Goal: Task Accomplishment & Management: Manage account settings

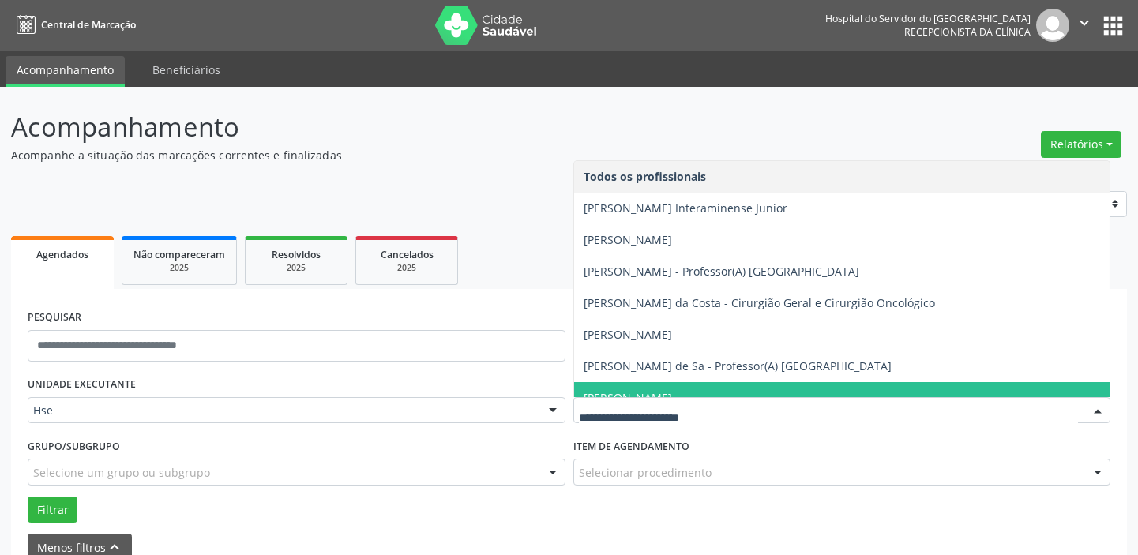
scroll to position [71, 0]
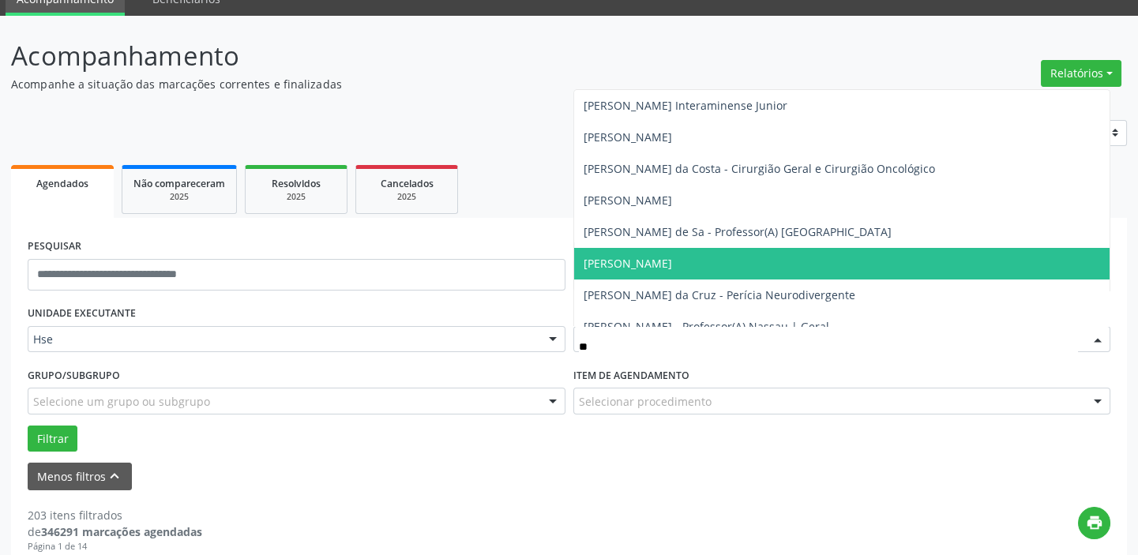
type input "***"
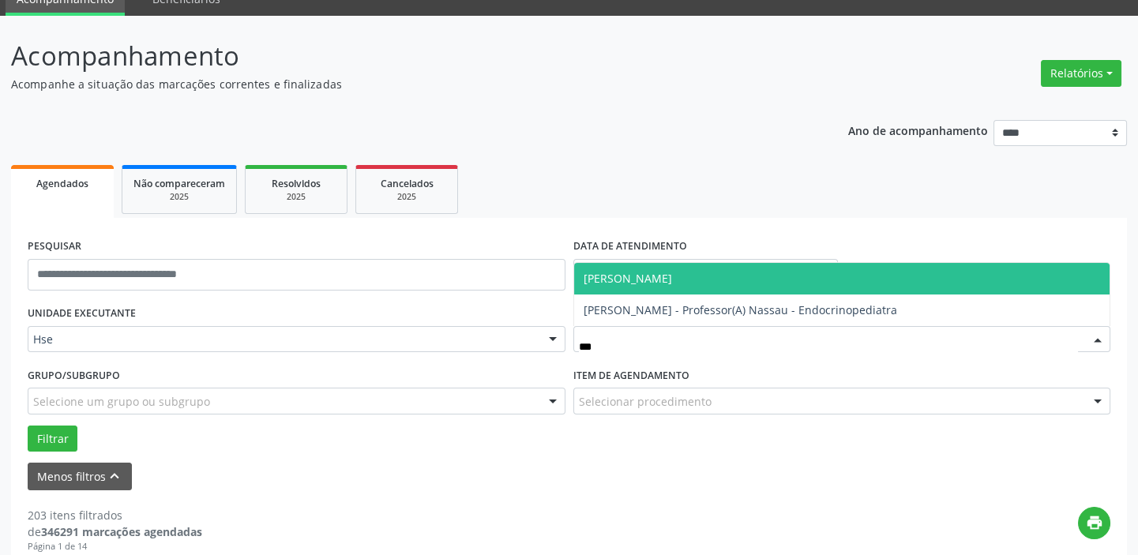
click at [672, 276] on span "[PERSON_NAME]" at bounding box center [627, 278] width 88 height 15
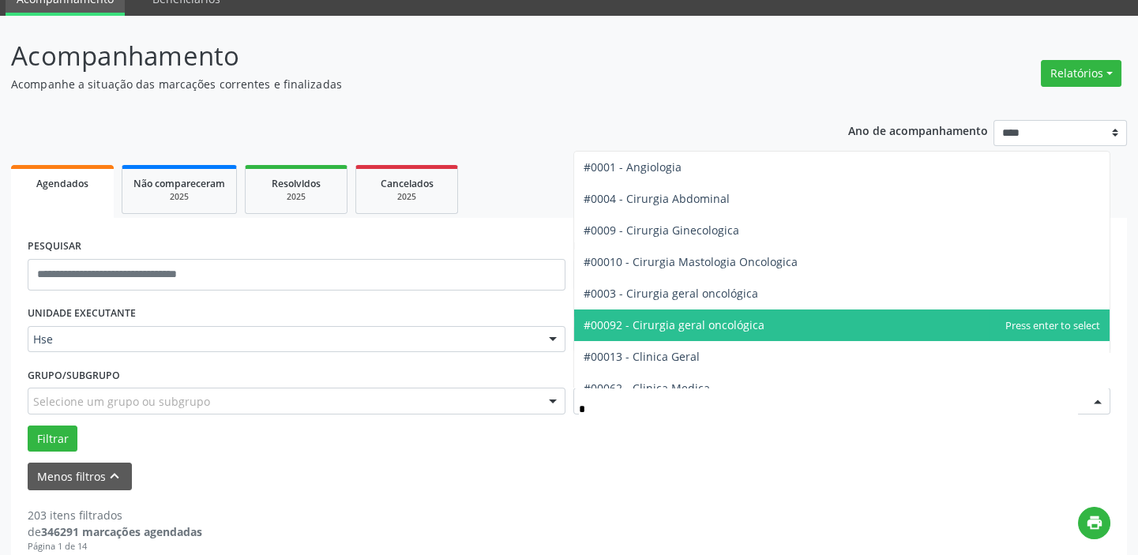
type input "**"
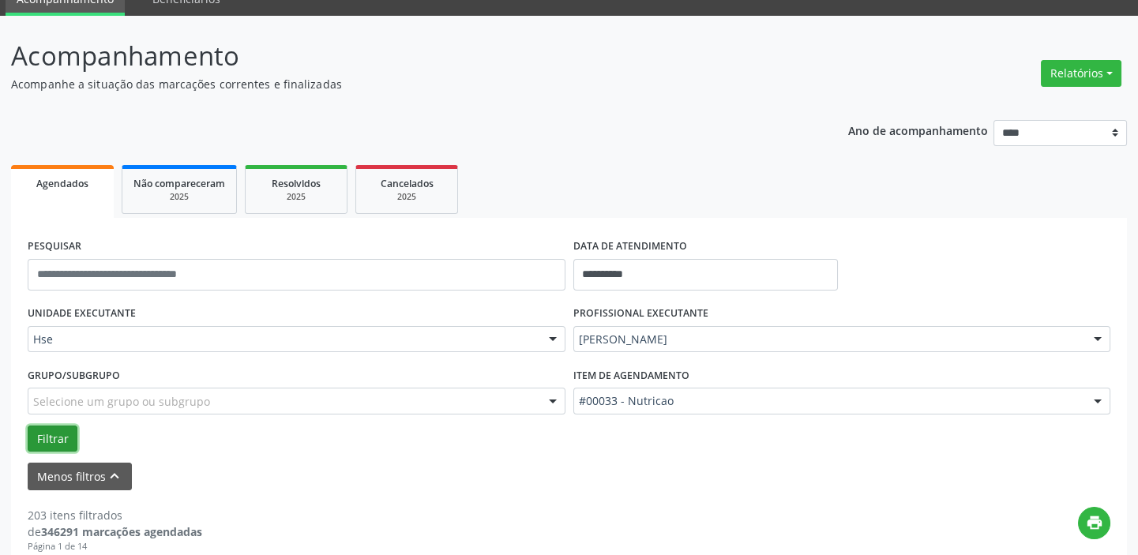
click at [62, 437] on button "Filtrar" at bounding box center [53, 439] width 50 height 27
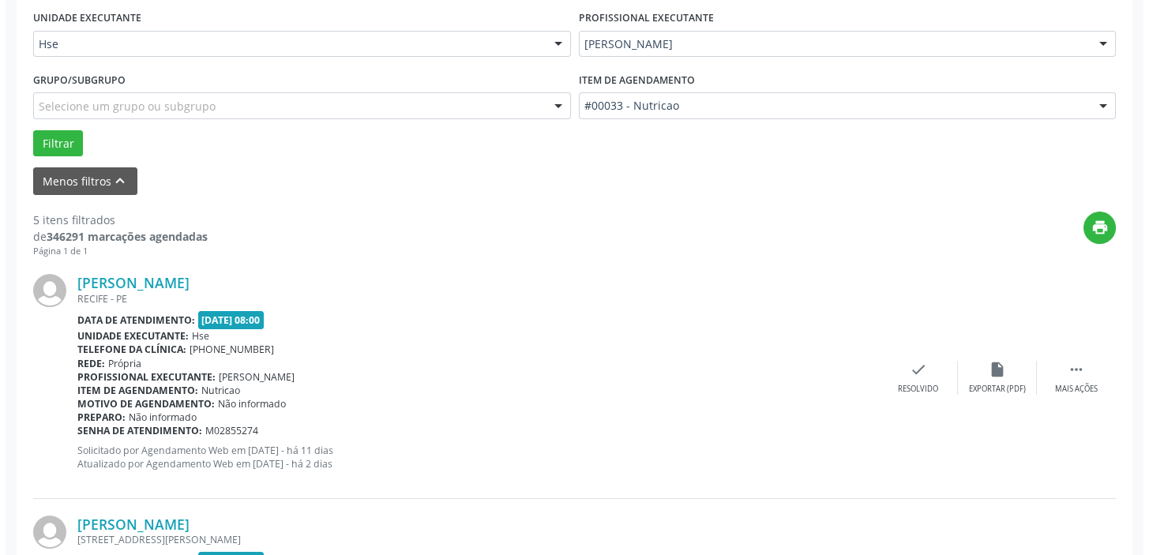
scroll to position [564, 0]
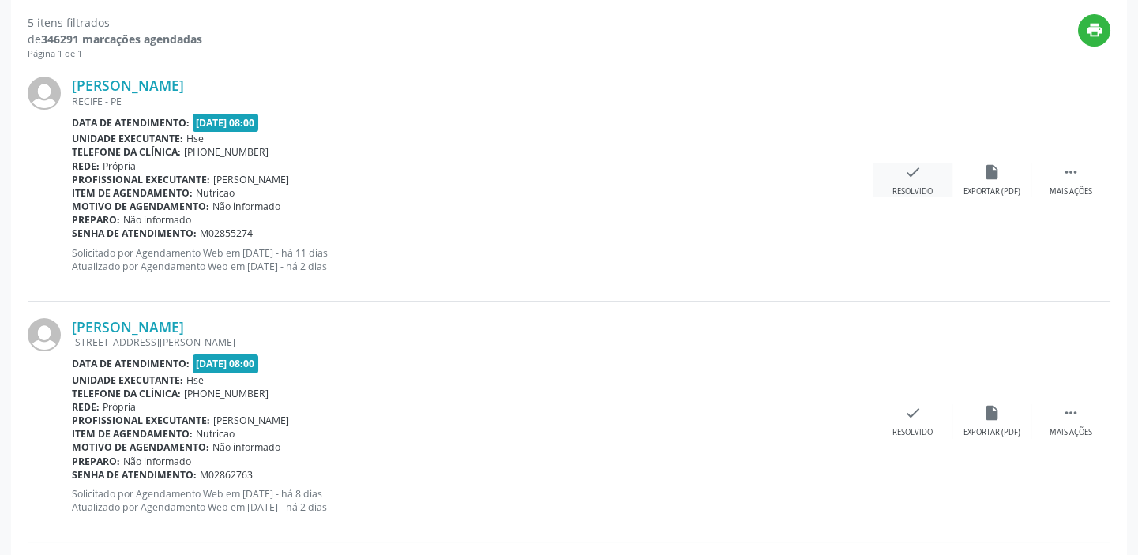
click at [905, 166] on icon "check" at bounding box center [912, 171] width 17 height 17
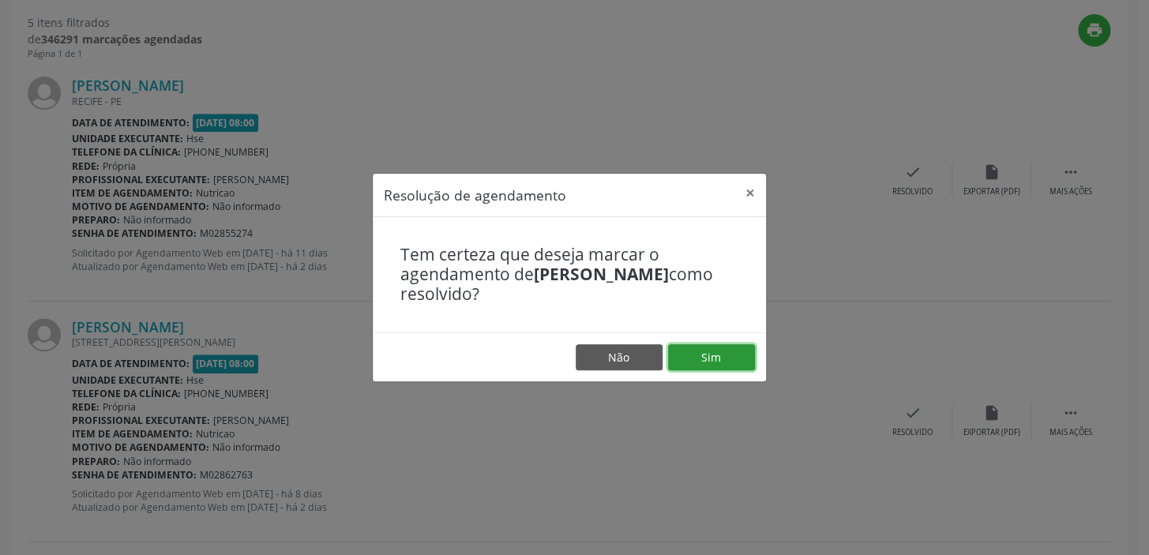
click at [726, 347] on button "Sim" at bounding box center [711, 357] width 87 height 27
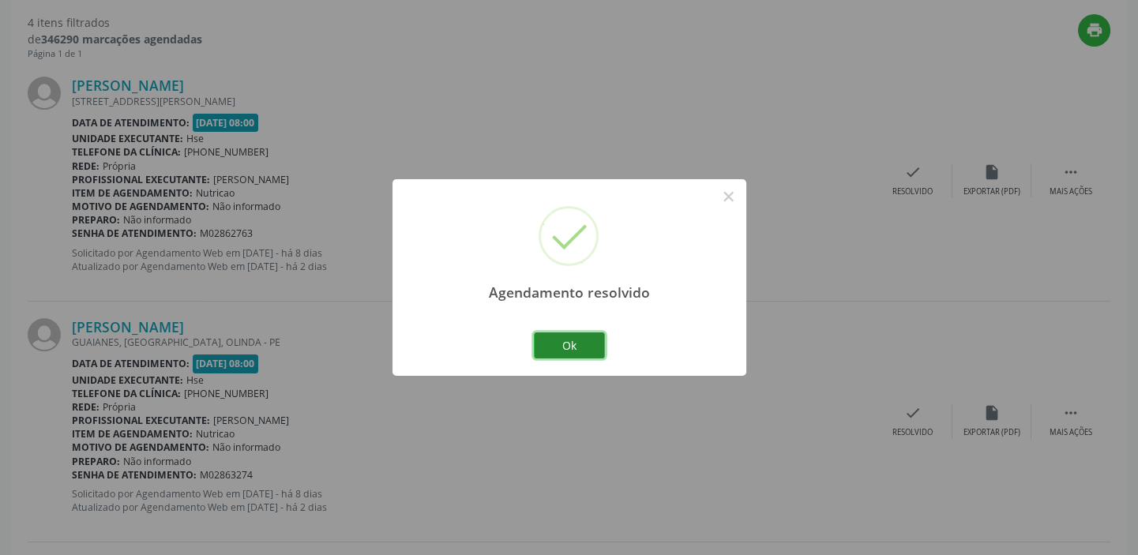
click at [592, 354] on button "Ok" at bounding box center [569, 345] width 71 height 27
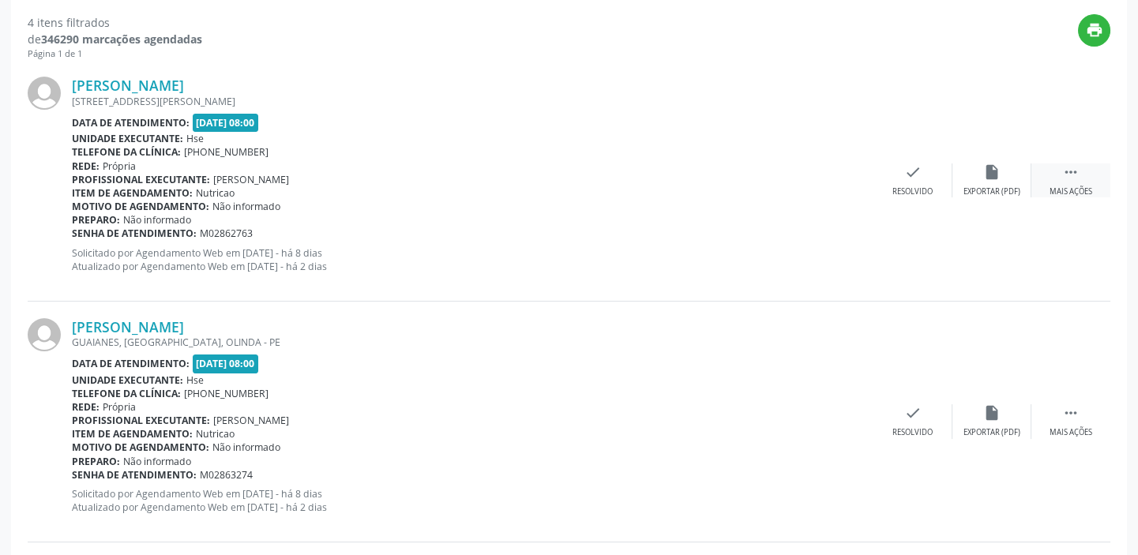
click at [1085, 174] on div " Mais ações" at bounding box center [1070, 180] width 79 height 34
click at [1007, 197] on div "[PERSON_NAME] [STREET_ADDRESS][PERSON_NAME] Data de atendimento: [DATE] 08:00 U…" at bounding box center [569, 180] width 1082 height 241
click at [1001, 181] on div "alarm_off Não compareceu" at bounding box center [991, 180] width 79 height 34
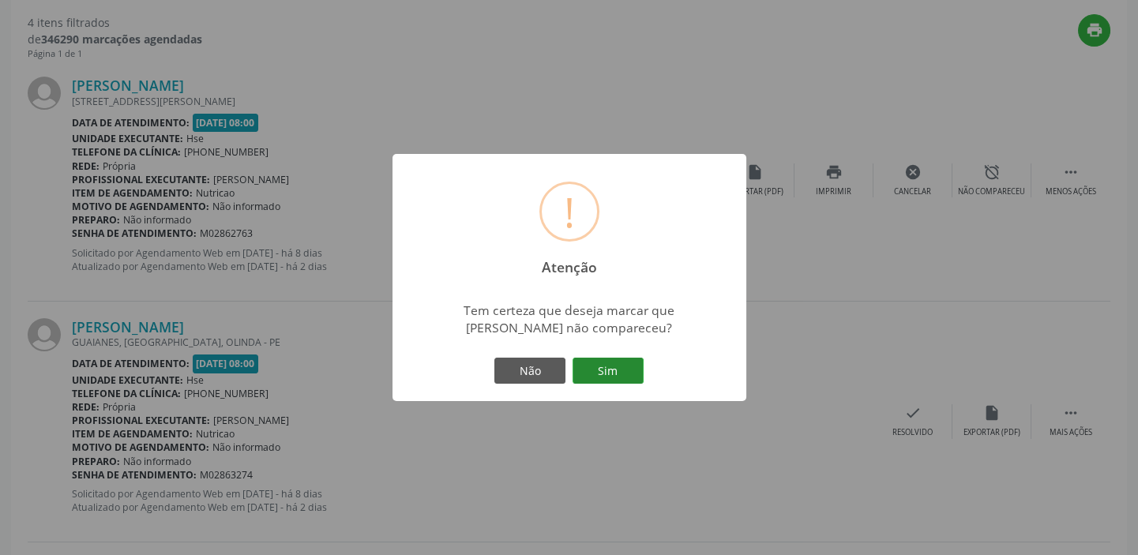
click at [601, 371] on button "Sim" at bounding box center [607, 371] width 71 height 27
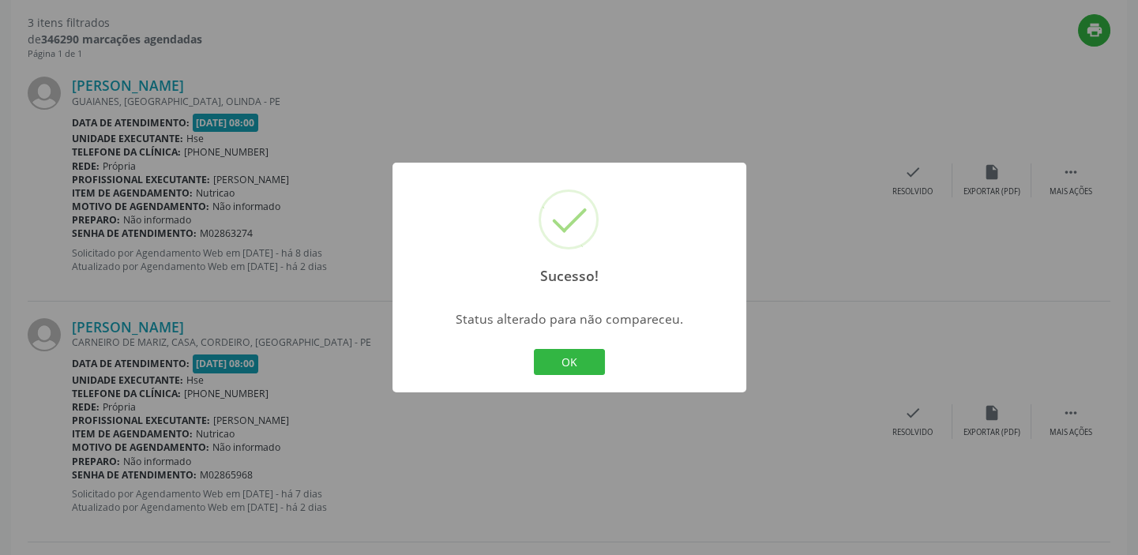
click at [578, 369] on button "OK" at bounding box center [569, 362] width 71 height 27
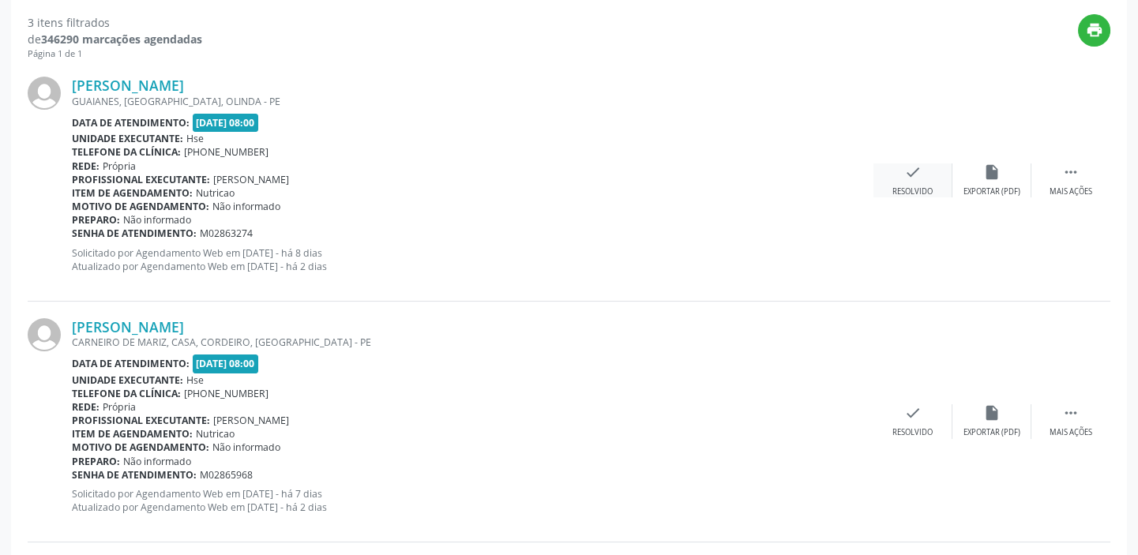
click at [918, 174] on icon "check" at bounding box center [912, 171] width 17 height 17
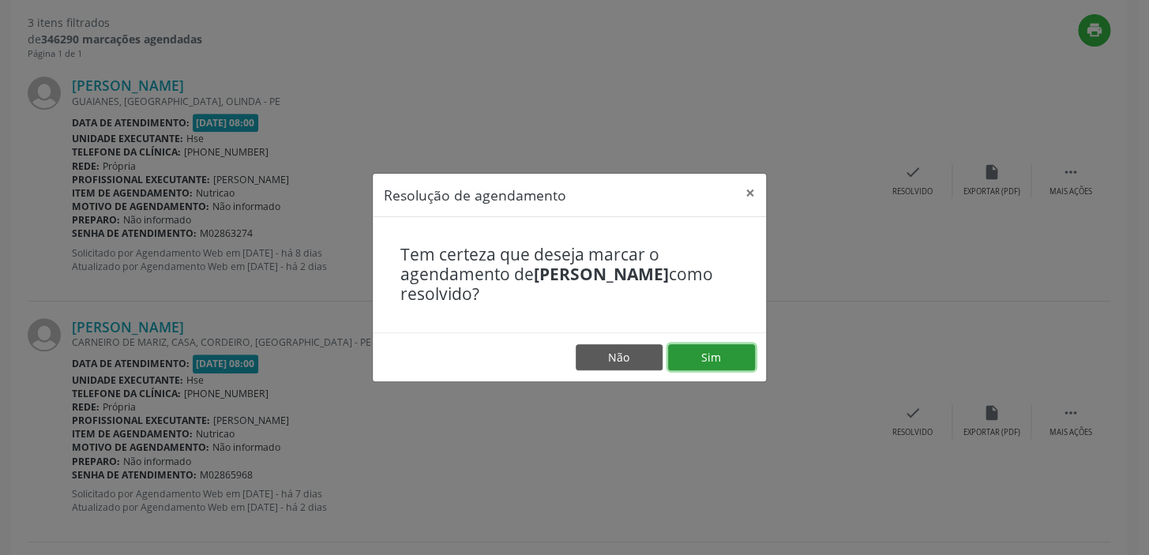
click at [718, 347] on button "Sim" at bounding box center [711, 357] width 87 height 27
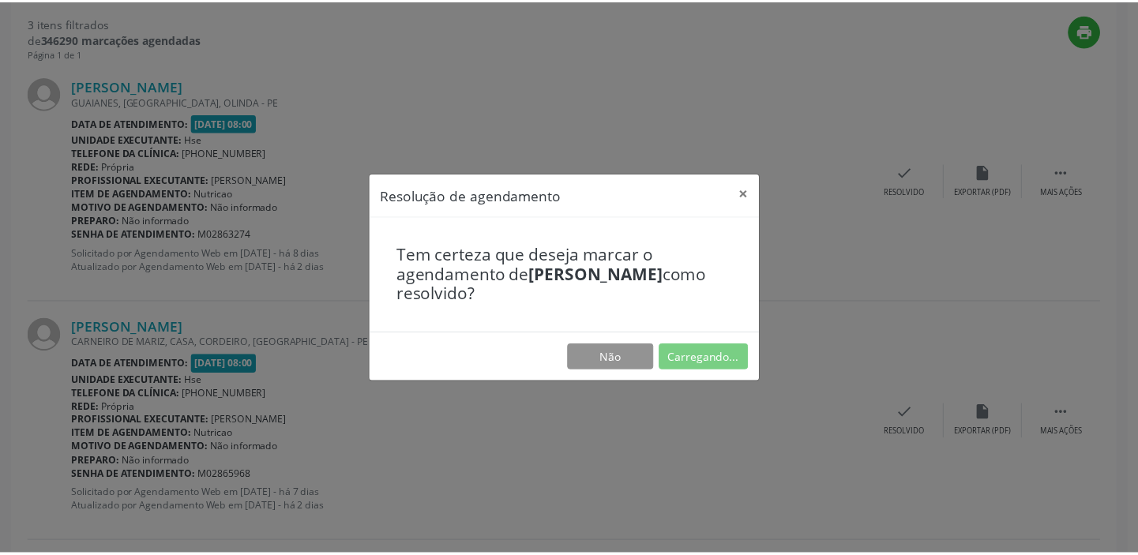
scroll to position [117, 0]
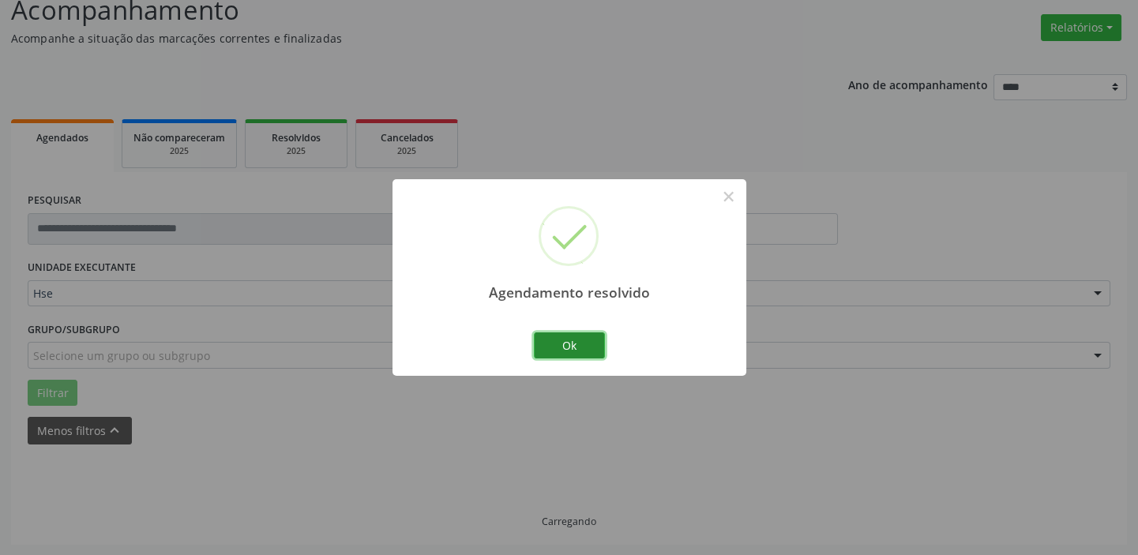
click at [587, 351] on button "Ok" at bounding box center [569, 345] width 71 height 27
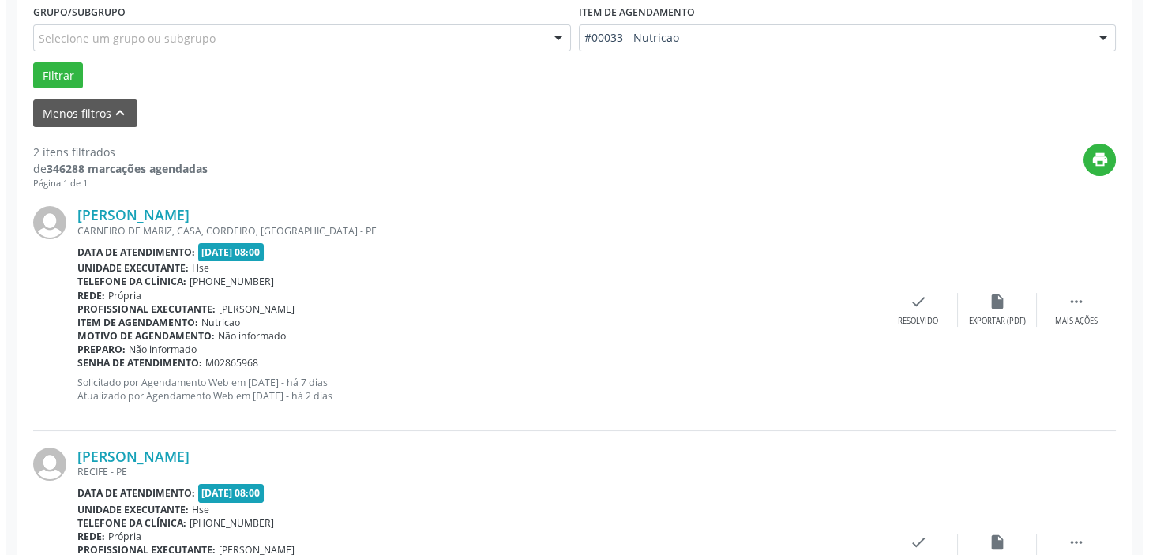
scroll to position [475, 0]
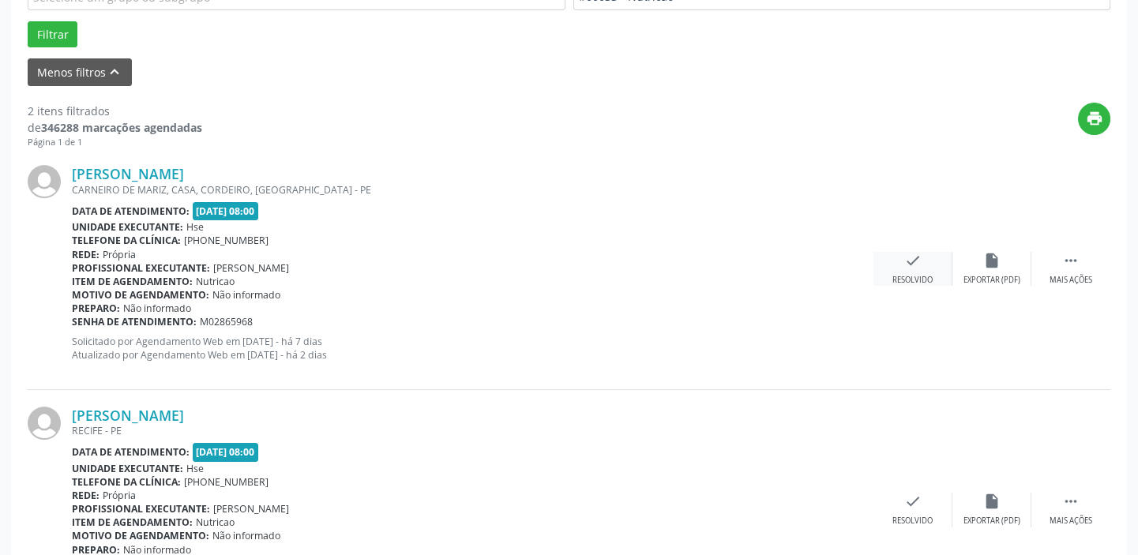
click at [918, 275] on div "Resolvido" at bounding box center [912, 280] width 40 height 11
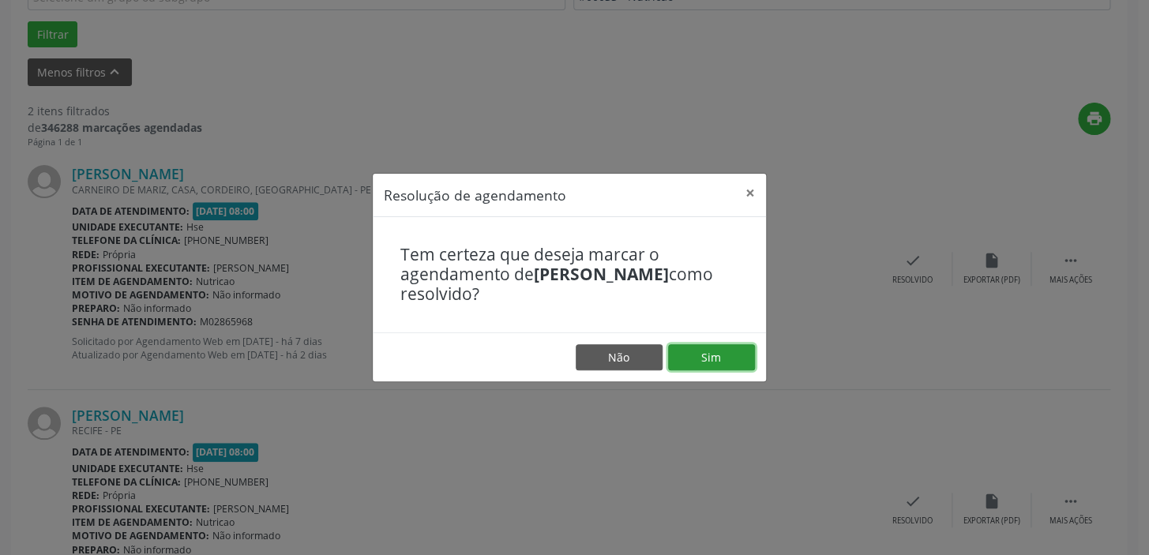
click at [710, 355] on button "Sim" at bounding box center [711, 357] width 87 height 27
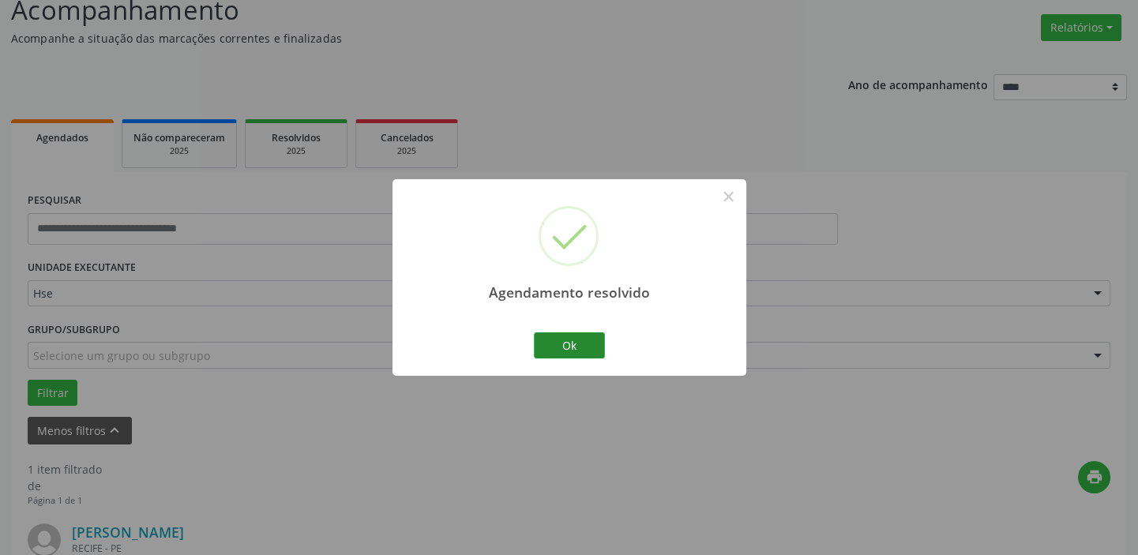
scroll to position [336, 0]
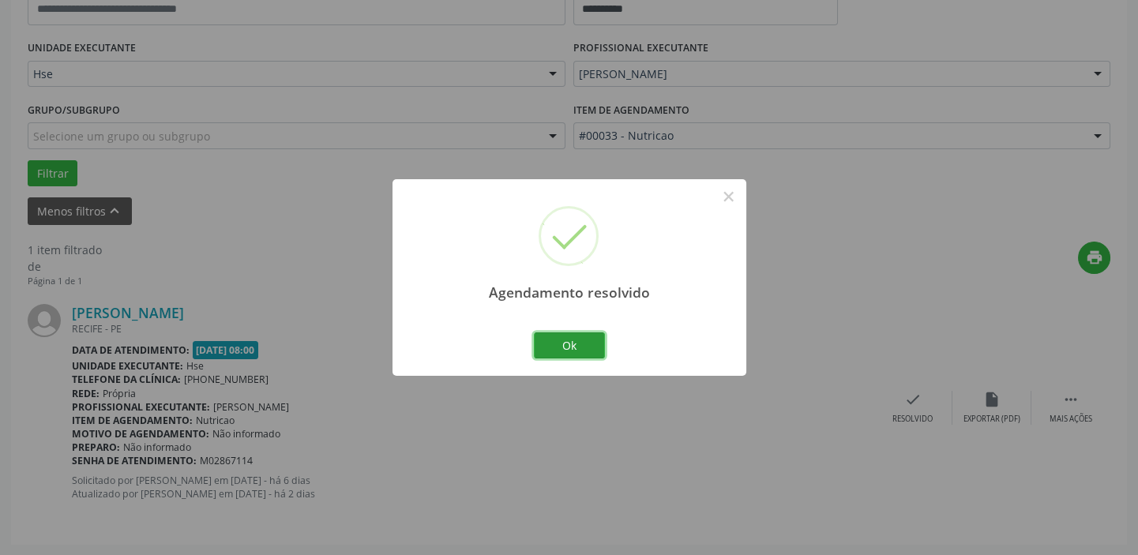
drag, startPoint x: 545, startPoint y: 332, endPoint x: 557, endPoint y: 343, distance: 16.8
click at [551, 333] on button "Ok" at bounding box center [569, 345] width 71 height 27
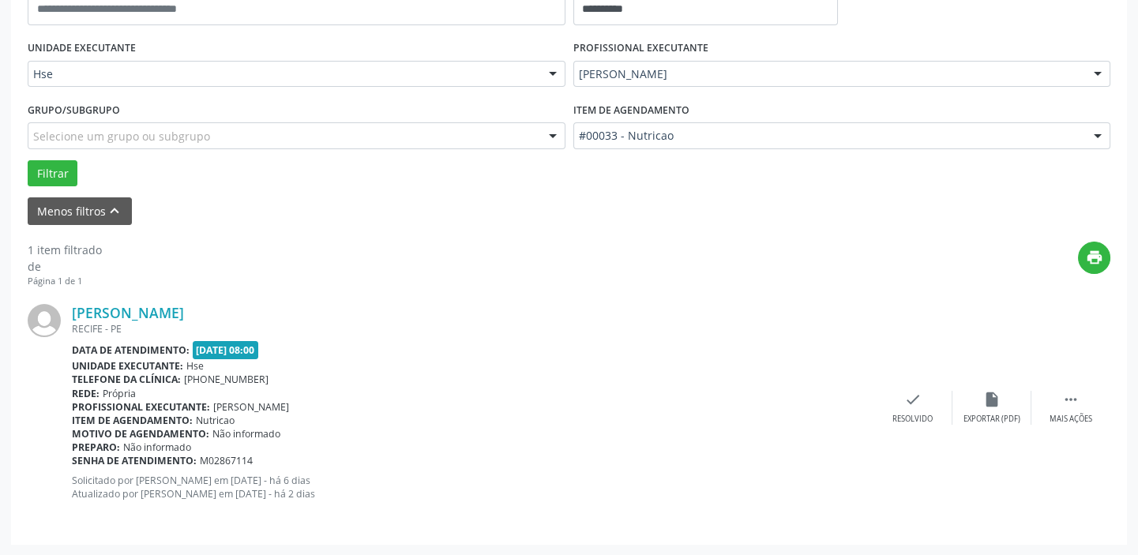
click at [558, 343] on div "Data de atendimento: [DATE] 08:00" at bounding box center [472, 350] width 801 height 18
click at [1074, 407] on icon "" at bounding box center [1070, 399] width 17 height 17
click at [982, 409] on div "alarm_off Não compareceu" at bounding box center [991, 408] width 79 height 34
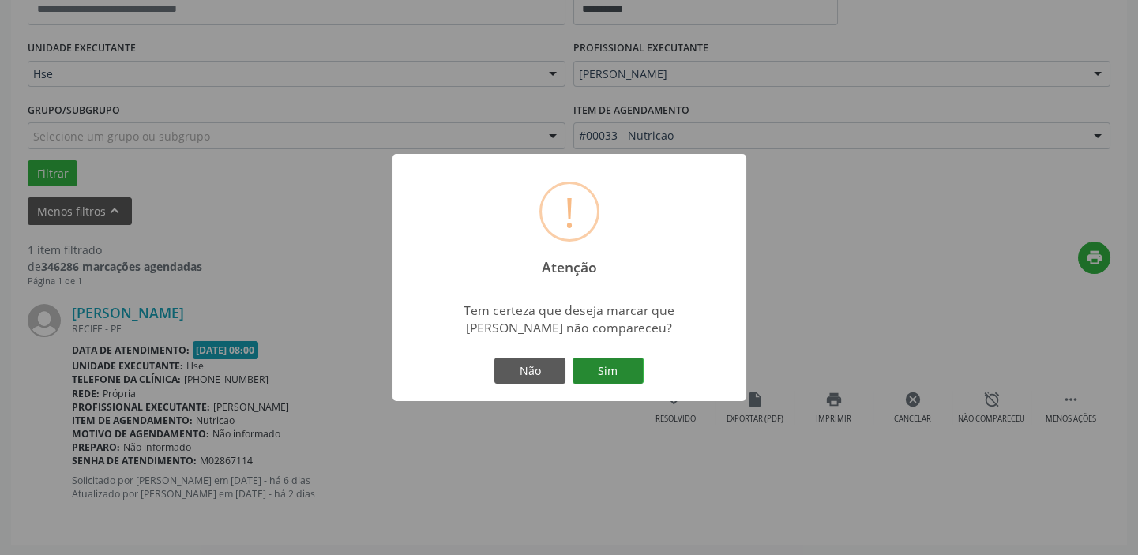
click at [603, 370] on button "Sim" at bounding box center [607, 371] width 71 height 27
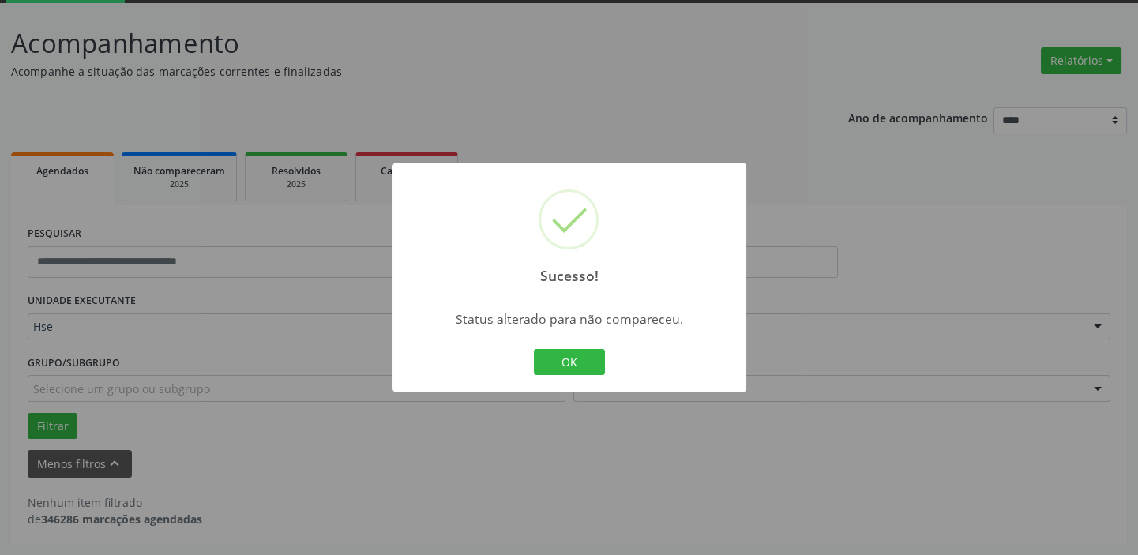
scroll to position [82, 0]
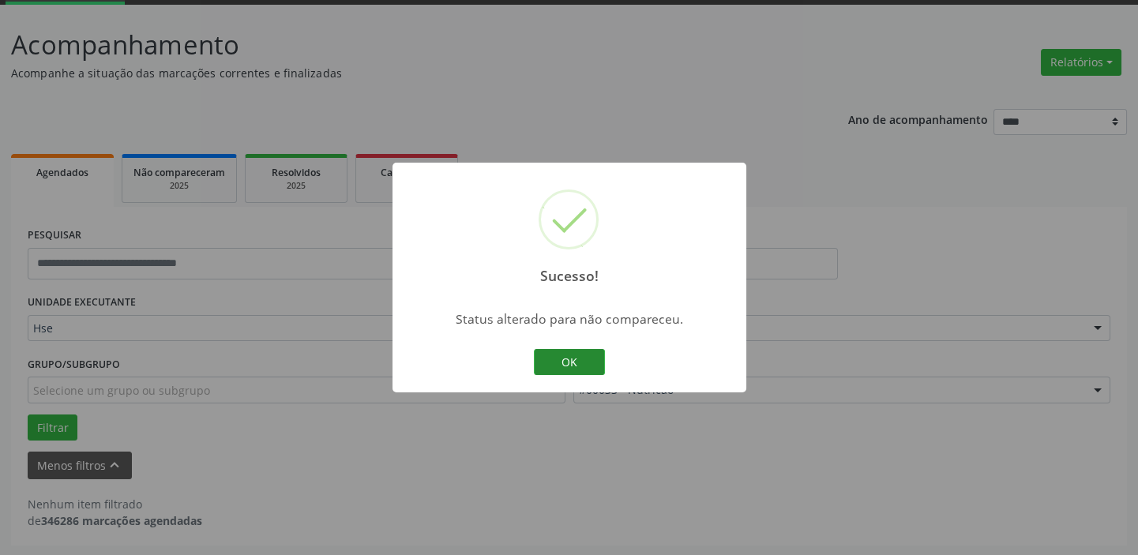
click at [583, 358] on button "OK" at bounding box center [569, 362] width 71 height 27
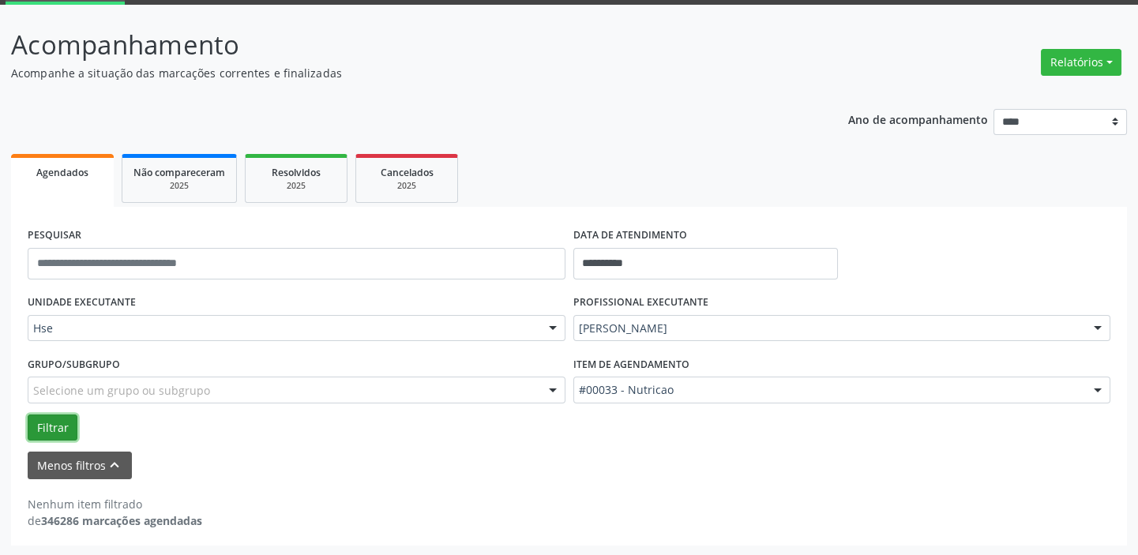
click at [62, 422] on button "Filtrar" at bounding box center [53, 427] width 50 height 27
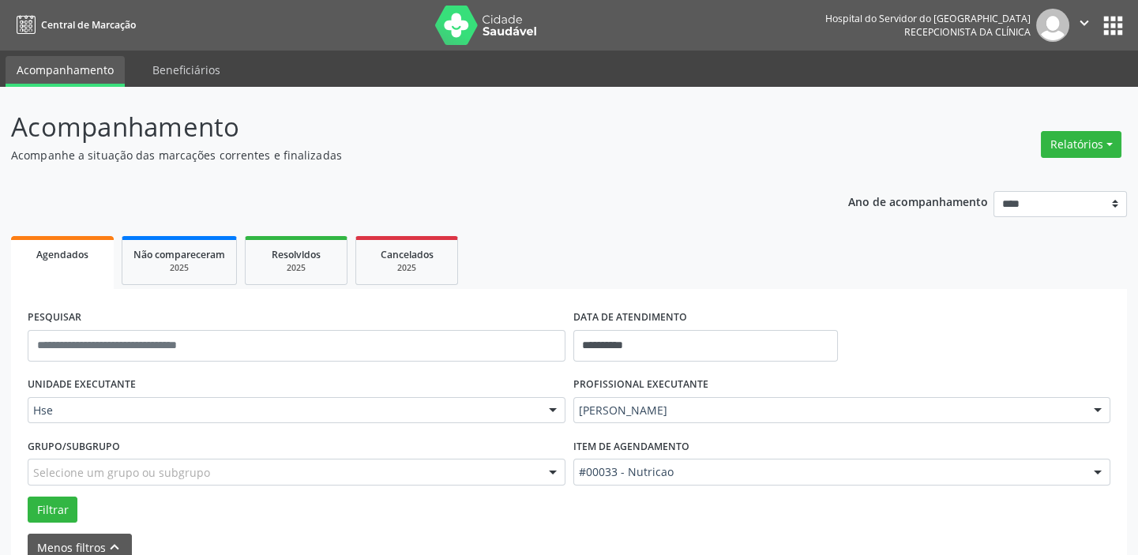
scroll to position [0, 0]
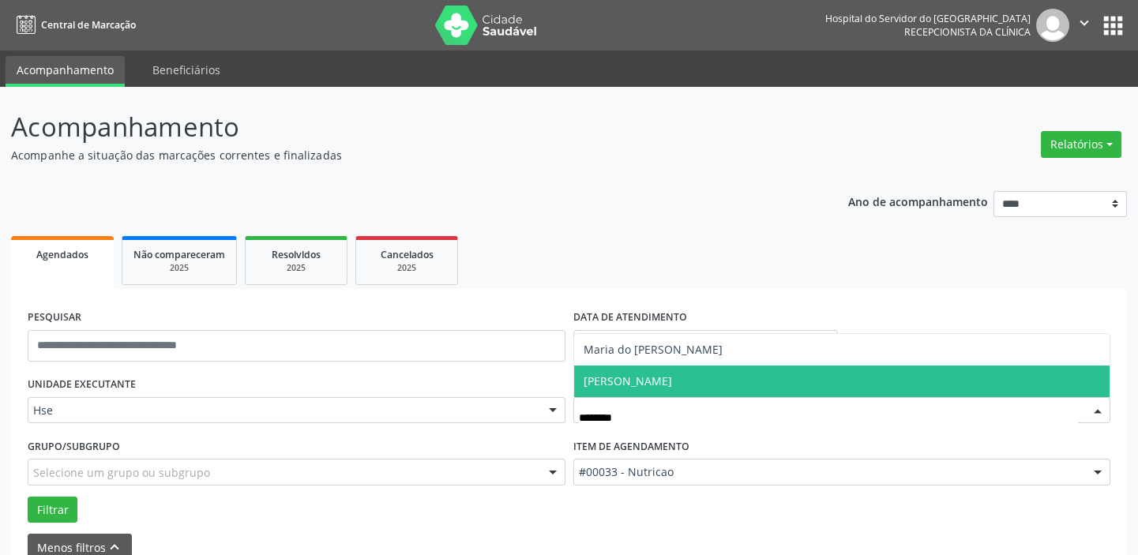
type input "********"
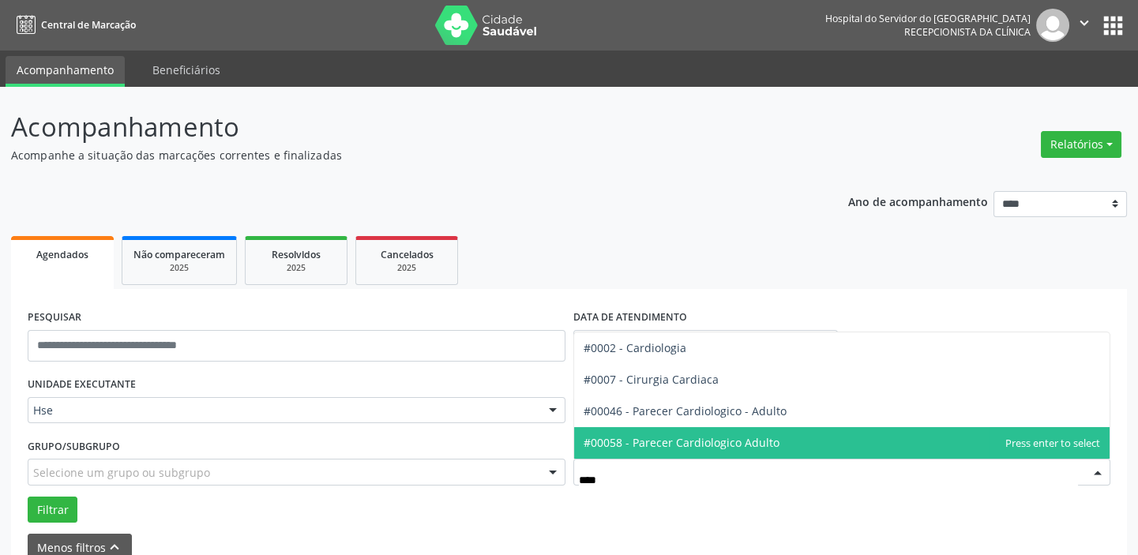
type input "*****"
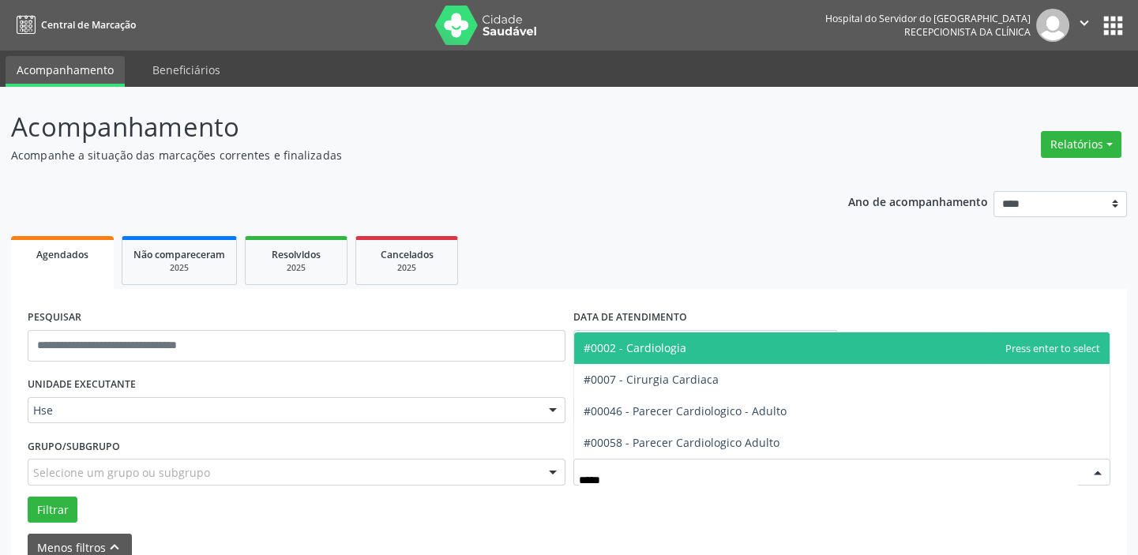
click at [696, 360] on span "#0002 - Cardiologia" at bounding box center [842, 348] width 536 height 32
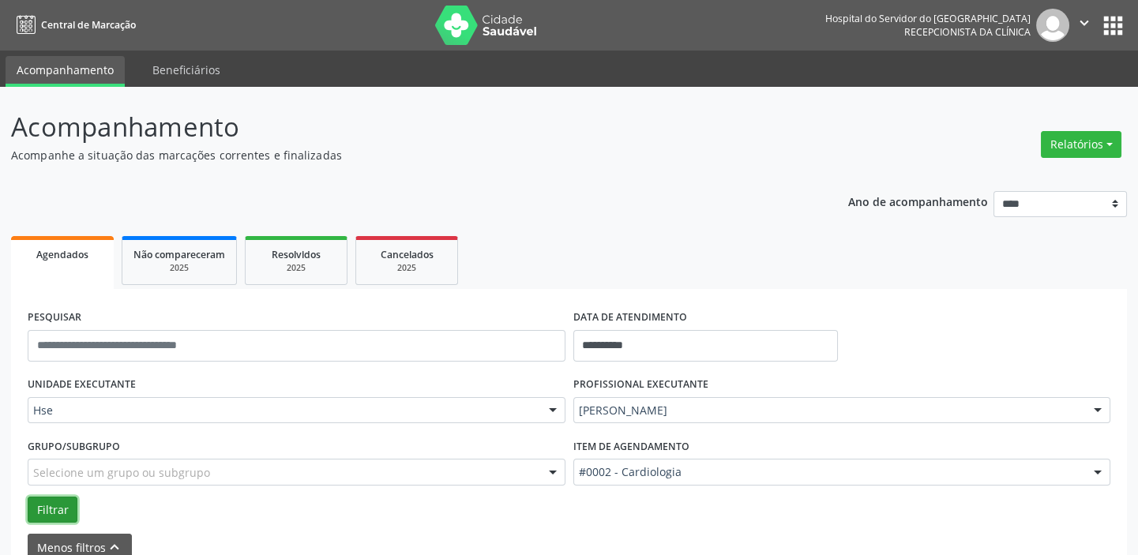
click at [72, 521] on button "Filtrar" at bounding box center [53, 510] width 50 height 27
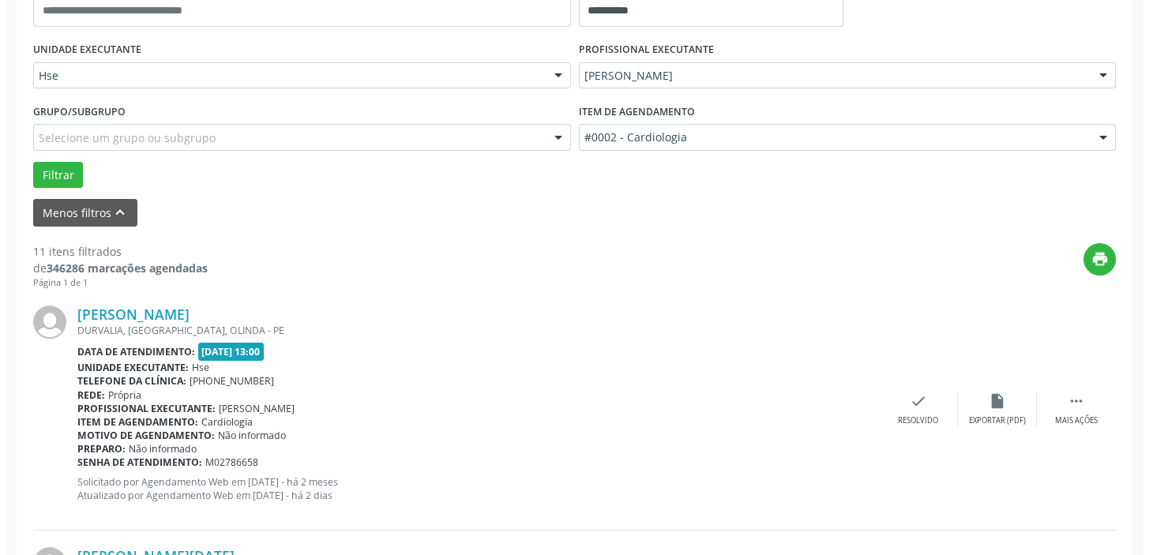
scroll to position [348, 0]
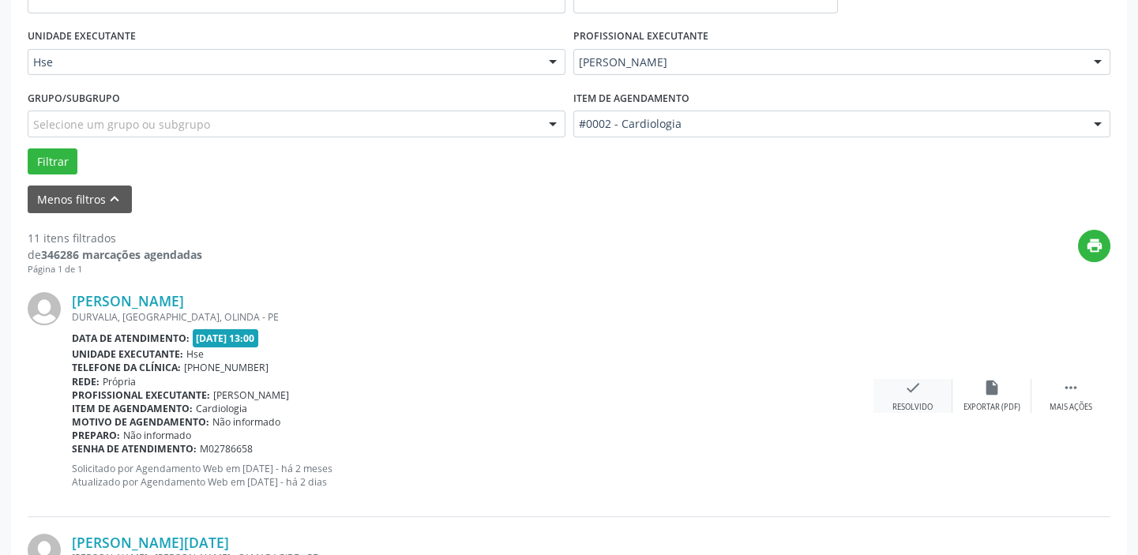
click at [909, 396] on div "check Resolvido" at bounding box center [912, 396] width 79 height 34
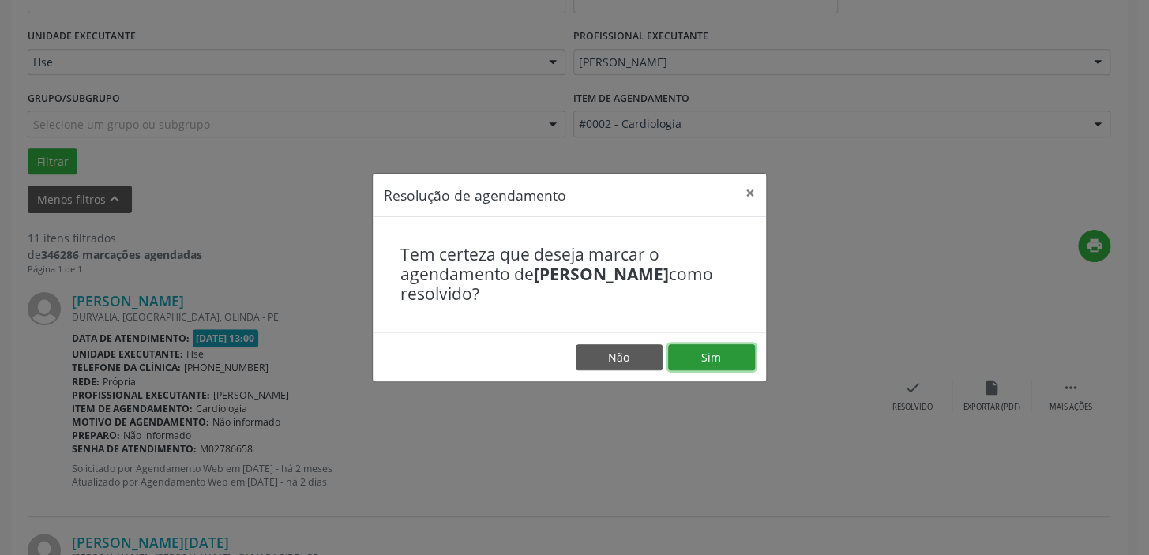
click at [705, 358] on button "Sim" at bounding box center [711, 357] width 87 height 27
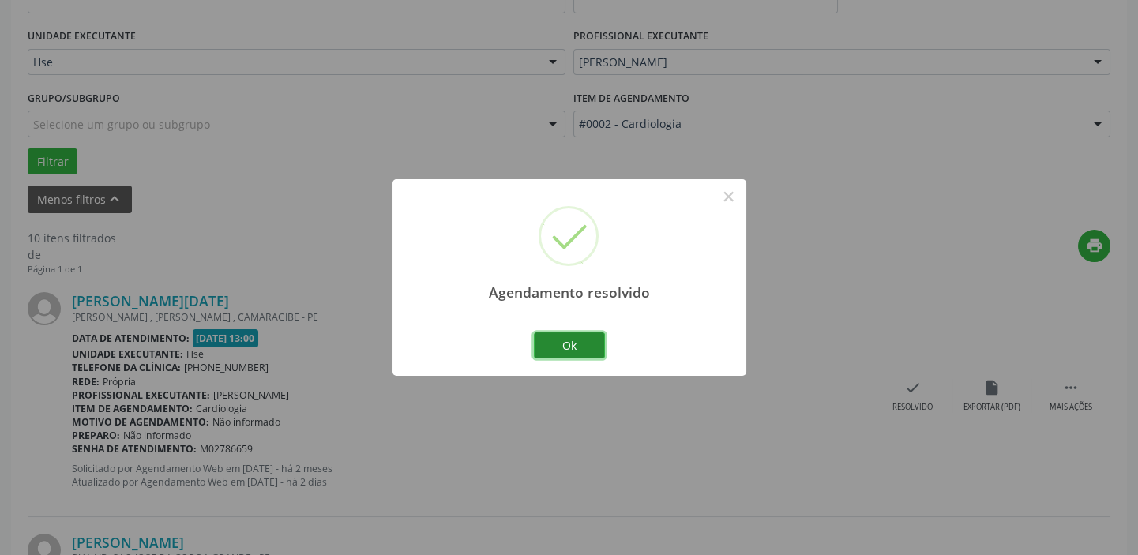
drag, startPoint x: 572, startPoint y: 339, endPoint x: 635, endPoint y: 324, distance: 64.9
click at [572, 338] on button "Ok" at bounding box center [569, 345] width 71 height 27
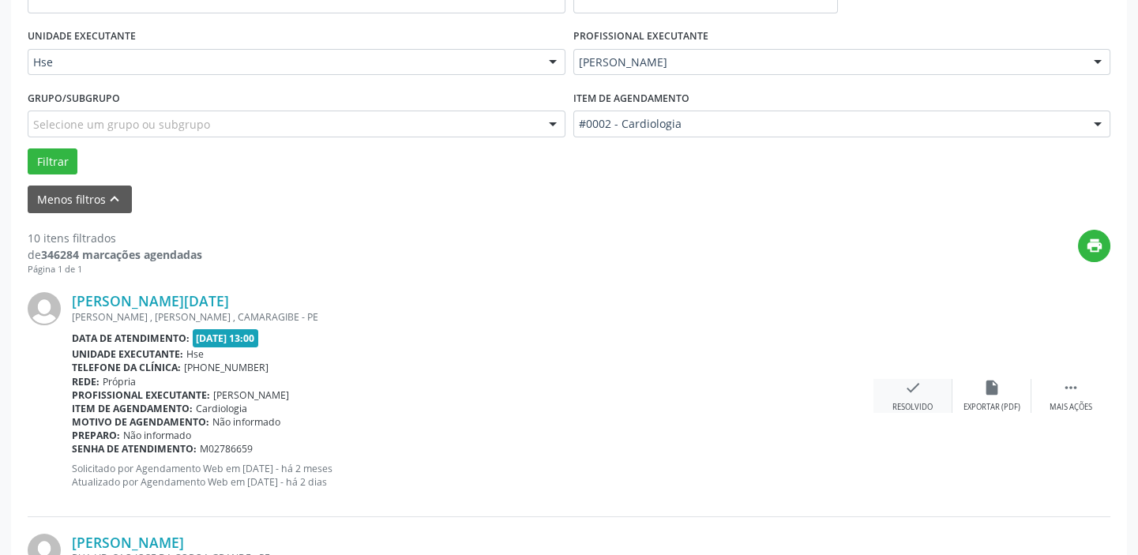
drag, startPoint x: 878, startPoint y: 418, endPoint x: 906, endPoint y: 403, distance: 31.4
click at [879, 415] on div "[PERSON_NAME][DATE] [PERSON_NAME] , [PERSON_NAME] , CAMARAGIBE - PE Data de ate…" at bounding box center [569, 396] width 1082 height 241
click at [916, 398] on div "check Resolvido" at bounding box center [912, 396] width 79 height 34
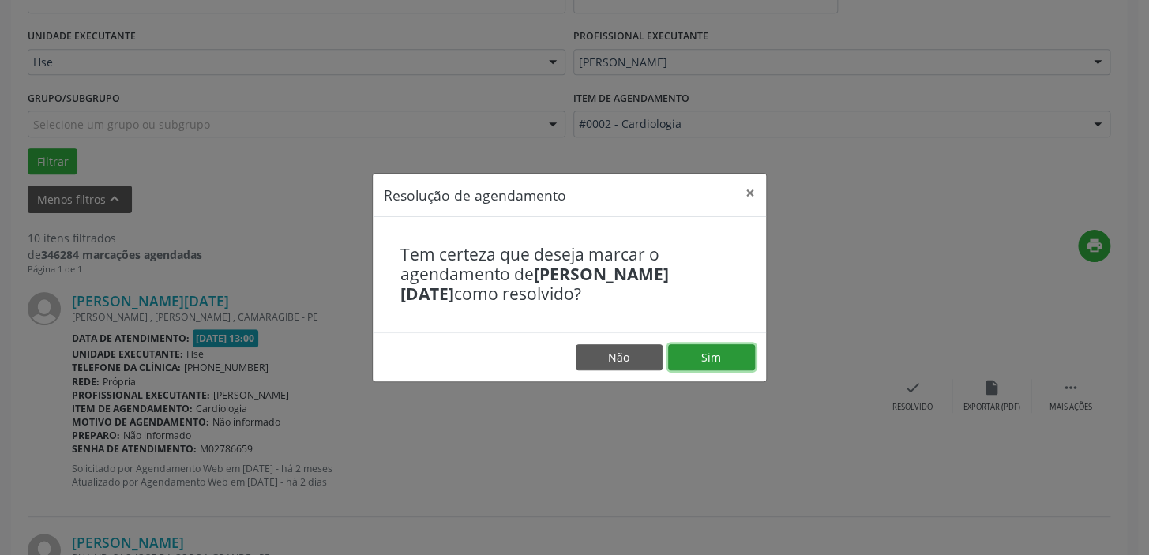
click at [729, 361] on button "Sim" at bounding box center [711, 357] width 87 height 27
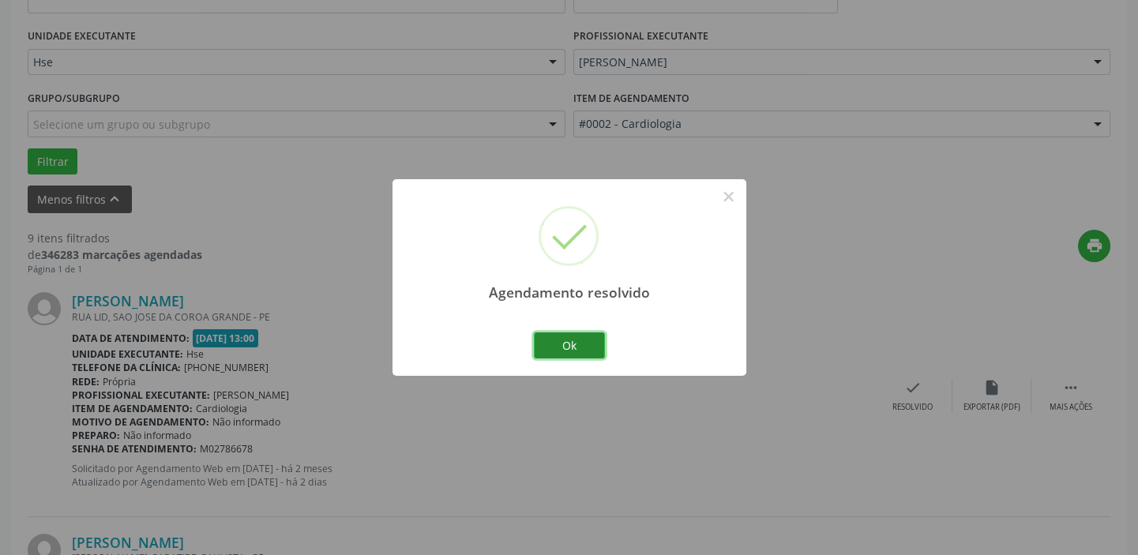
click at [569, 355] on button "Ok" at bounding box center [569, 345] width 71 height 27
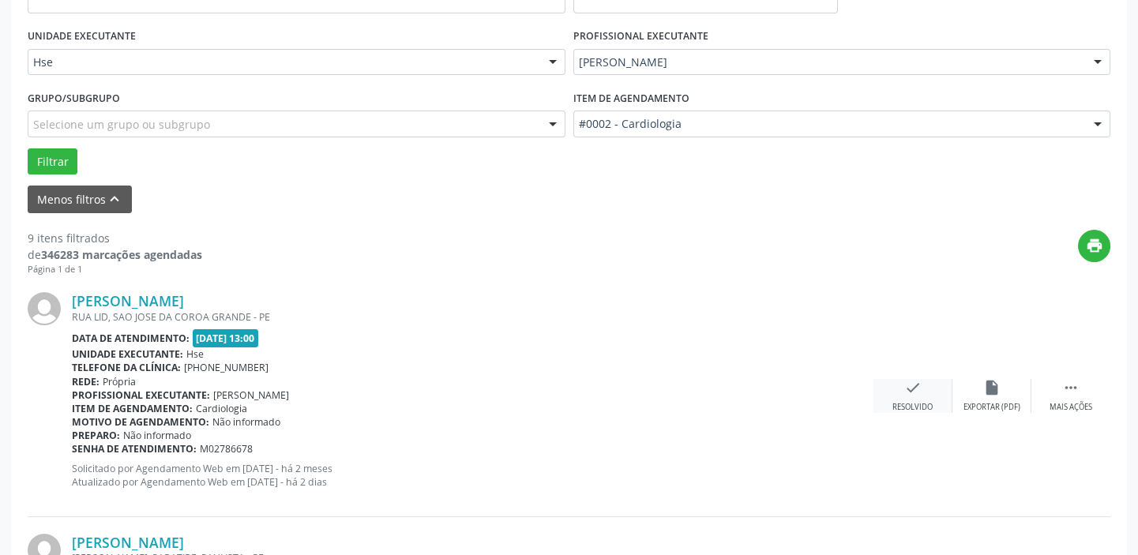
click at [923, 379] on div "check Resolvido" at bounding box center [912, 396] width 79 height 34
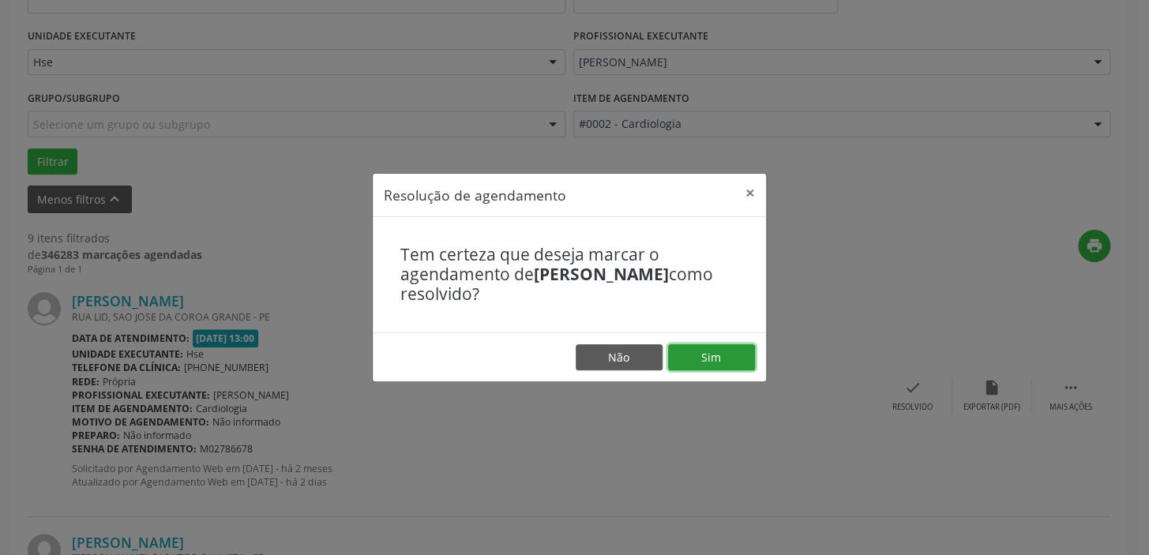
click at [749, 362] on button "Sim" at bounding box center [711, 357] width 87 height 27
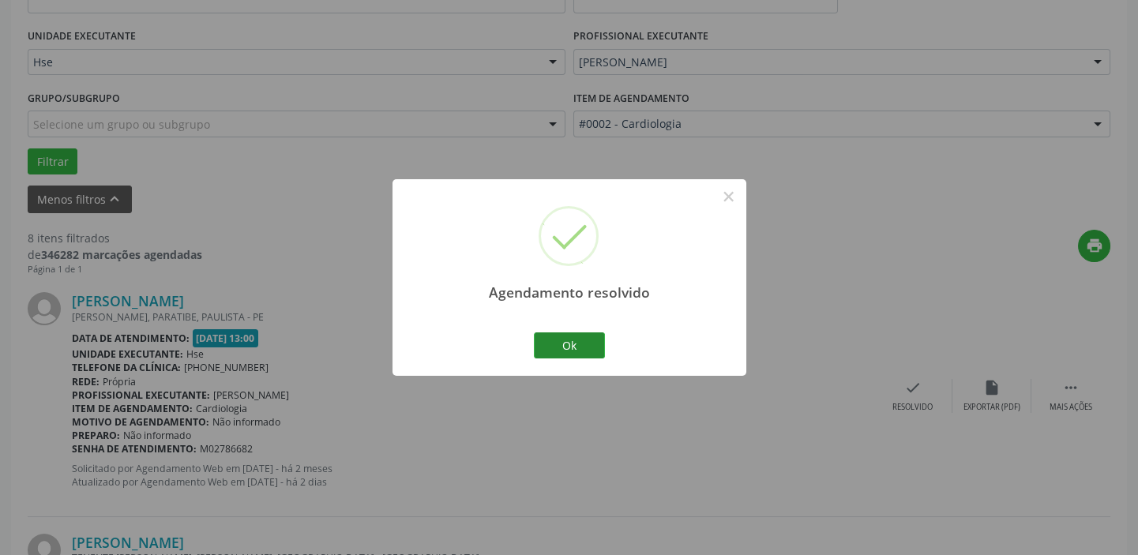
click at [574, 360] on div "Agendamento resolvido × Ok Cancel" at bounding box center [569, 277] width 354 height 197
click at [562, 354] on button "Ok" at bounding box center [569, 345] width 71 height 27
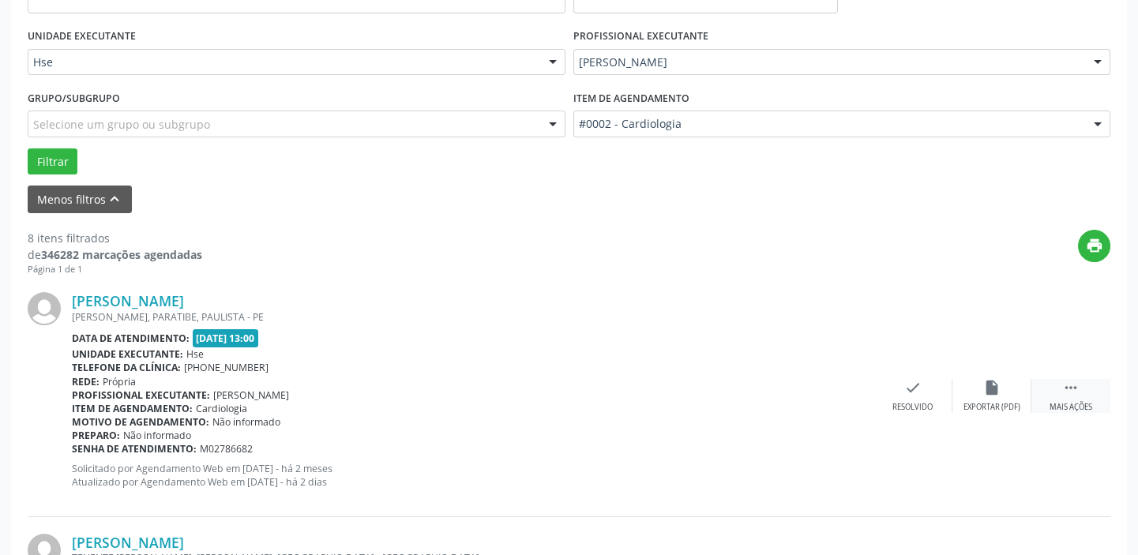
click at [1076, 390] on icon "" at bounding box center [1070, 387] width 17 height 17
click at [994, 398] on div "alarm_off Não compareceu" at bounding box center [991, 396] width 79 height 34
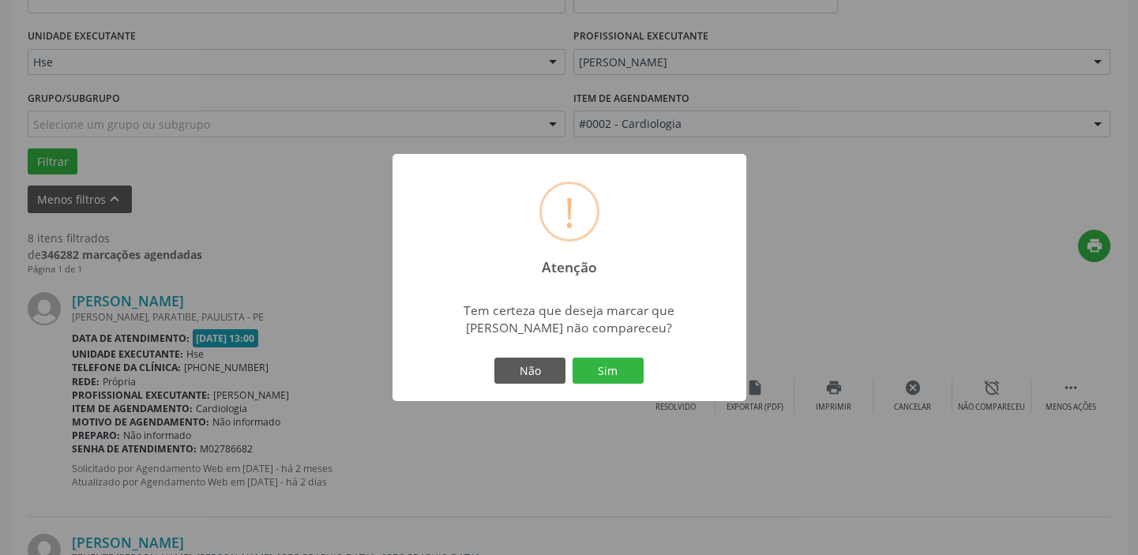
click at [600, 378] on button "Sim" at bounding box center [607, 371] width 71 height 27
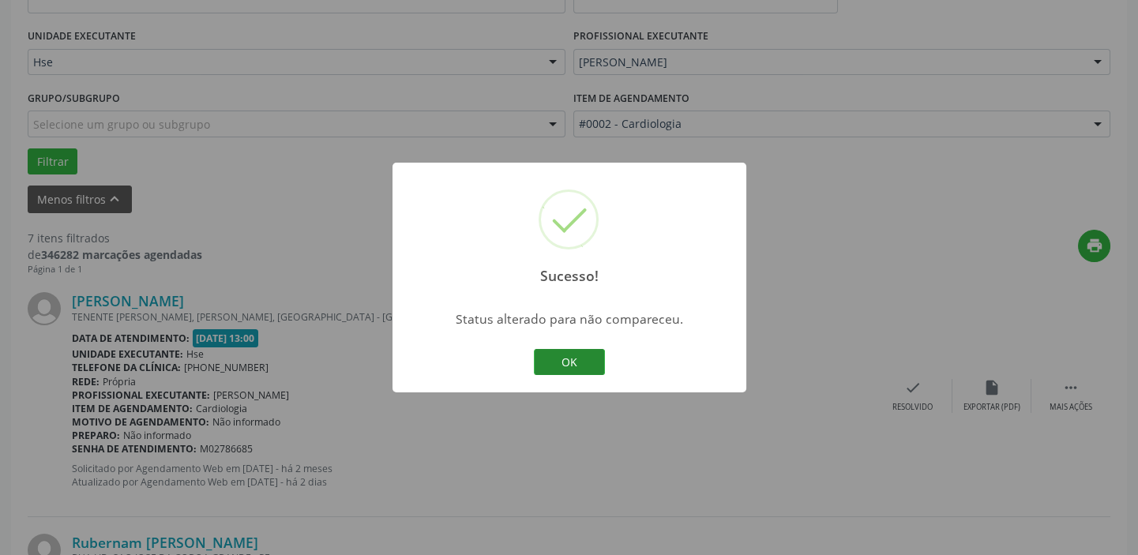
click at [572, 366] on button "OK" at bounding box center [569, 362] width 71 height 27
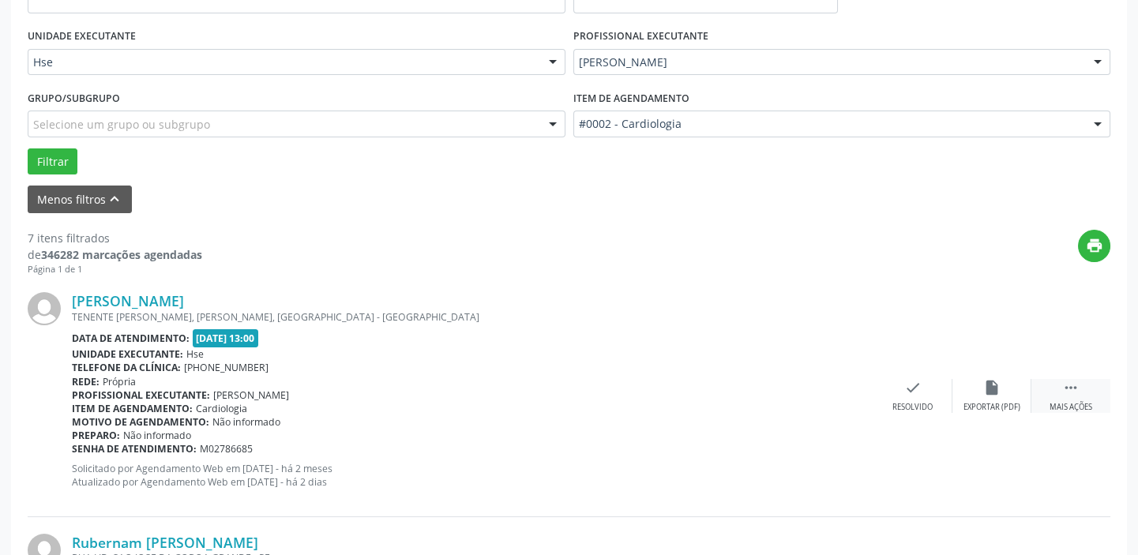
click at [1059, 396] on div " Mais ações" at bounding box center [1070, 396] width 79 height 34
click at [992, 391] on icon "alarm_off" at bounding box center [991, 387] width 17 height 17
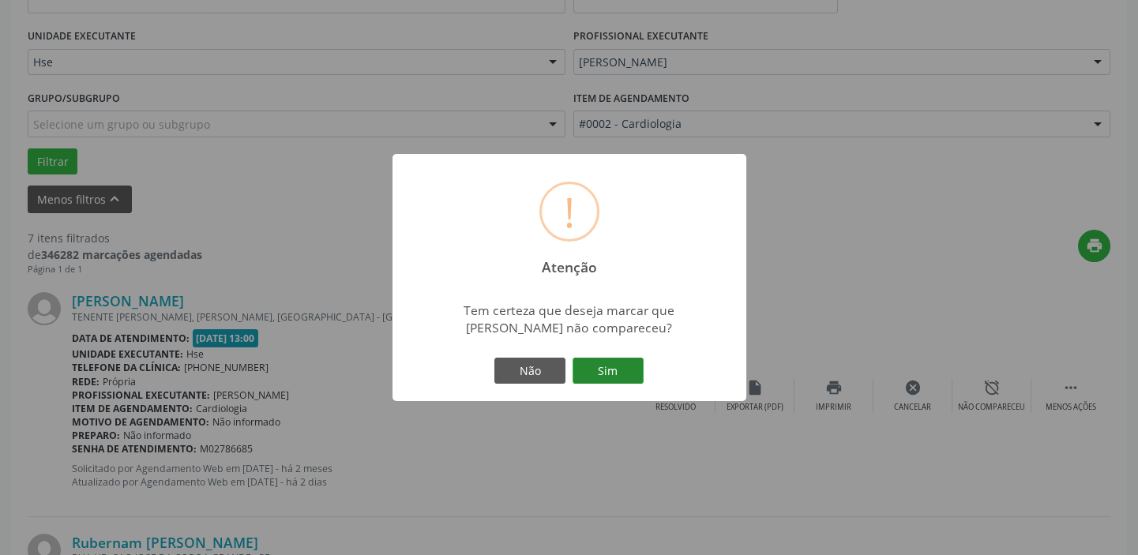
click at [593, 373] on button "Sim" at bounding box center [607, 371] width 71 height 27
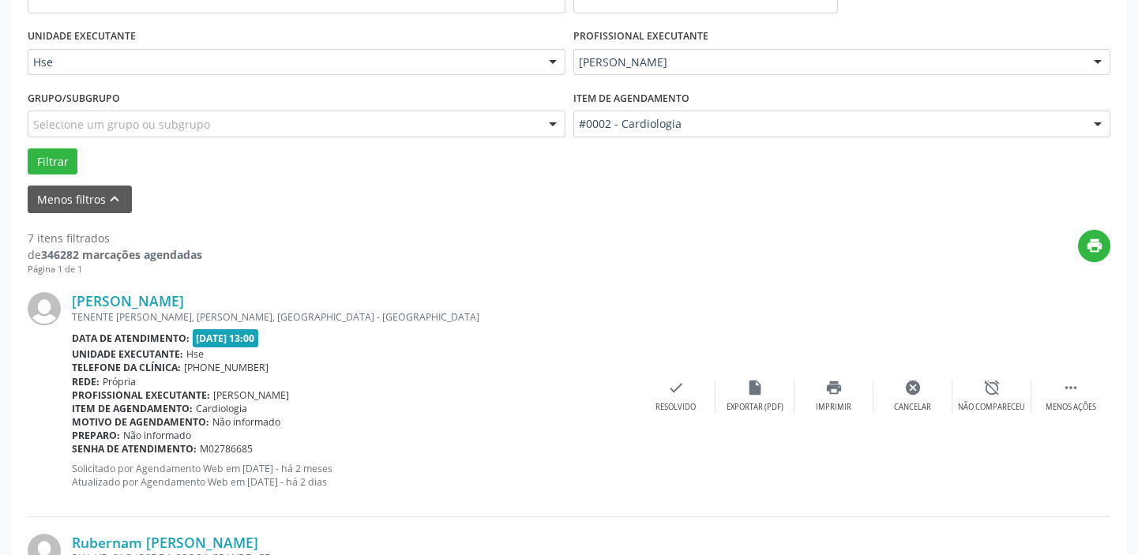
scroll to position [133, 0]
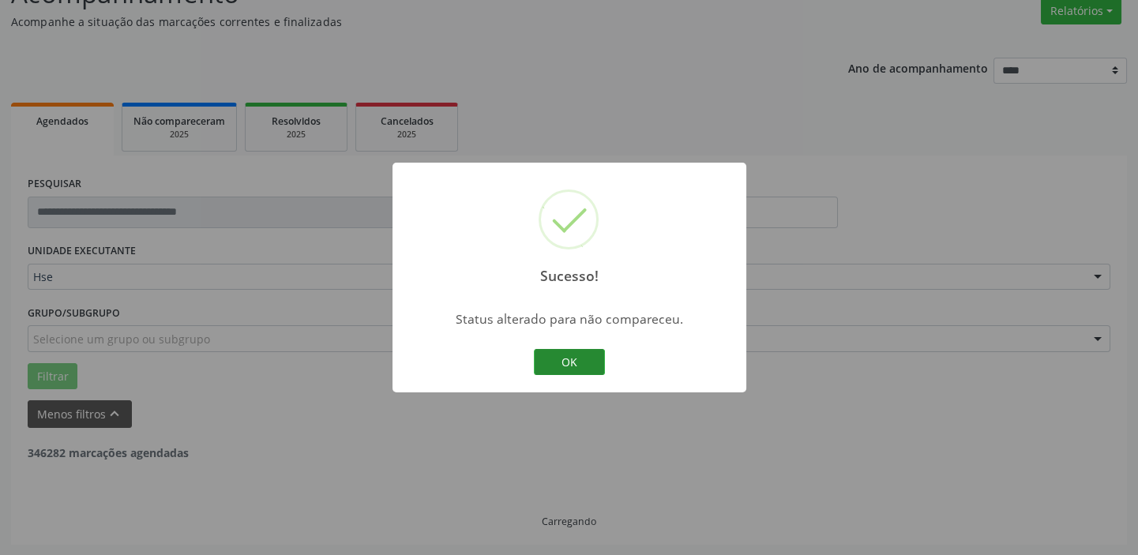
click at [565, 353] on button "OK" at bounding box center [569, 362] width 71 height 27
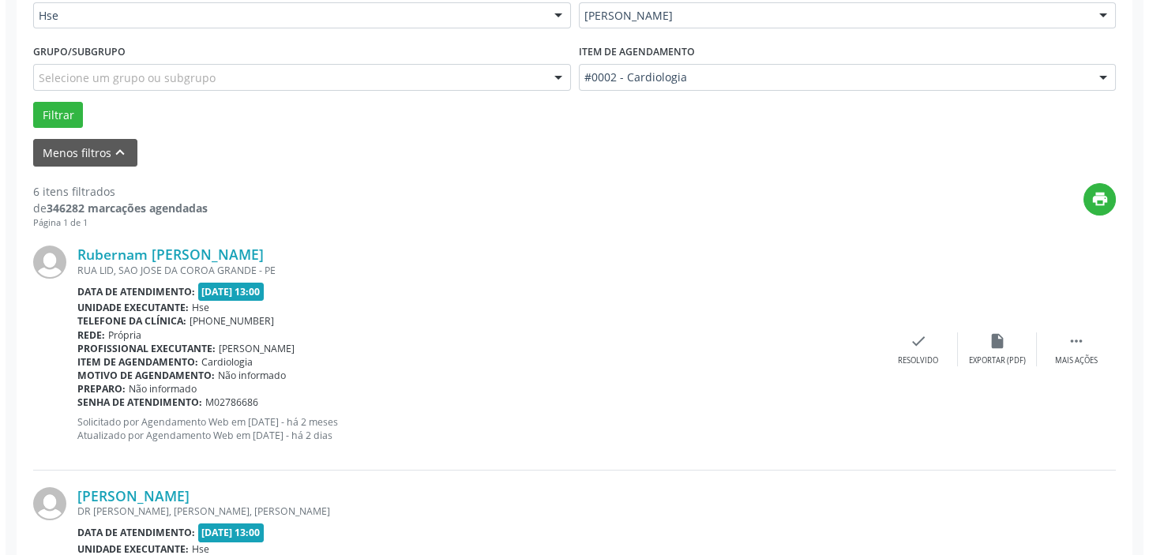
scroll to position [420, 0]
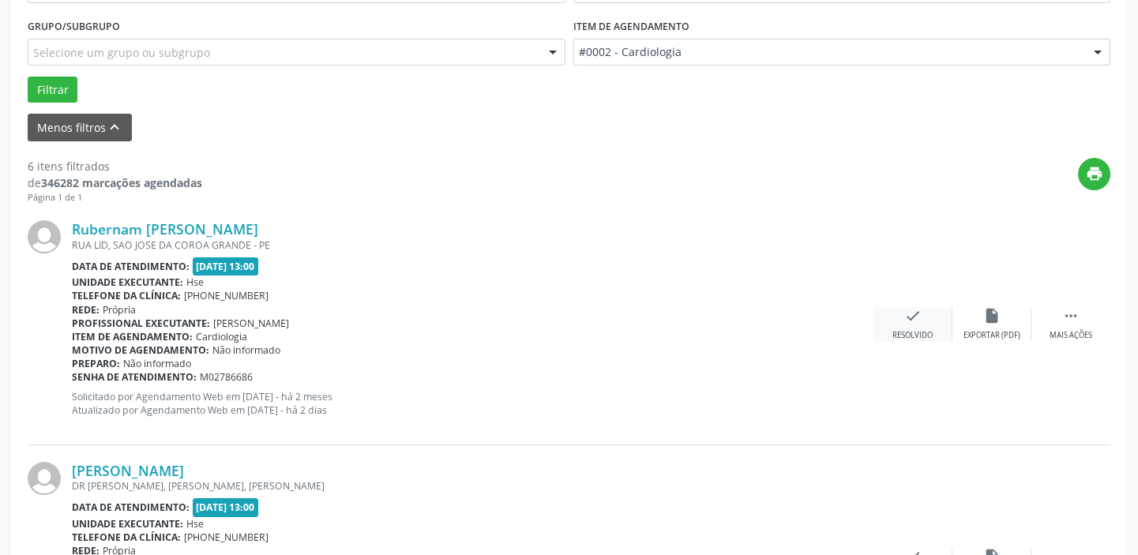
click at [919, 318] on icon "check" at bounding box center [912, 315] width 17 height 17
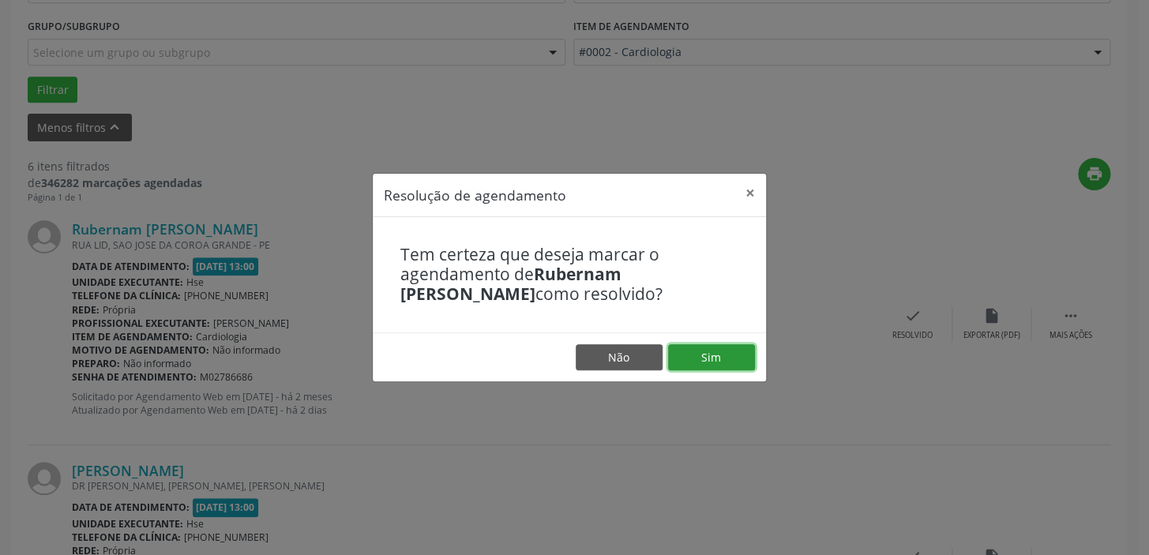
click at [722, 351] on button "Sim" at bounding box center [711, 357] width 87 height 27
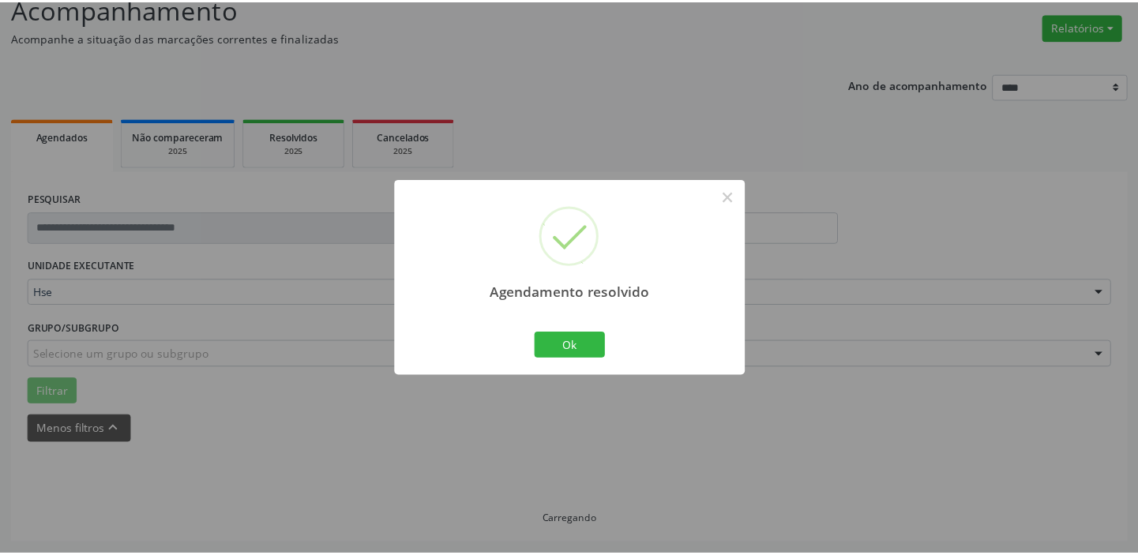
scroll to position [117, 0]
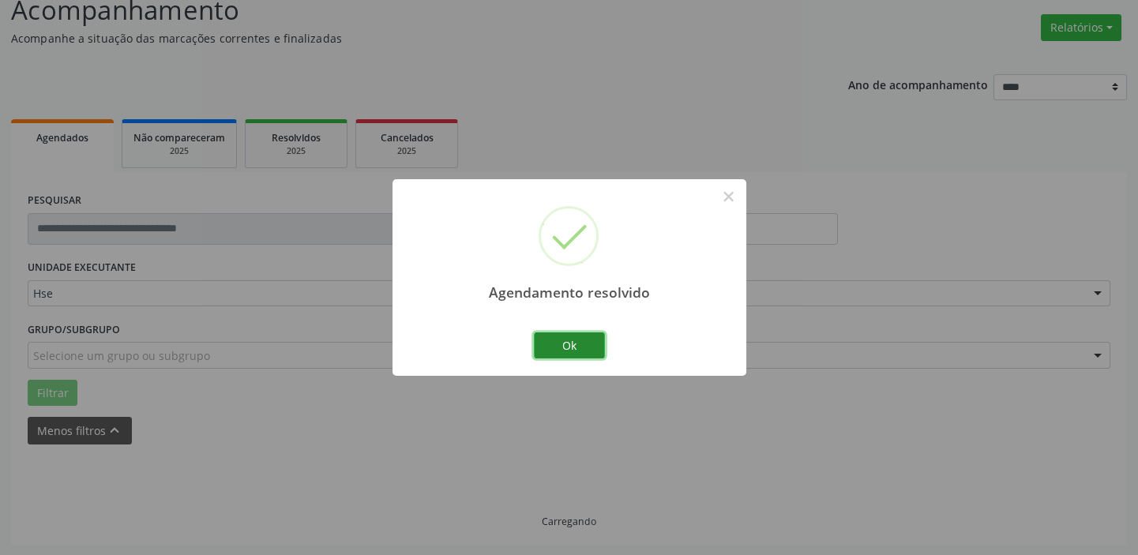
drag, startPoint x: 599, startPoint y: 341, endPoint x: 586, endPoint y: 342, distance: 13.4
click at [594, 341] on button "Ok" at bounding box center [569, 345] width 71 height 27
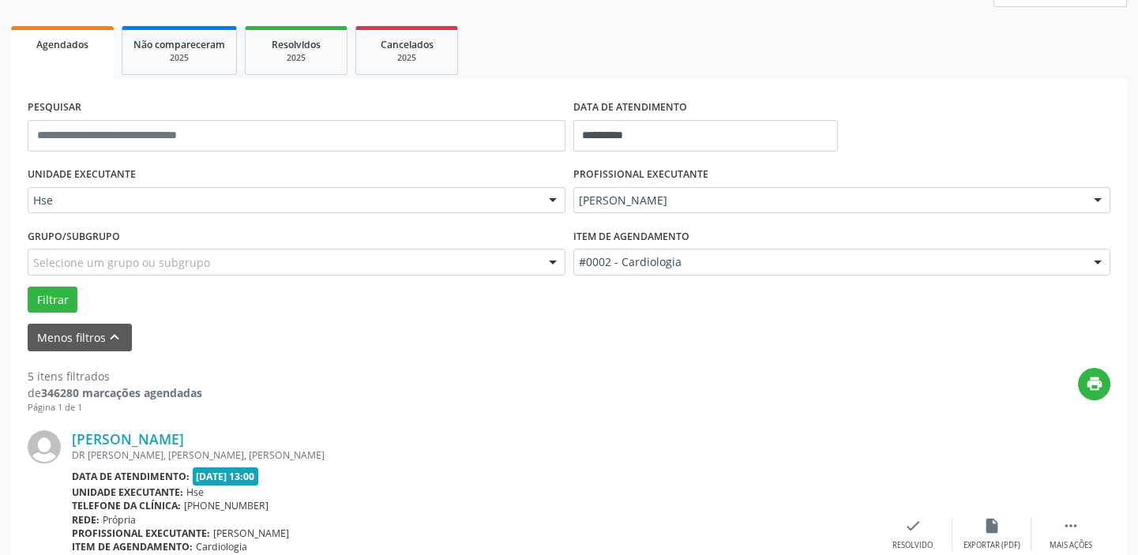
scroll to position [332, 0]
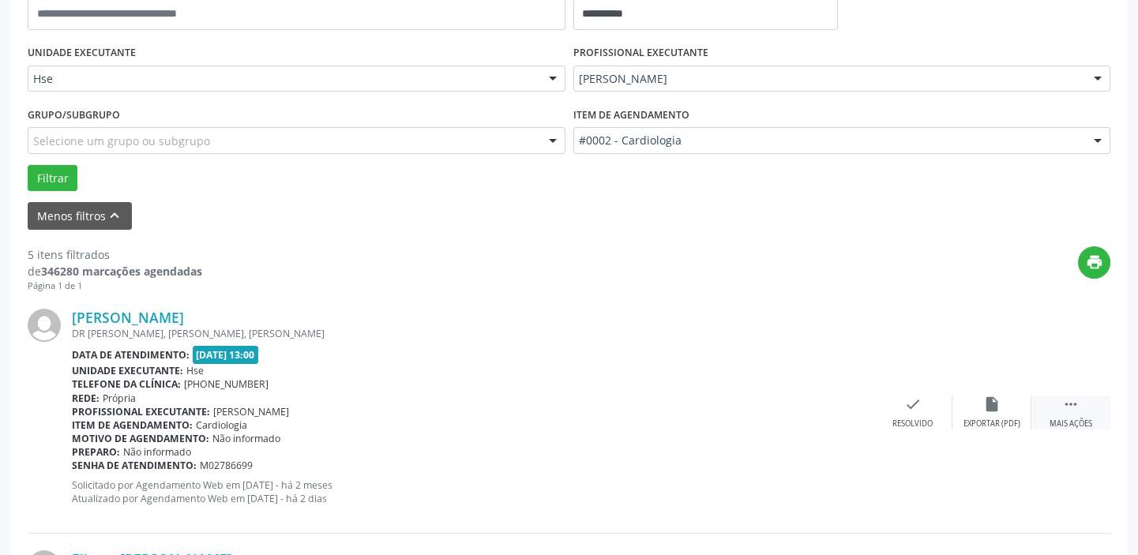
drag, startPoint x: 1068, startPoint y: 410, endPoint x: 1033, endPoint y: 410, distance: 35.5
click at [1067, 410] on icon "" at bounding box center [1070, 404] width 17 height 17
click at [998, 415] on div "alarm_off Não compareceu" at bounding box center [991, 413] width 79 height 34
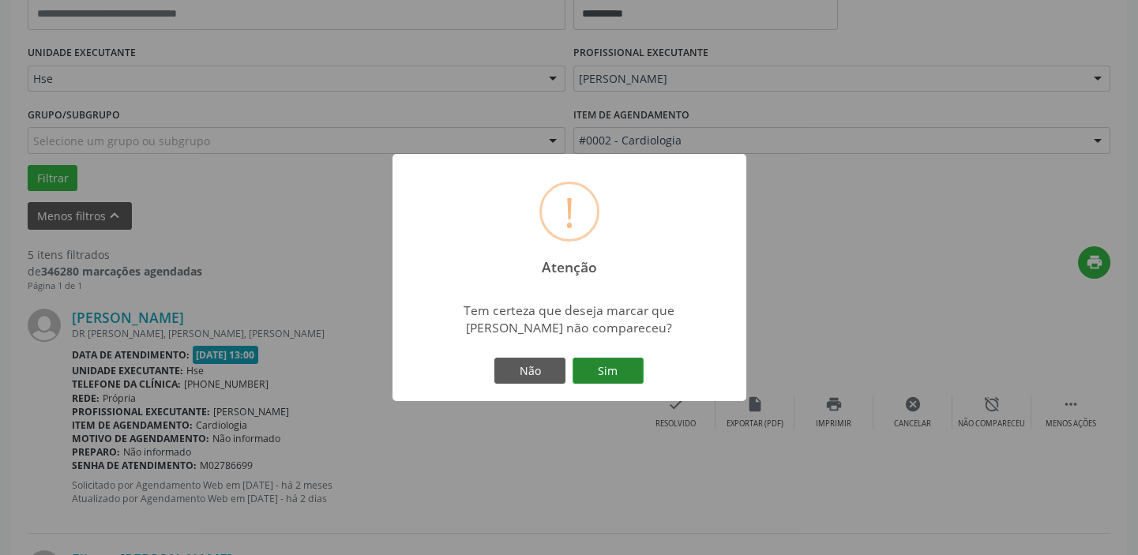
click at [610, 375] on button "Sim" at bounding box center [607, 371] width 71 height 27
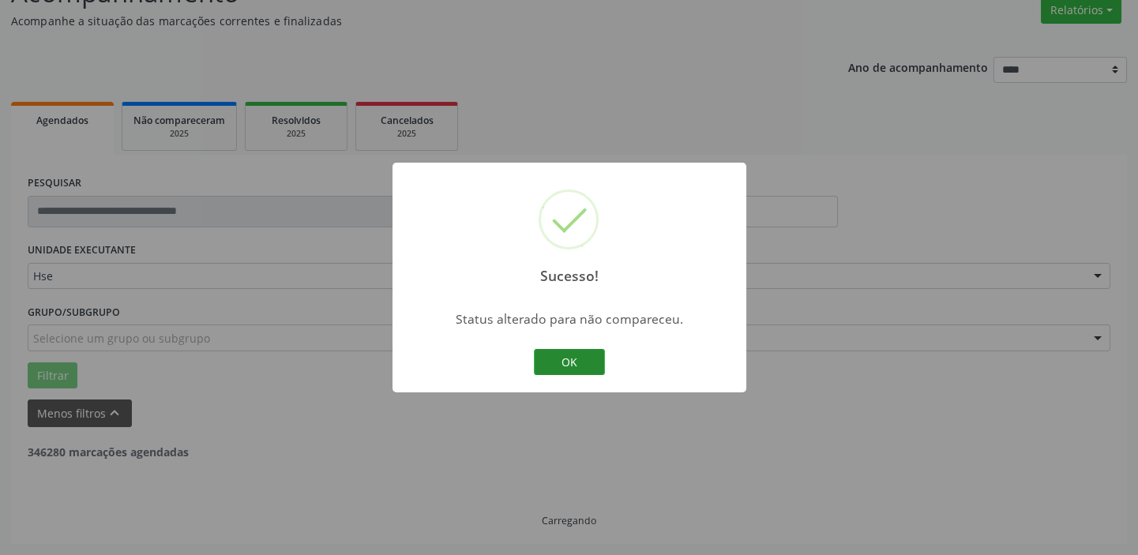
click at [561, 358] on button "OK" at bounding box center [569, 362] width 71 height 27
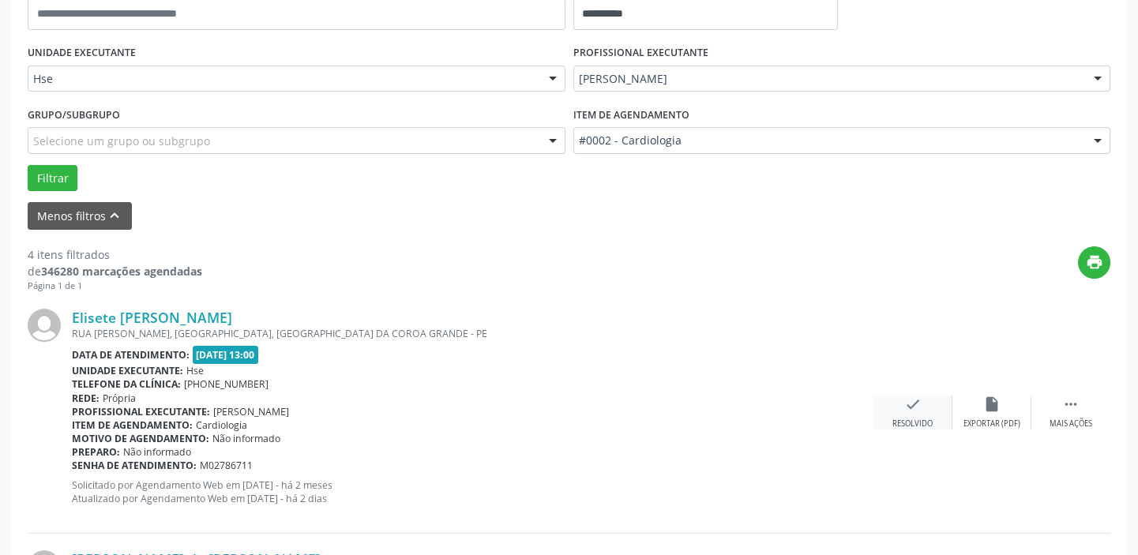
click at [894, 408] on div "check Resolvido" at bounding box center [912, 413] width 79 height 34
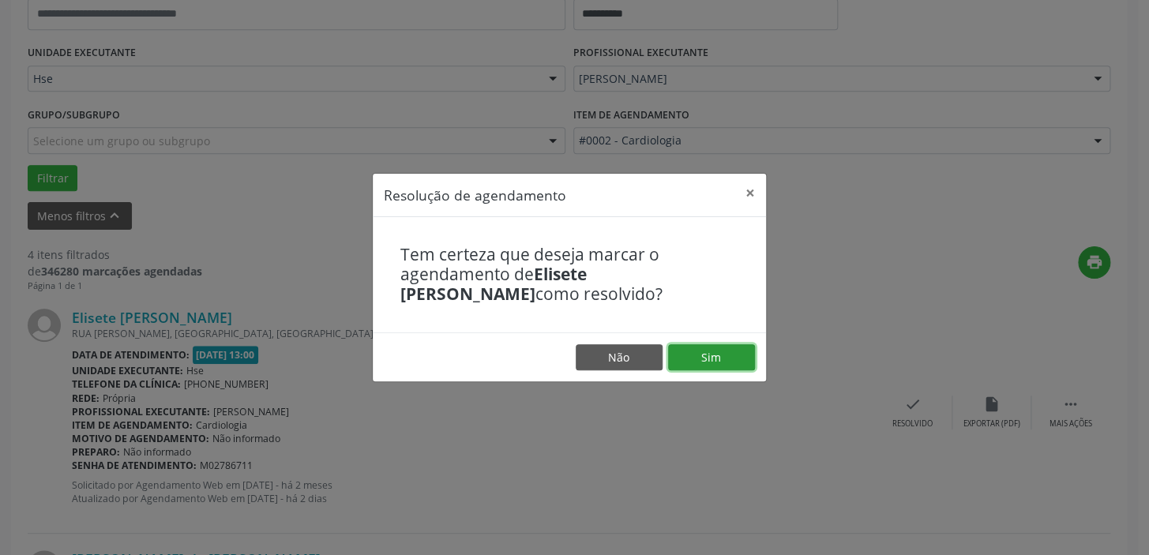
click at [695, 358] on button "Sim" at bounding box center [711, 357] width 87 height 27
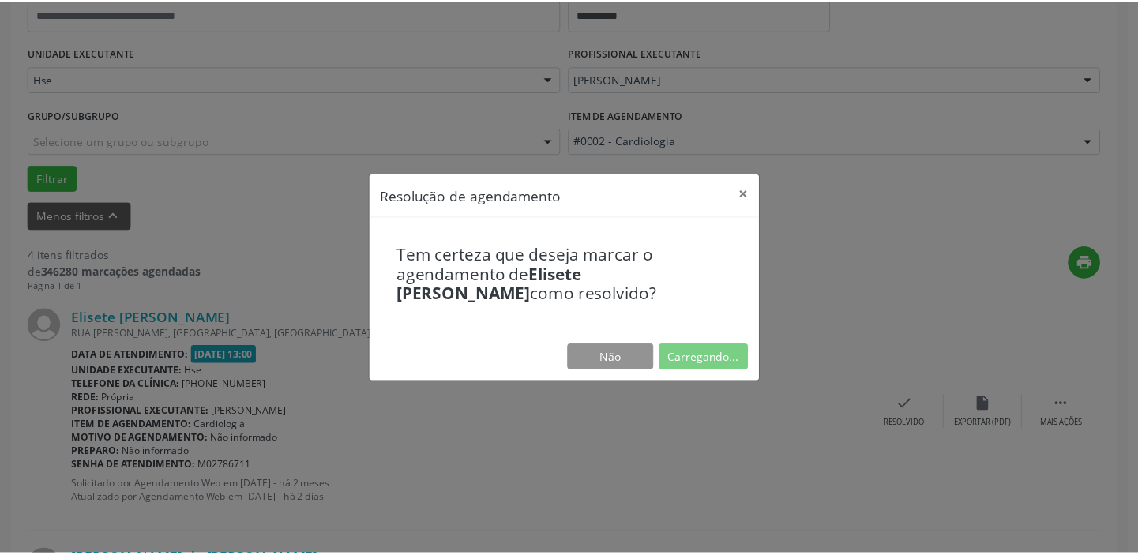
scroll to position [117, 0]
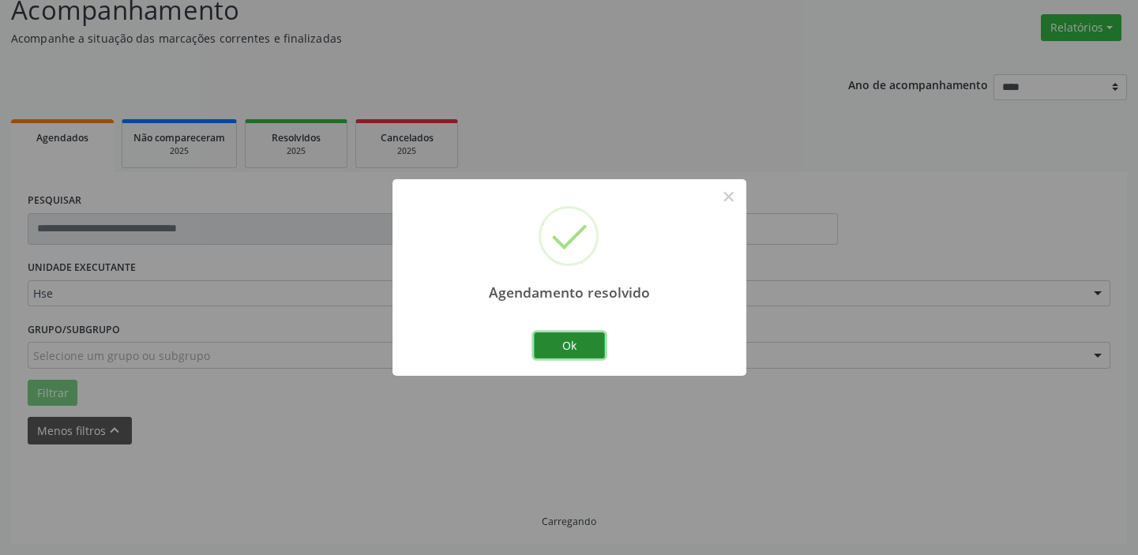
click at [561, 340] on button "Ok" at bounding box center [569, 345] width 71 height 27
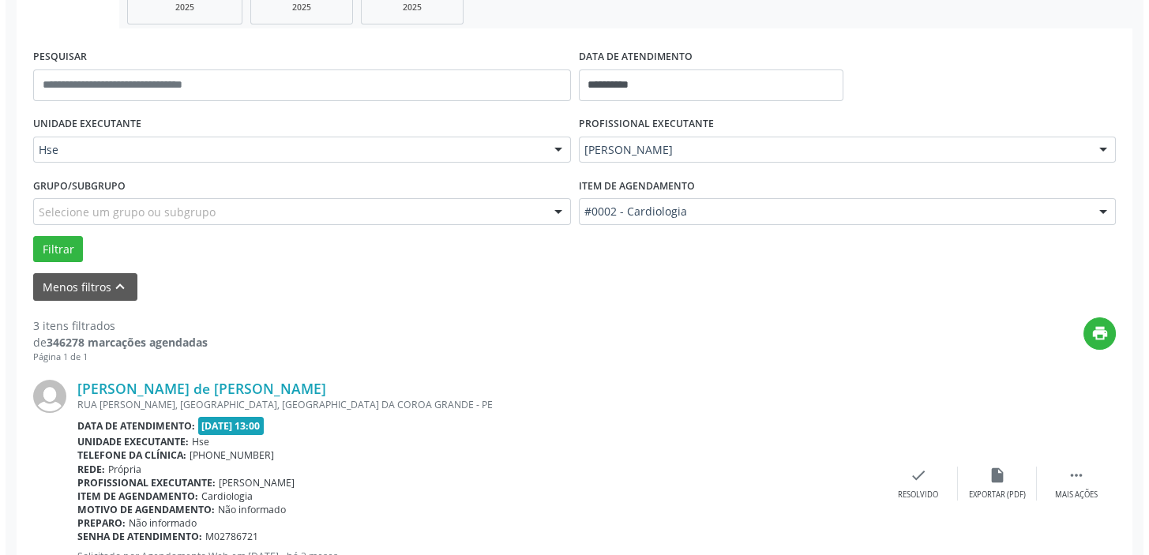
scroll to position [475, 0]
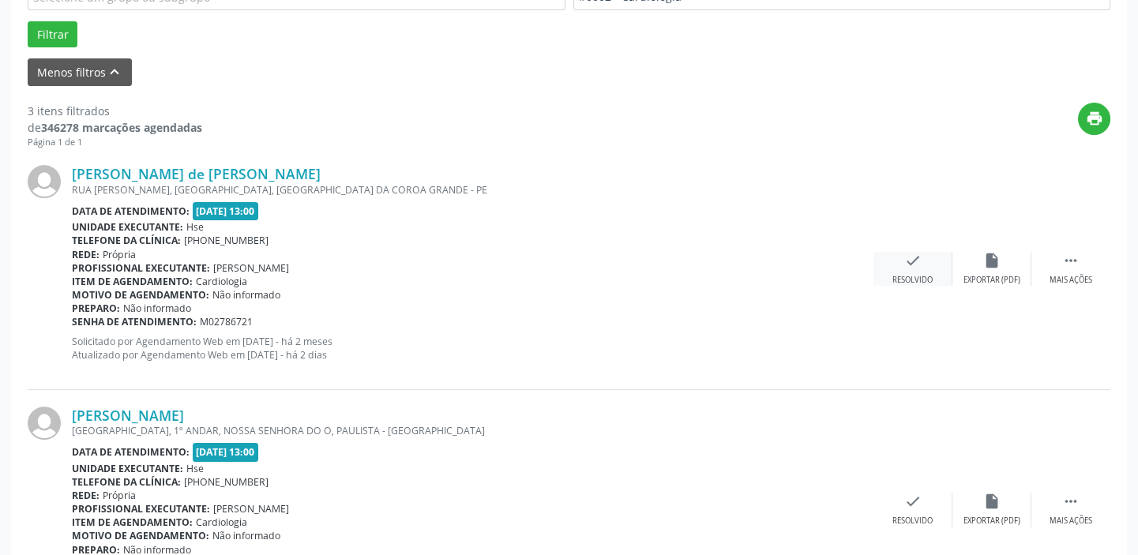
click at [928, 275] on div "Resolvido" at bounding box center [912, 280] width 40 height 11
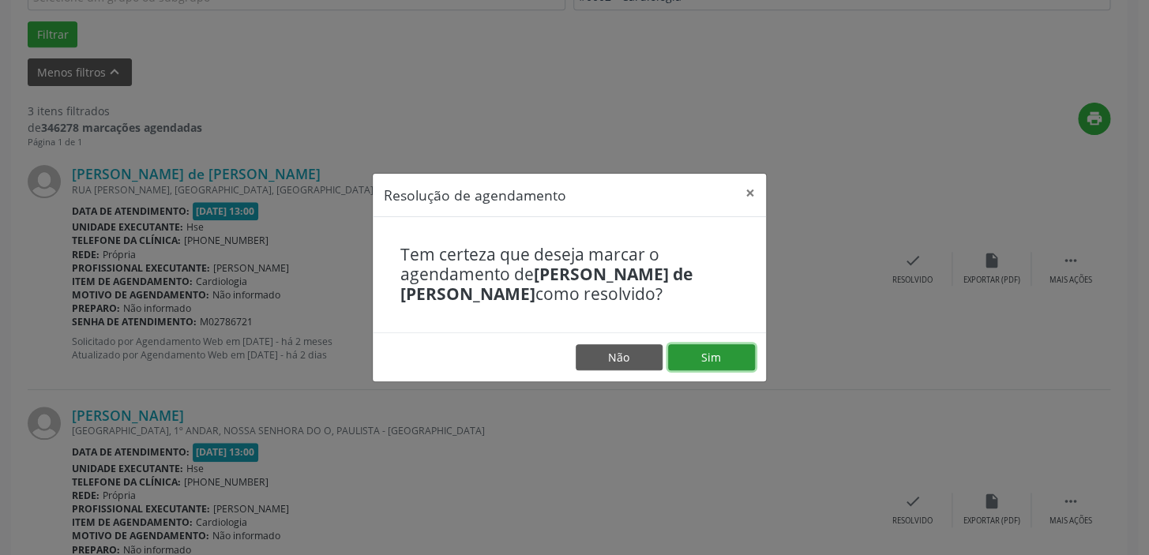
click at [732, 363] on button "Sim" at bounding box center [711, 357] width 87 height 27
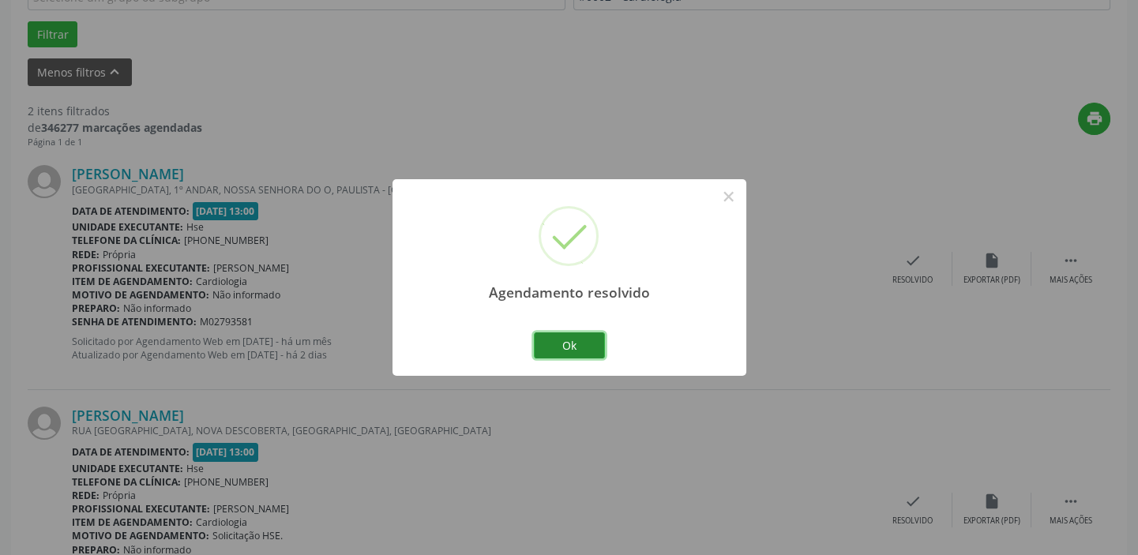
click at [564, 352] on button "Ok" at bounding box center [569, 345] width 71 height 27
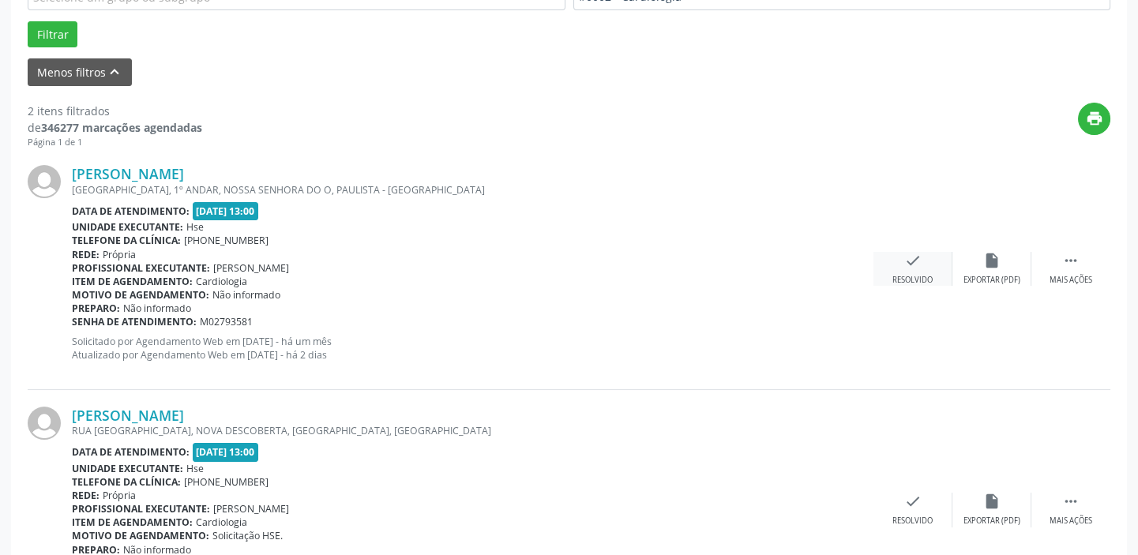
click at [890, 276] on div "check Resolvido" at bounding box center [912, 269] width 79 height 34
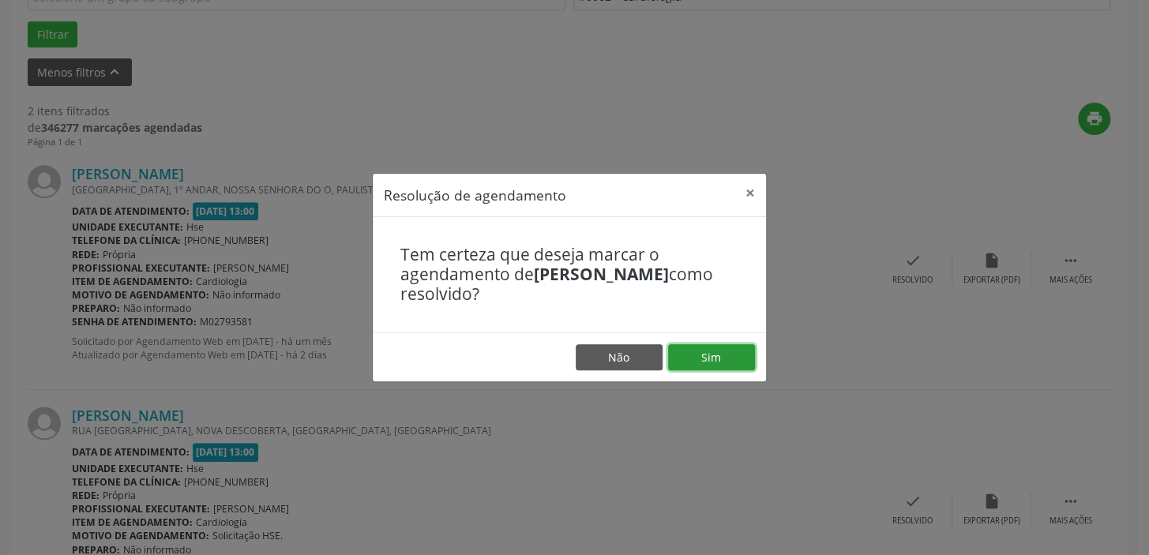
click at [696, 354] on button "Sim" at bounding box center [711, 357] width 87 height 27
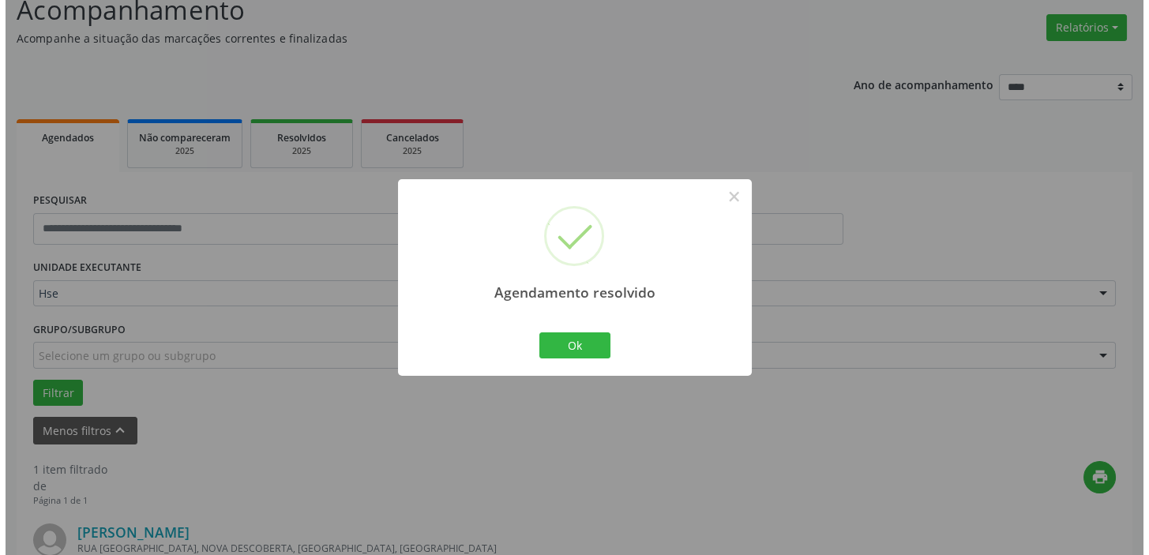
scroll to position [336, 0]
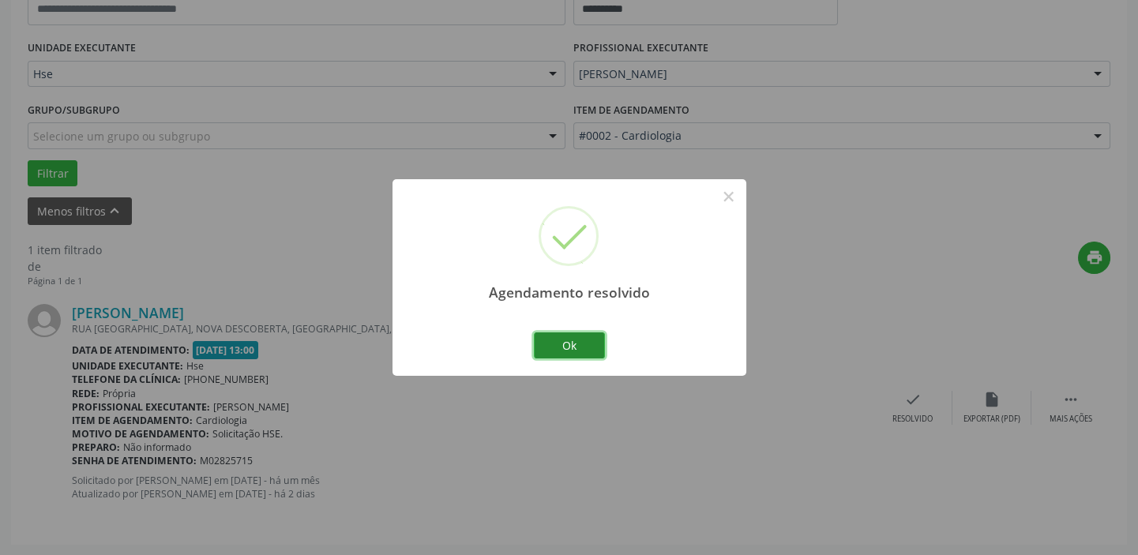
click at [590, 351] on button "Ok" at bounding box center [569, 345] width 71 height 27
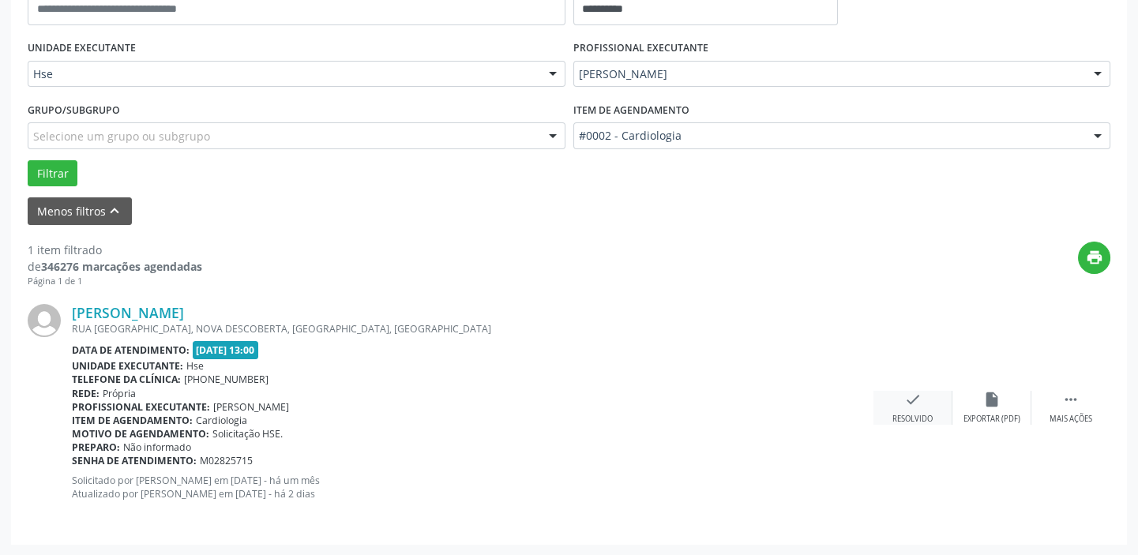
click at [932, 406] on div "check Resolvido" at bounding box center [912, 408] width 79 height 34
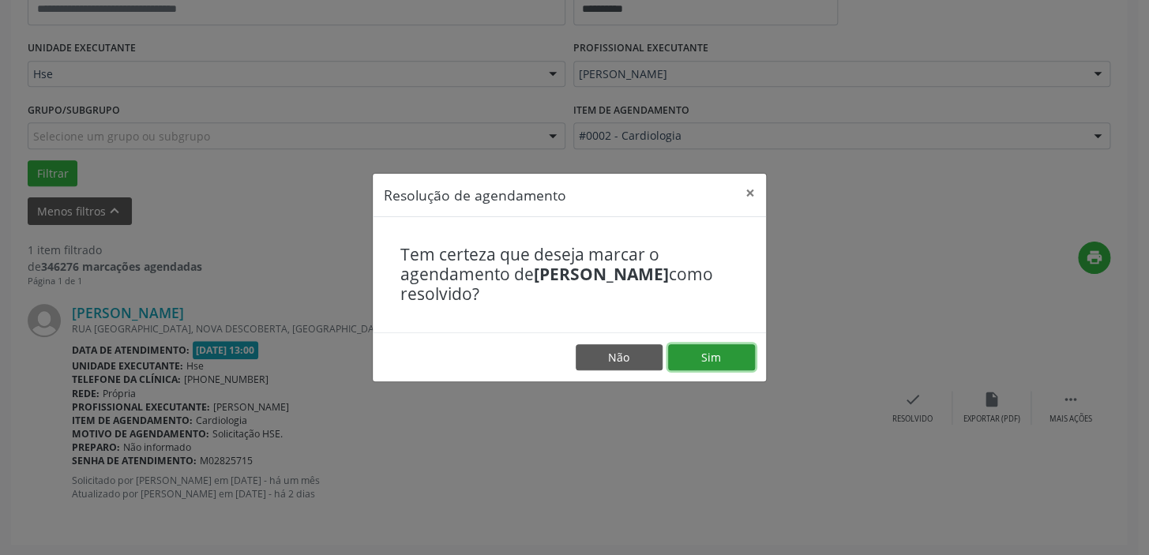
click at [729, 368] on button "Sim" at bounding box center [711, 357] width 87 height 27
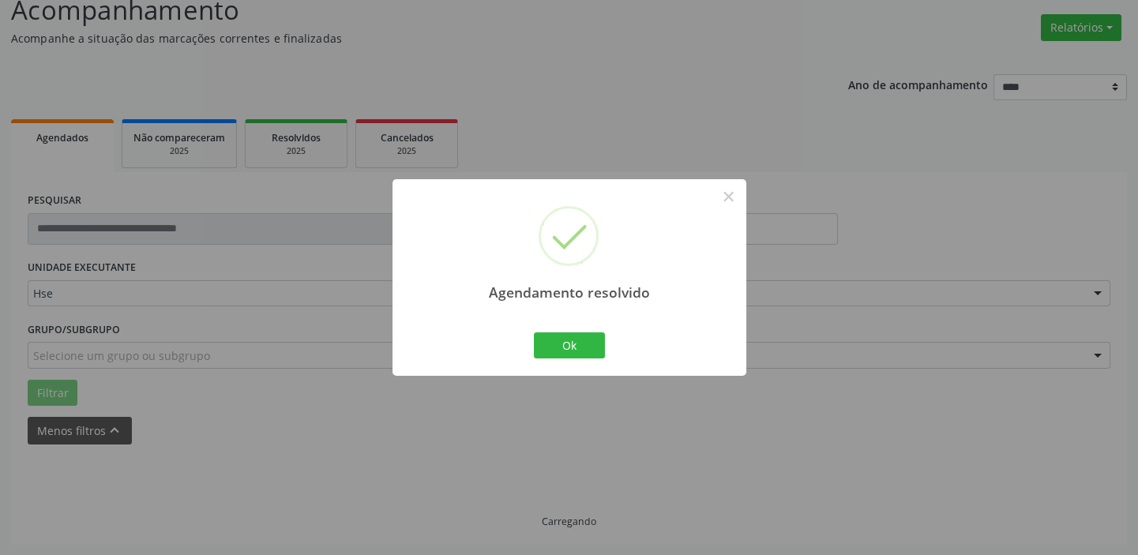
scroll to position [82, 0]
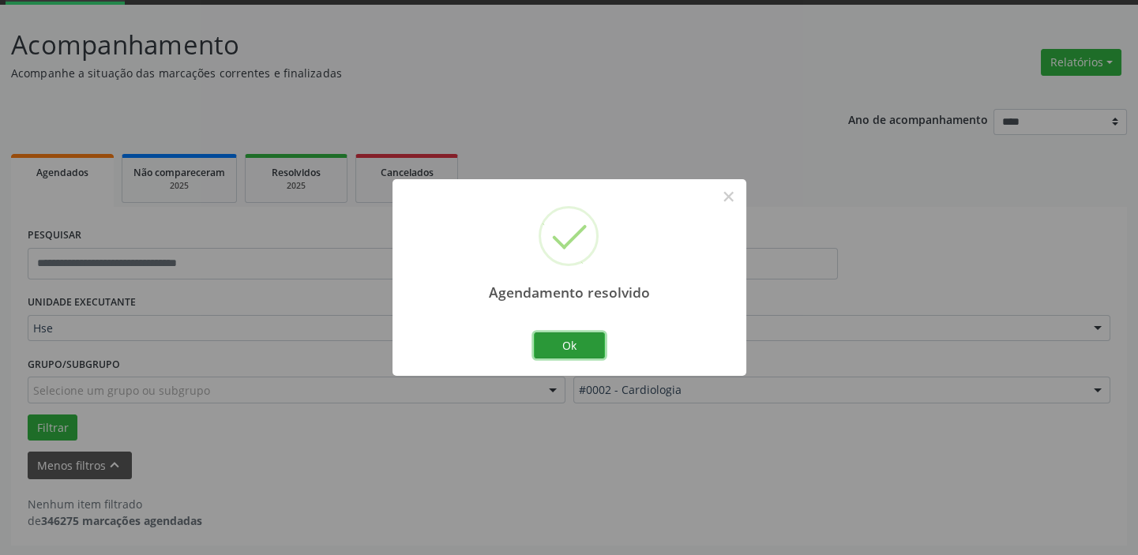
drag, startPoint x: 572, startPoint y: 354, endPoint x: 572, endPoint y: 340, distance: 14.2
click at [572, 351] on button "Ok" at bounding box center [569, 345] width 71 height 27
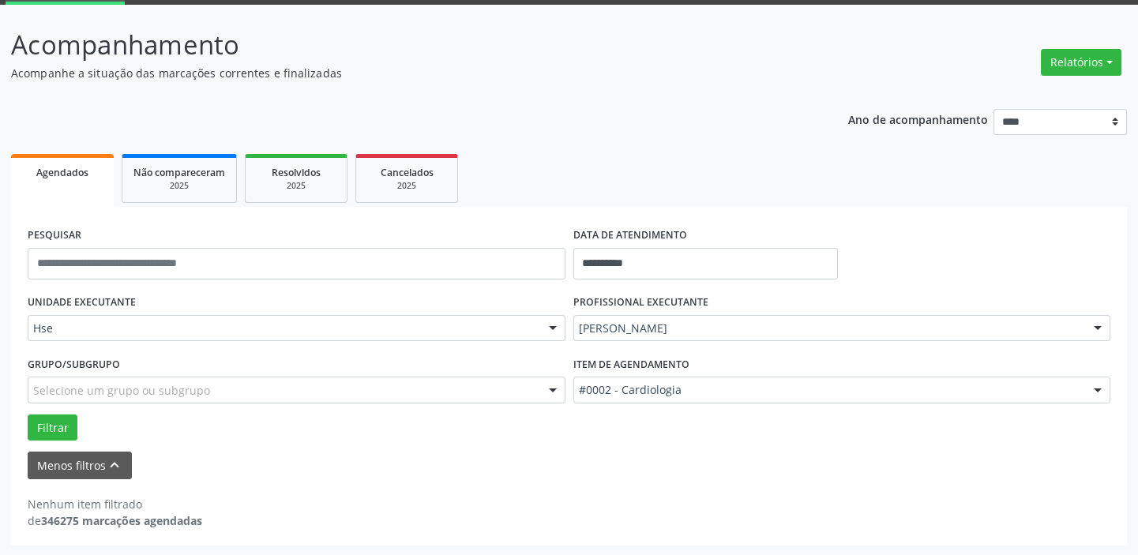
click at [636, 343] on div "PROFISSIONAL EXECUTANTE [PERSON_NAME] Todos os profissionais [PERSON_NAME] Inte…" at bounding box center [842, 322] width 546 height 62
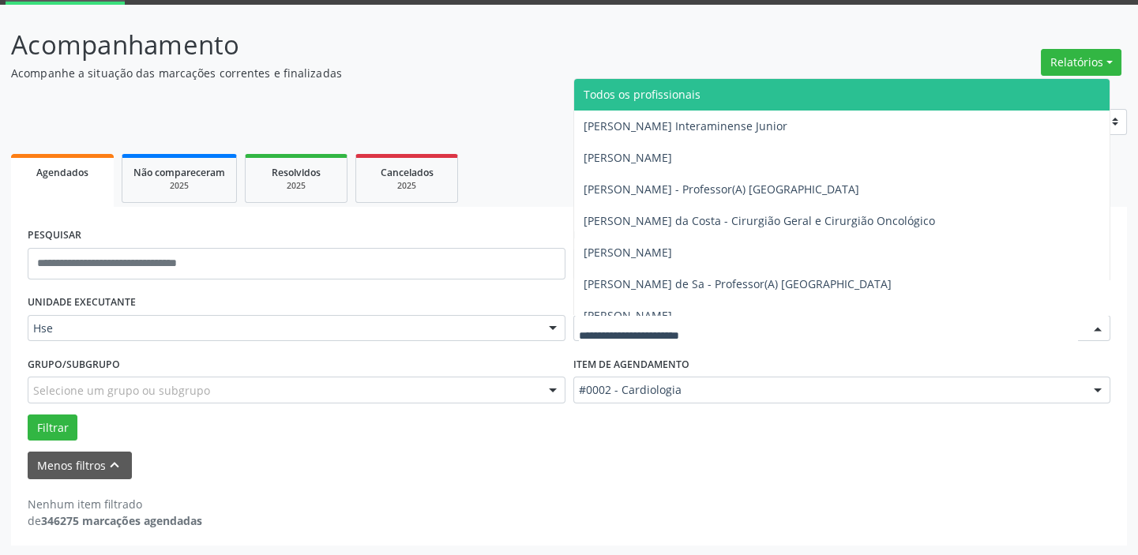
click at [662, 331] on input "text" at bounding box center [829, 337] width 500 height 32
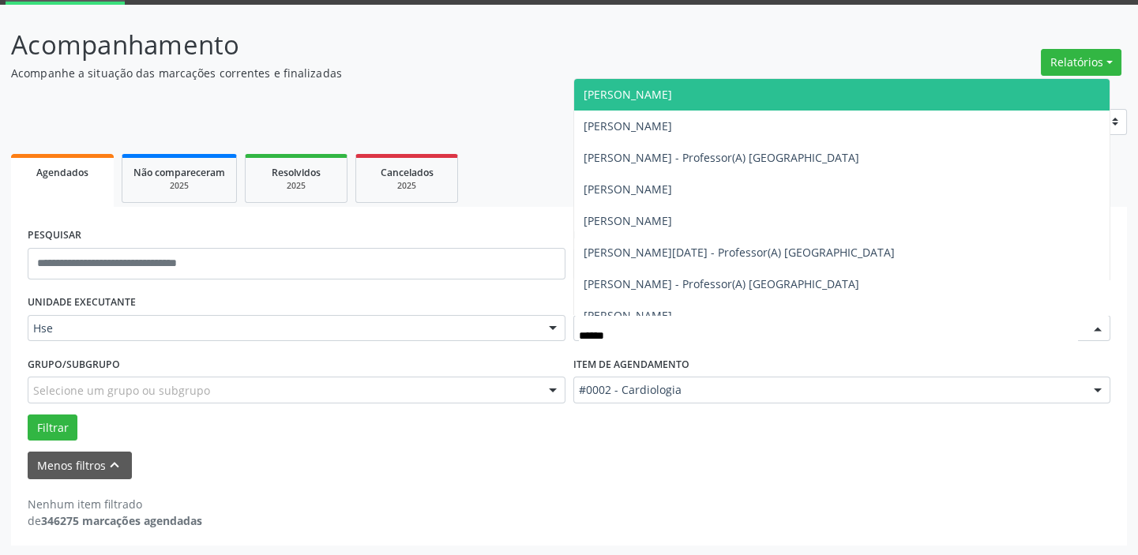
type input "*******"
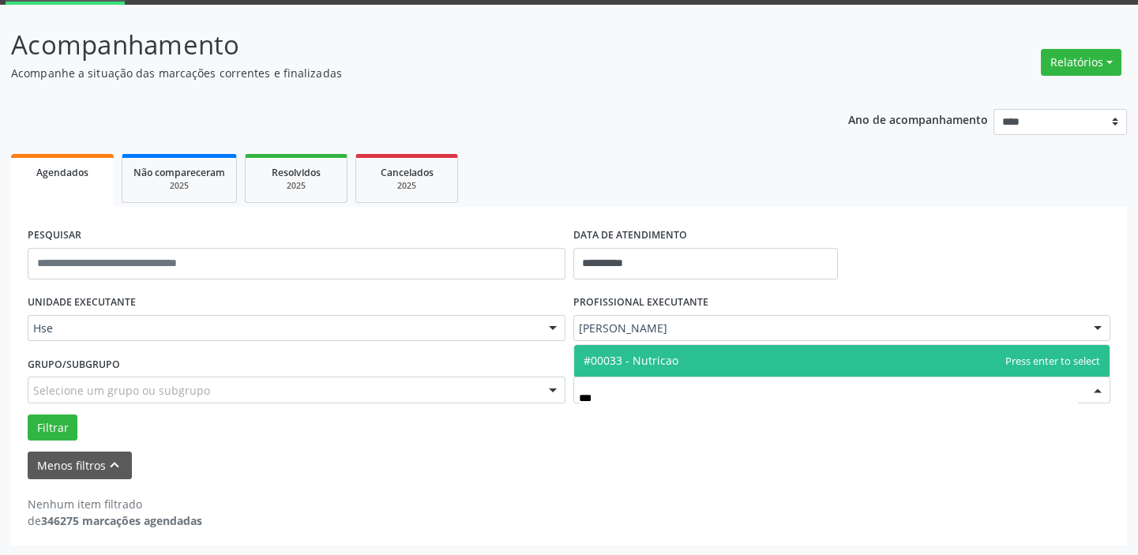
type input "****"
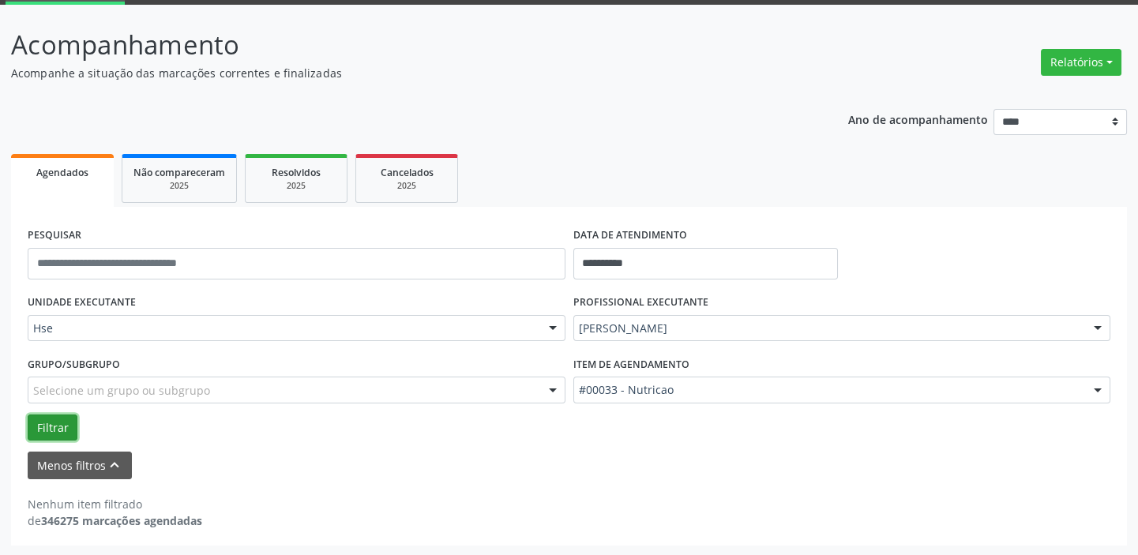
click at [47, 429] on button "Filtrar" at bounding box center [53, 427] width 50 height 27
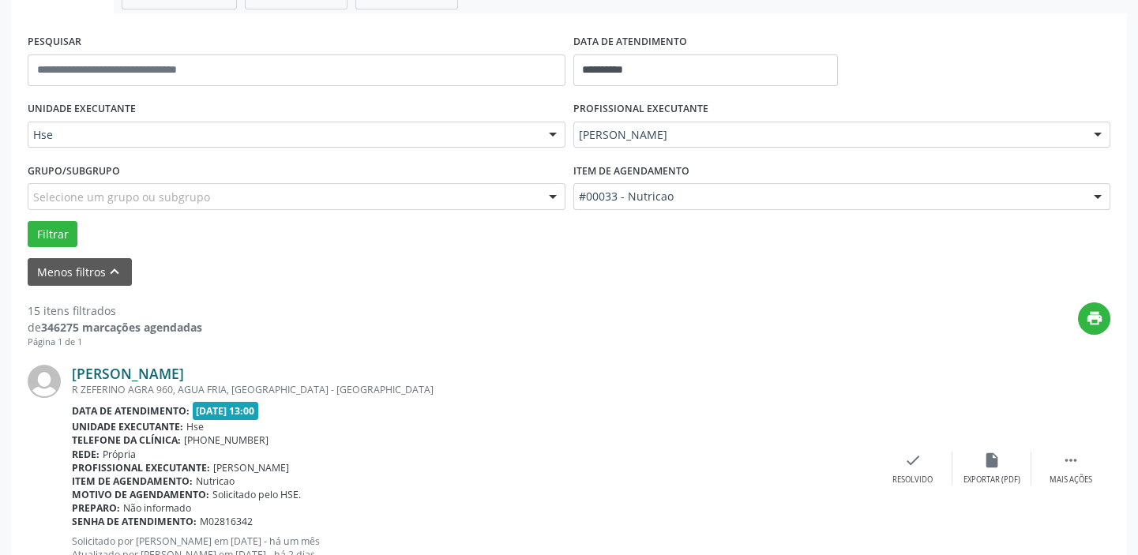
scroll to position [276, 0]
drag, startPoint x: 1080, startPoint y: 481, endPoint x: 1047, endPoint y: 473, distance: 34.1
click at [1080, 480] on div "Mais ações" at bounding box center [1070, 479] width 43 height 11
click at [1011, 474] on div "Não compareceu" at bounding box center [991, 479] width 67 height 11
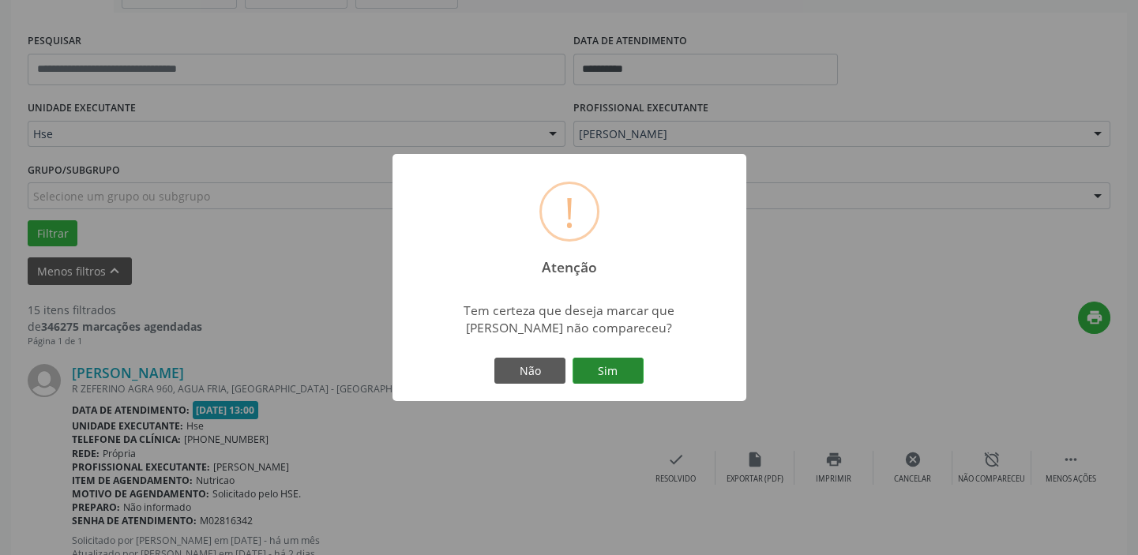
click at [606, 370] on button "Sim" at bounding box center [607, 371] width 71 height 27
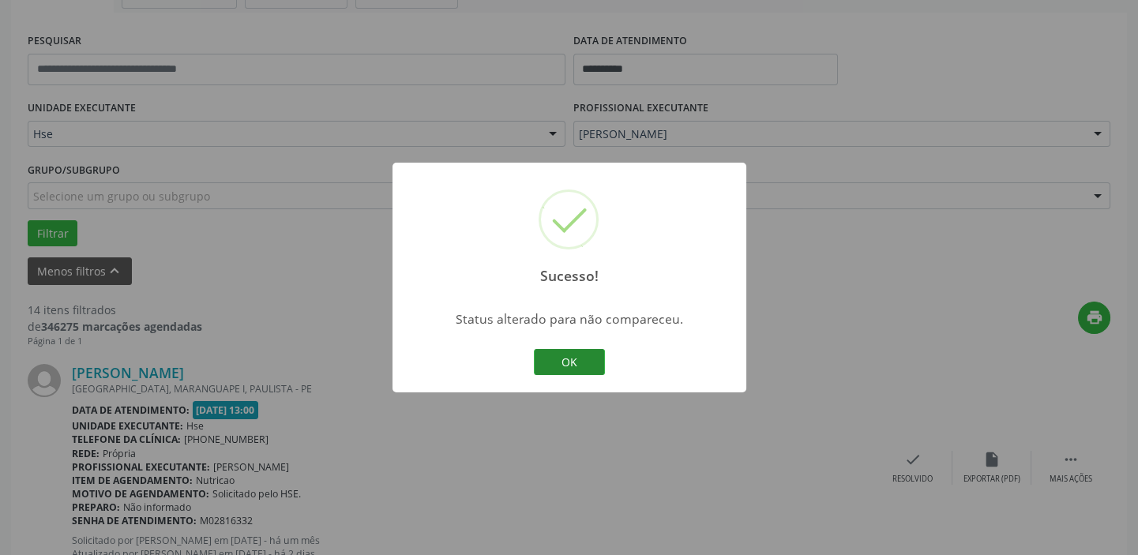
click at [592, 366] on button "OK" at bounding box center [569, 362] width 71 height 27
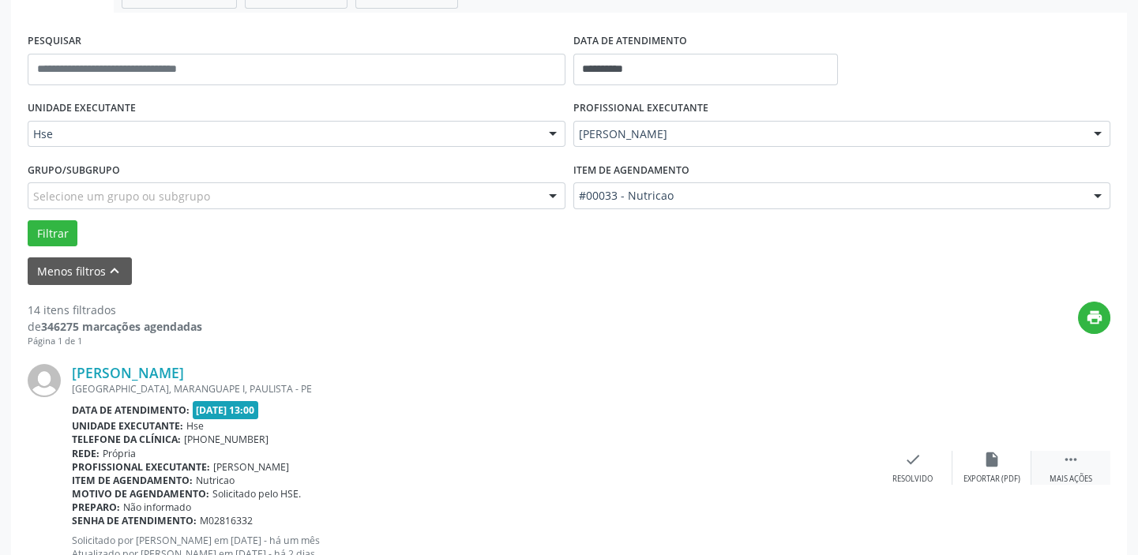
click at [1072, 468] on div " Mais ações" at bounding box center [1070, 468] width 79 height 34
click at [973, 466] on div "alarm_off Não compareceu" at bounding box center [991, 468] width 79 height 34
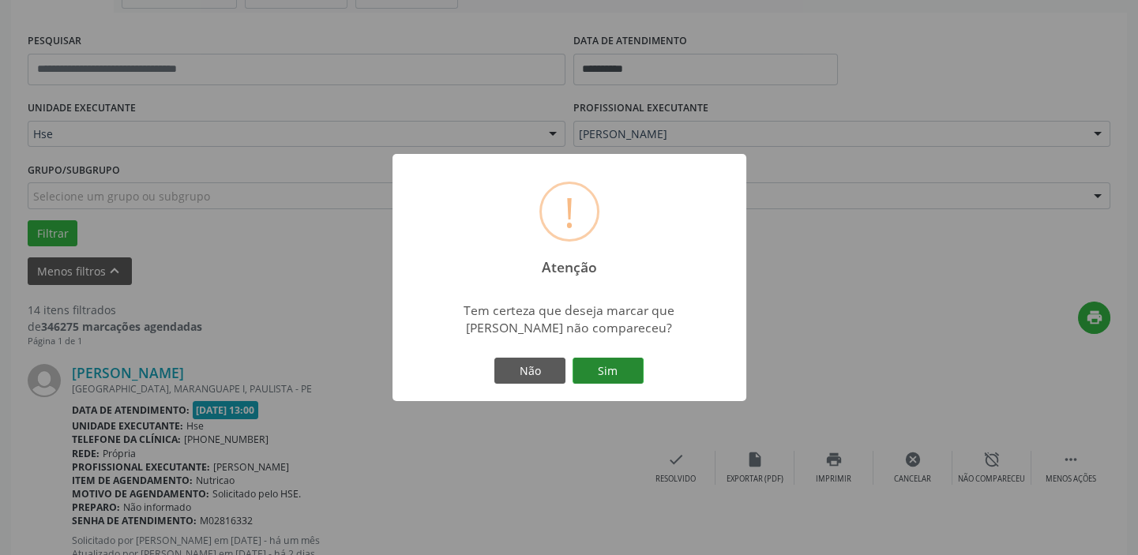
click at [632, 380] on button "Sim" at bounding box center [607, 371] width 71 height 27
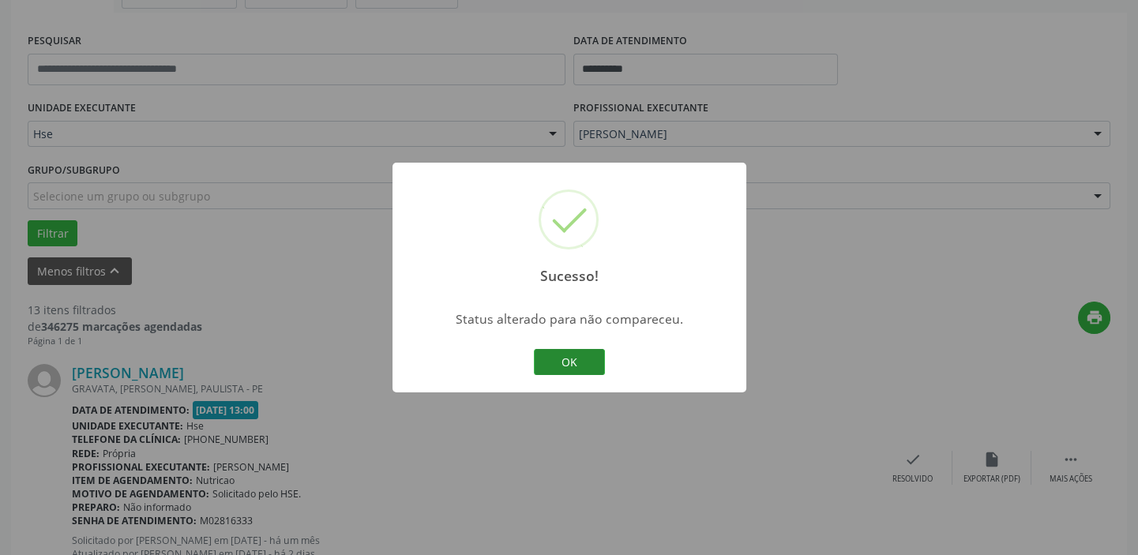
click at [564, 360] on button "OK" at bounding box center [569, 362] width 71 height 27
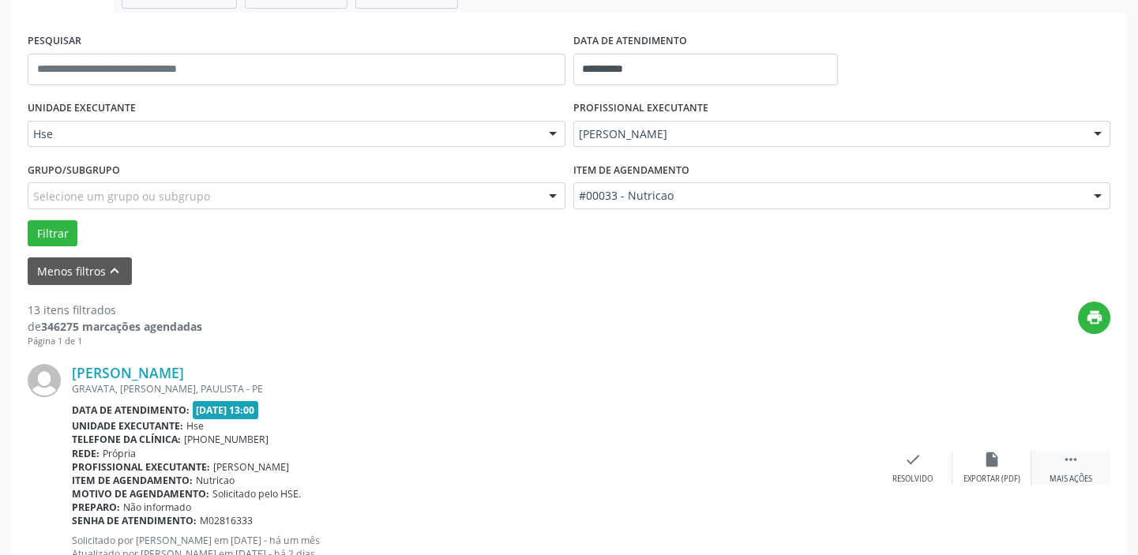
click at [1082, 469] on div " Mais ações" at bounding box center [1070, 468] width 79 height 34
click at [1018, 471] on div "alarm_off Não compareceu" at bounding box center [991, 468] width 79 height 34
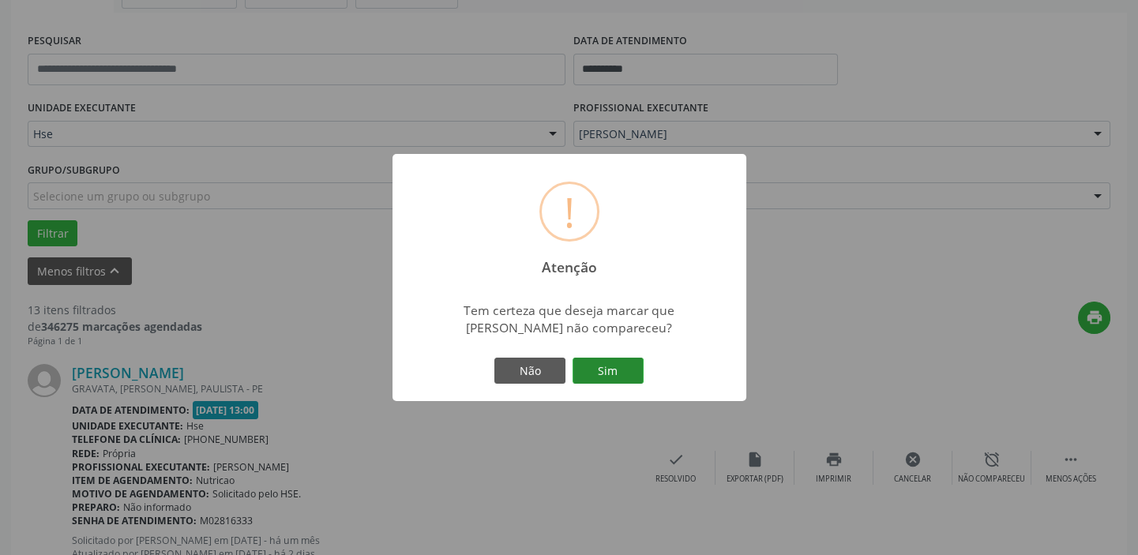
click at [621, 372] on button "Sim" at bounding box center [607, 371] width 71 height 27
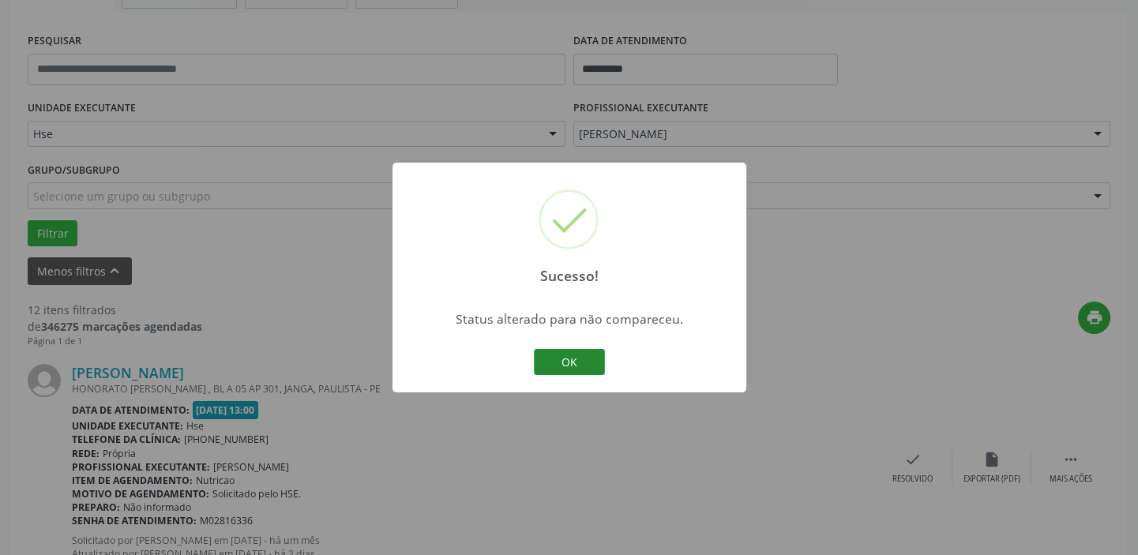
click at [586, 360] on button "OK" at bounding box center [569, 362] width 71 height 27
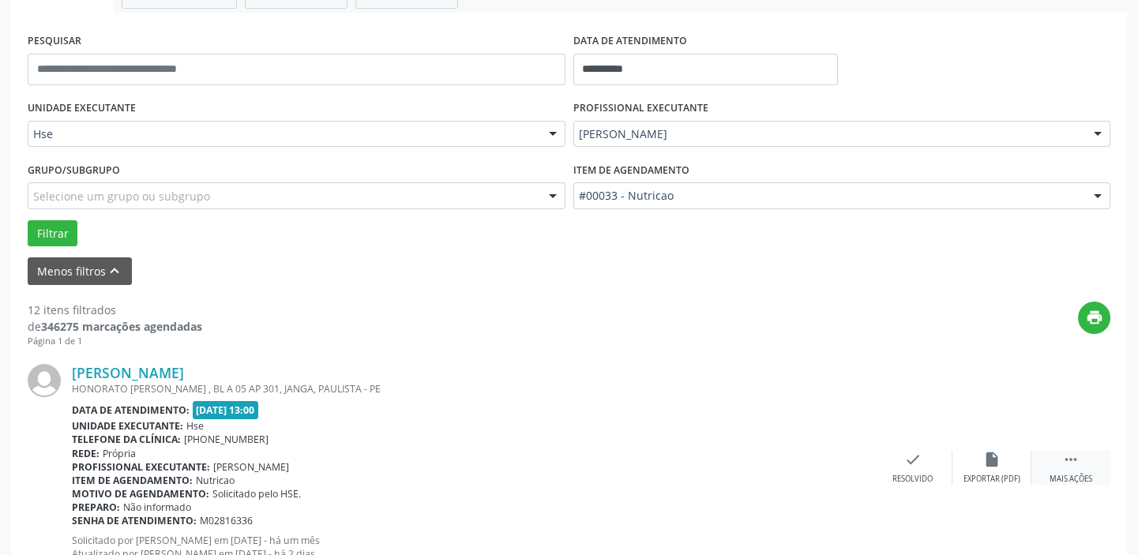
click at [1081, 468] on div " Mais ações" at bounding box center [1070, 468] width 79 height 34
click at [992, 452] on icon "alarm_off" at bounding box center [991, 459] width 17 height 17
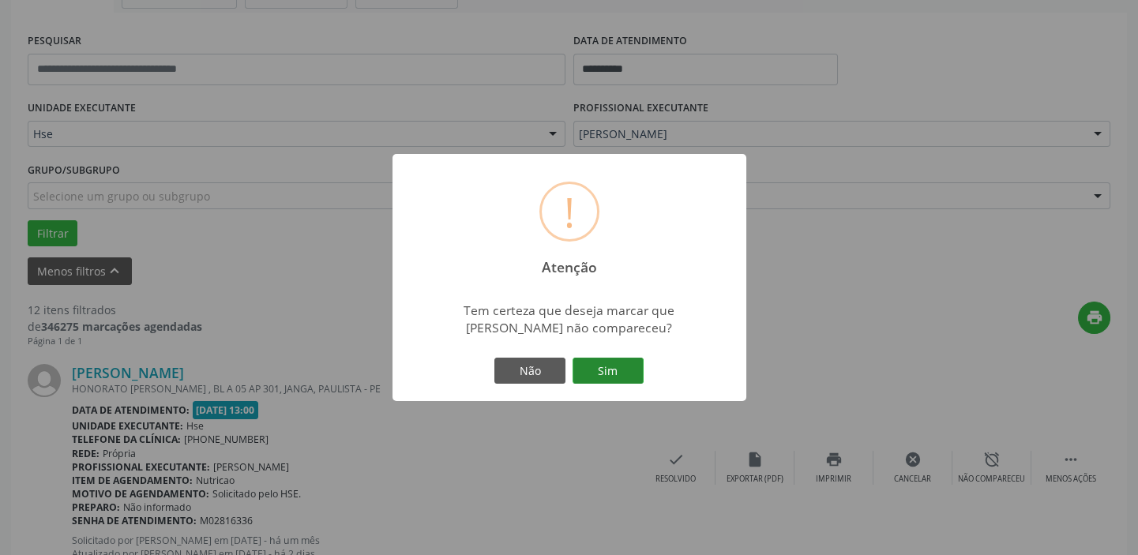
click at [613, 364] on button "Sim" at bounding box center [607, 371] width 71 height 27
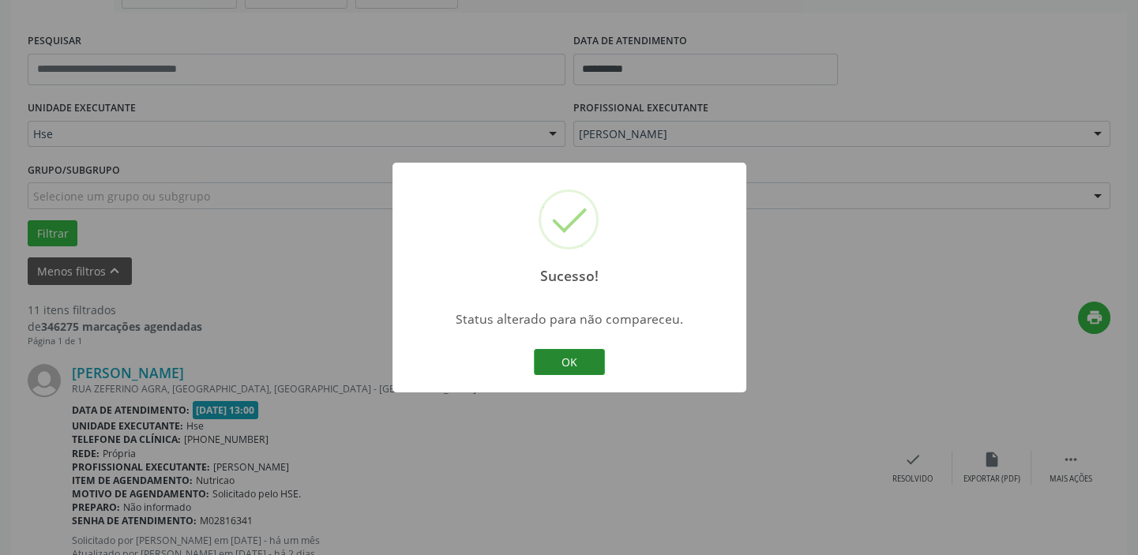
click at [545, 364] on button "OK" at bounding box center [569, 362] width 71 height 27
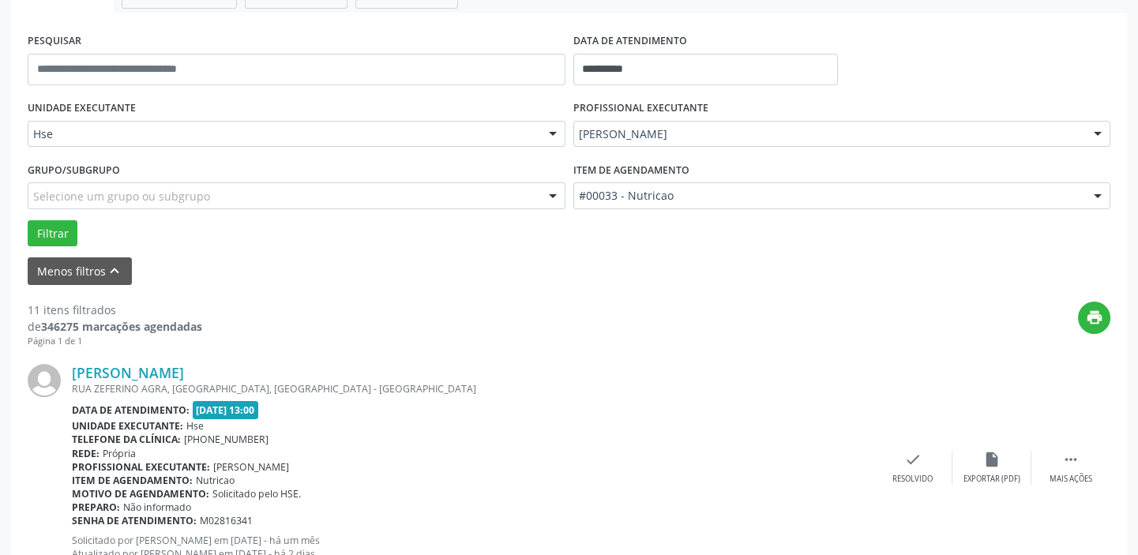
click at [1068, 489] on div "[PERSON_NAME] [GEOGRAPHIC_DATA], [GEOGRAPHIC_DATA], [GEOGRAPHIC_DATA] - [GEOGRA…" at bounding box center [569, 467] width 1082 height 241
click at [1066, 467] on div " Mais ações" at bounding box center [1070, 468] width 79 height 34
click at [1002, 471] on div "alarm_off Não compareceu" at bounding box center [991, 468] width 79 height 34
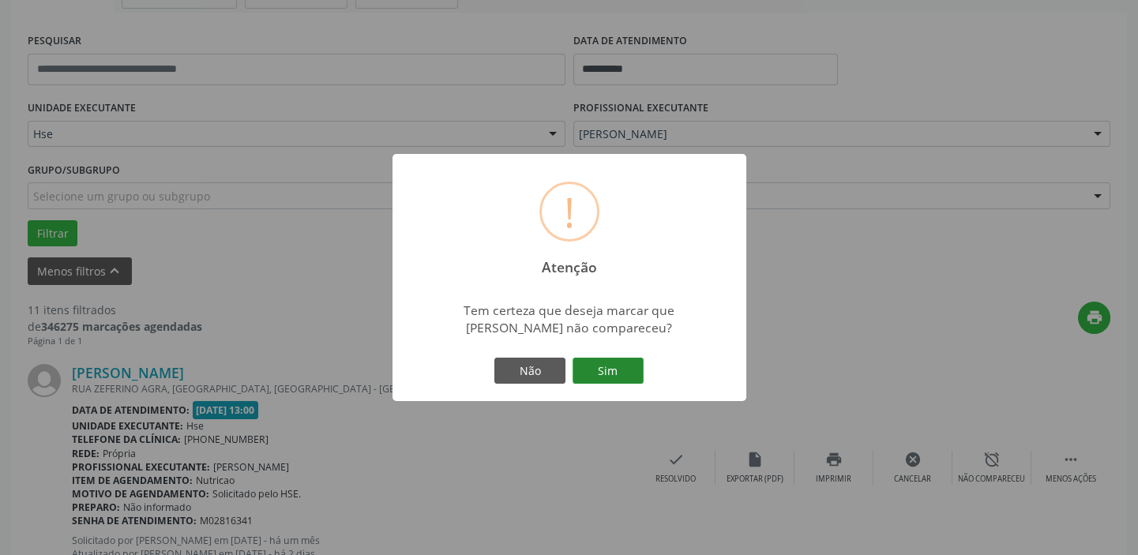
click at [607, 377] on button "Sim" at bounding box center [607, 371] width 71 height 27
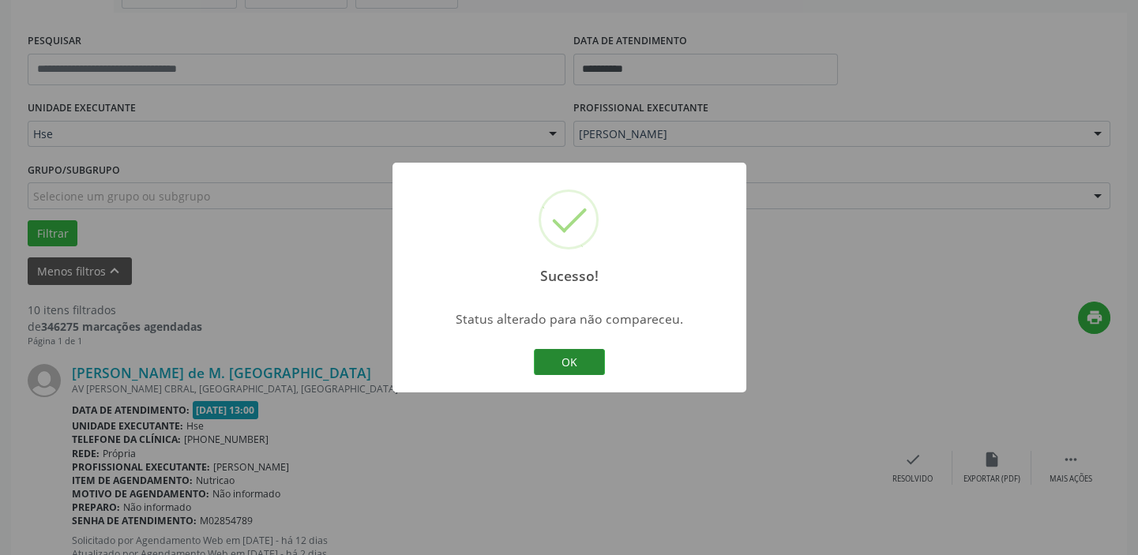
click at [574, 359] on button "OK" at bounding box center [569, 362] width 71 height 27
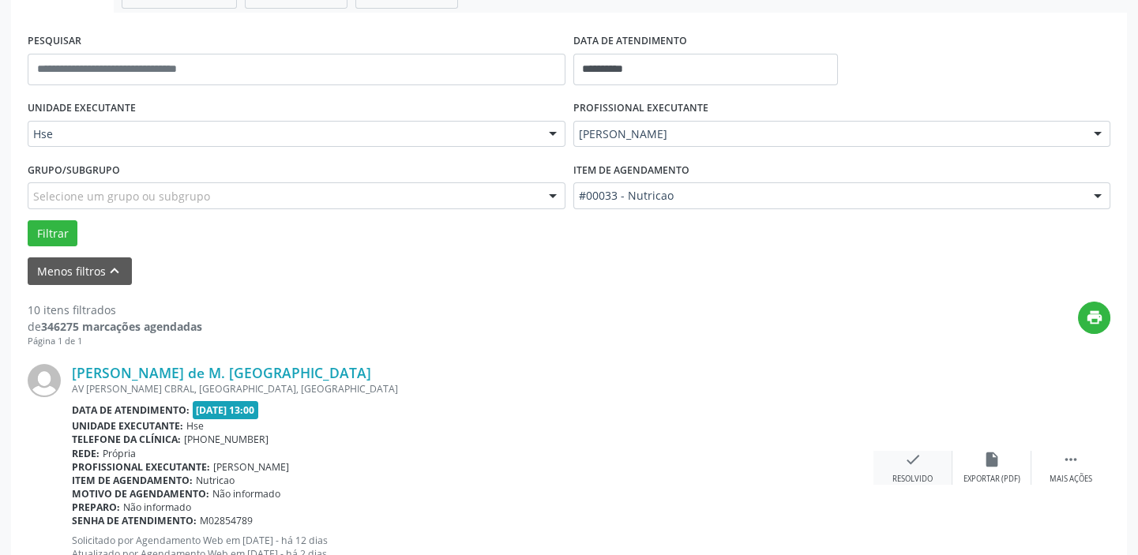
click at [925, 465] on div "check Resolvido" at bounding box center [912, 468] width 79 height 34
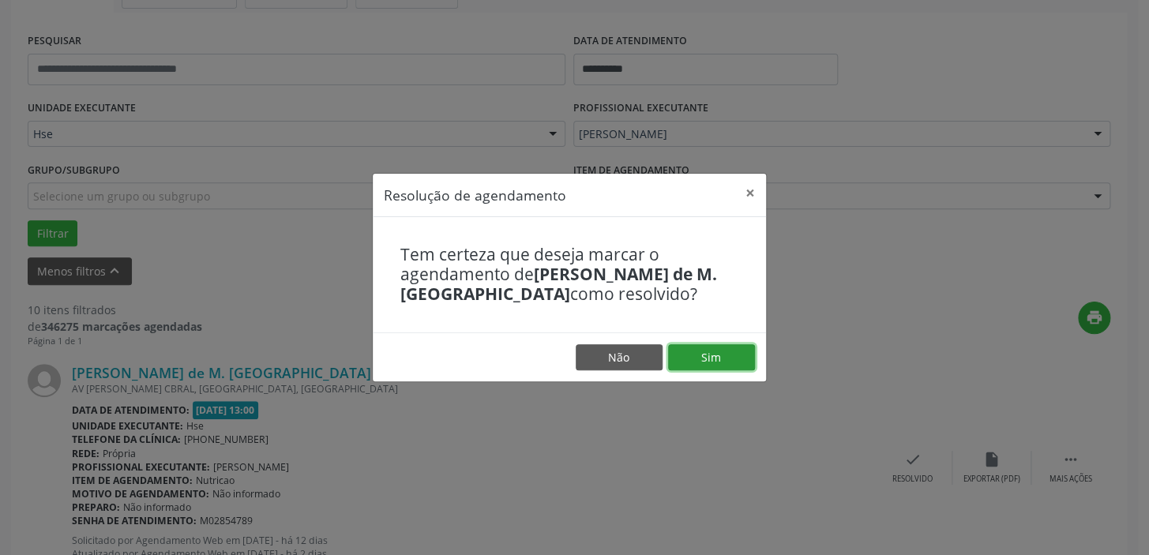
click at [729, 358] on button "Sim" at bounding box center [711, 357] width 87 height 27
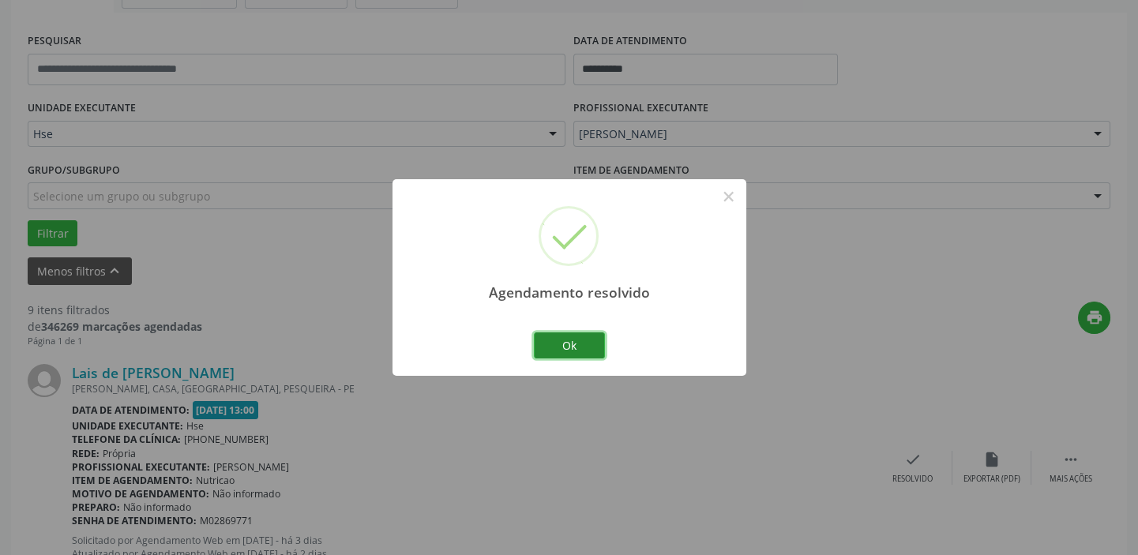
click at [559, 348] on button "Ok" at bounding box center [569, 345] width 71 height 27
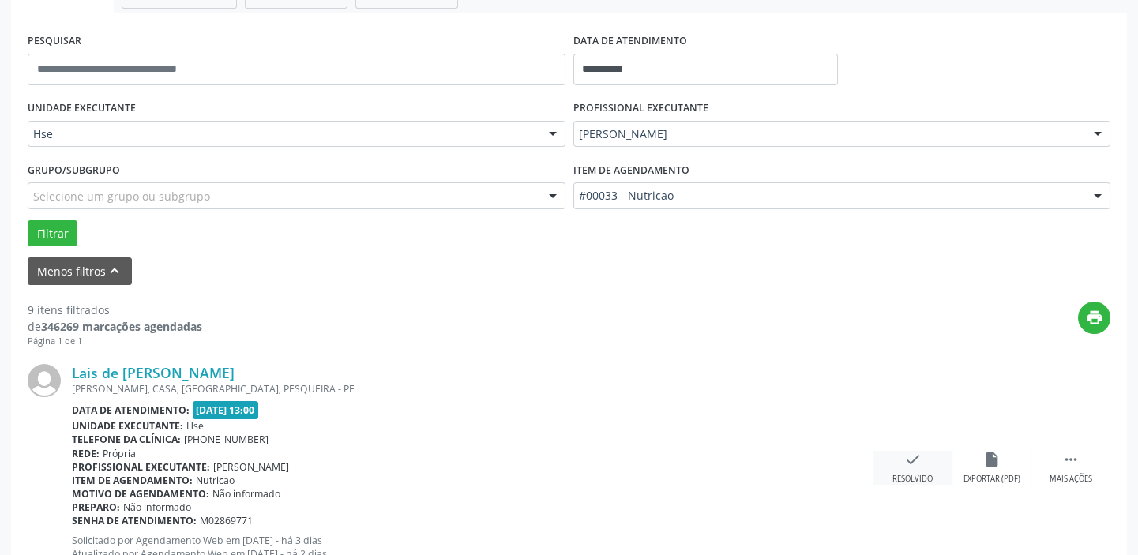
click at [894, 459] on div "check Resolvido" at bounding box center [912, 468] width 79 height 34
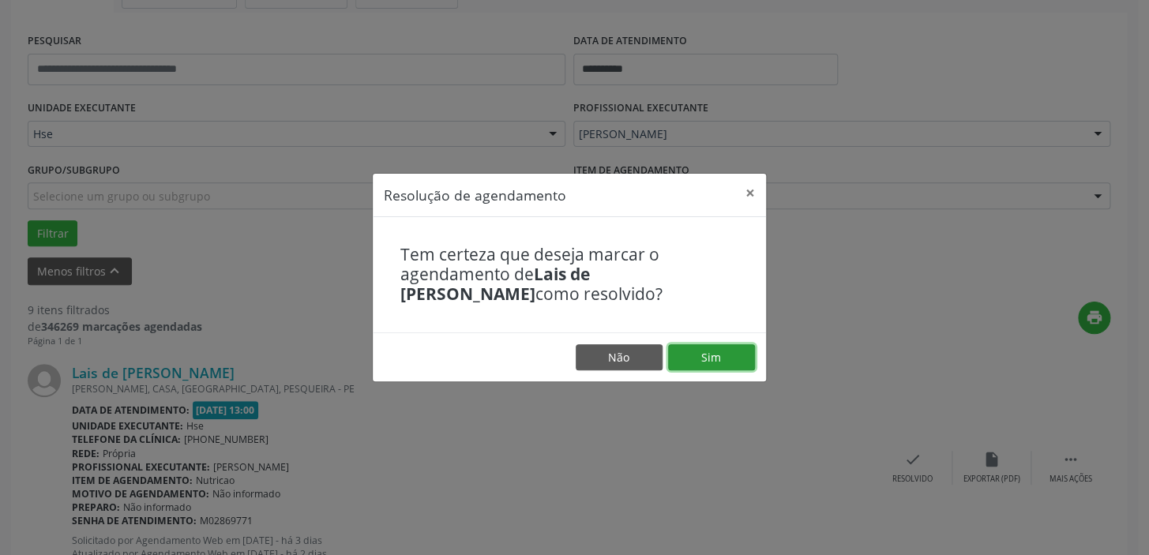
click at [695, 358] on button "Sim" at bounding box center [711, 357] width 87 height 27
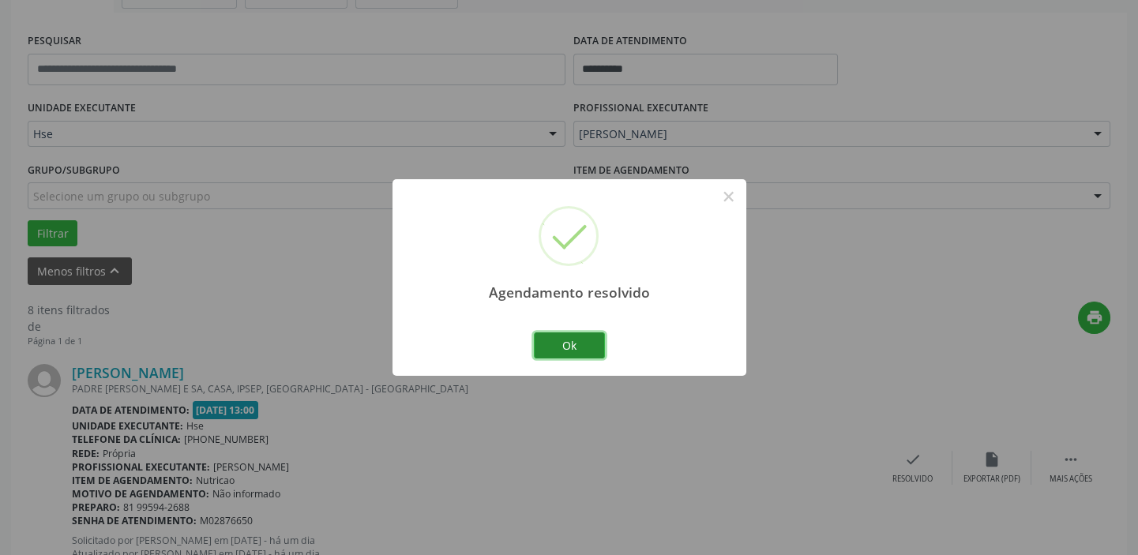
click at [587, 358] on button "Ok" at bounding box center [569, 345] width 71 height 27
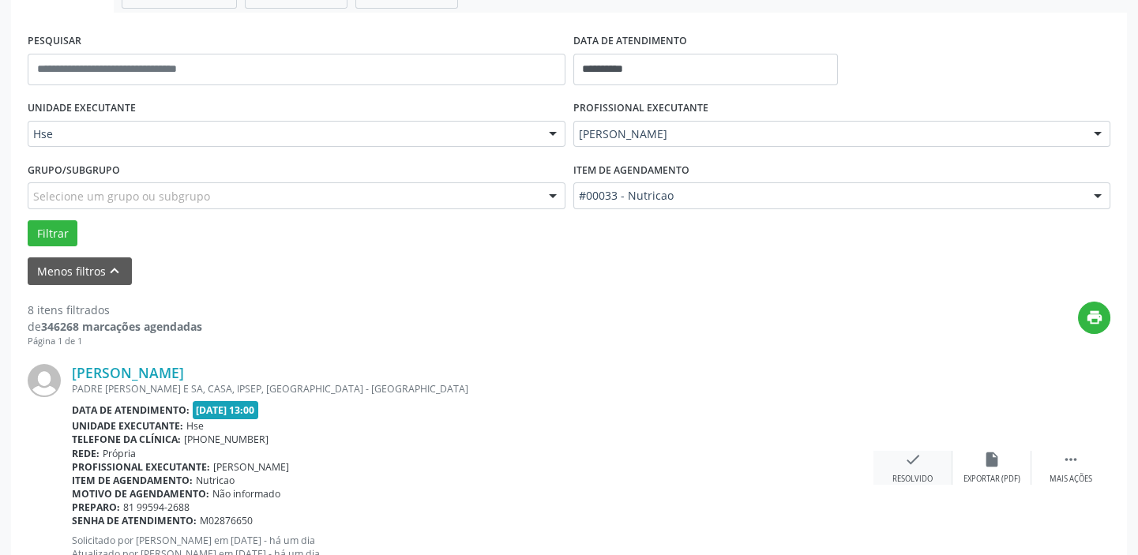
click at [913, 456] on icon "check" at bounding box center [912, 459] width 17 height 17
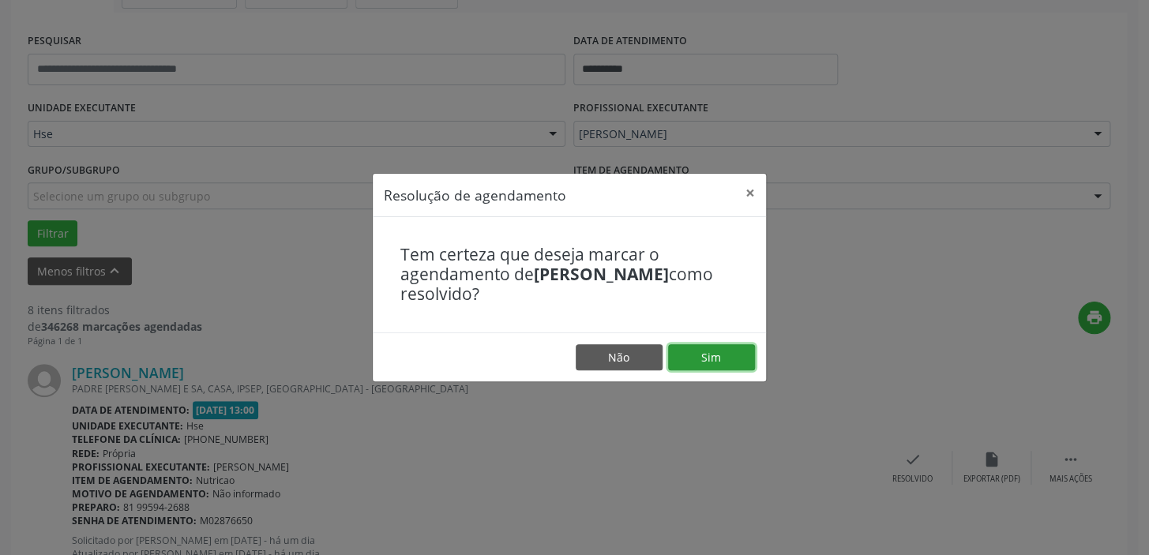
click at [732, 354] on button "Sim" at bounding box center [711, 357] width 87 height 27
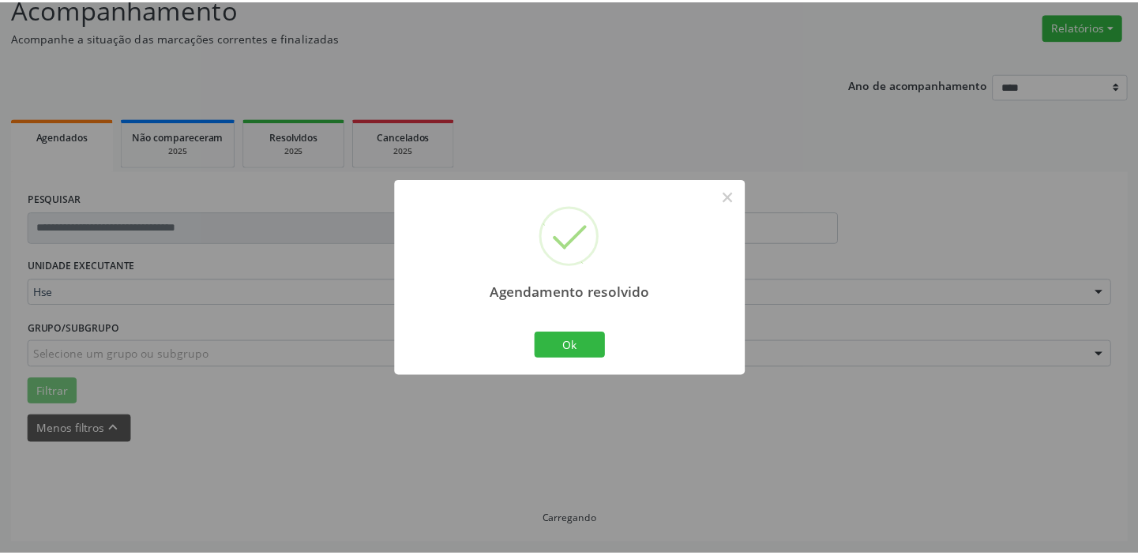
scroll to position [117, 0]
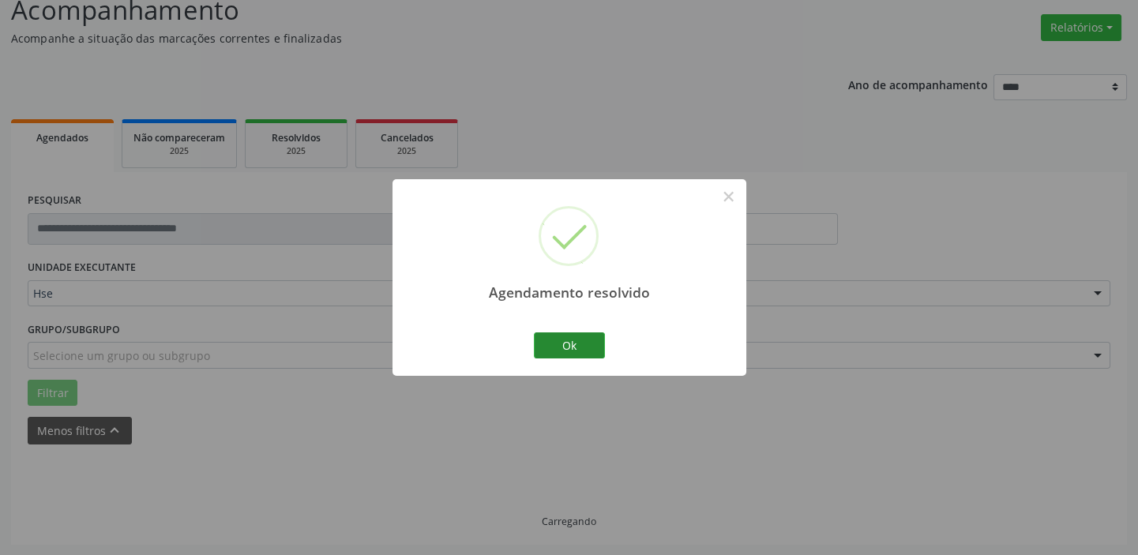
click at [533, 341] on div "Ok Cancel" at bounding box center [569, 344] width 78 height 33
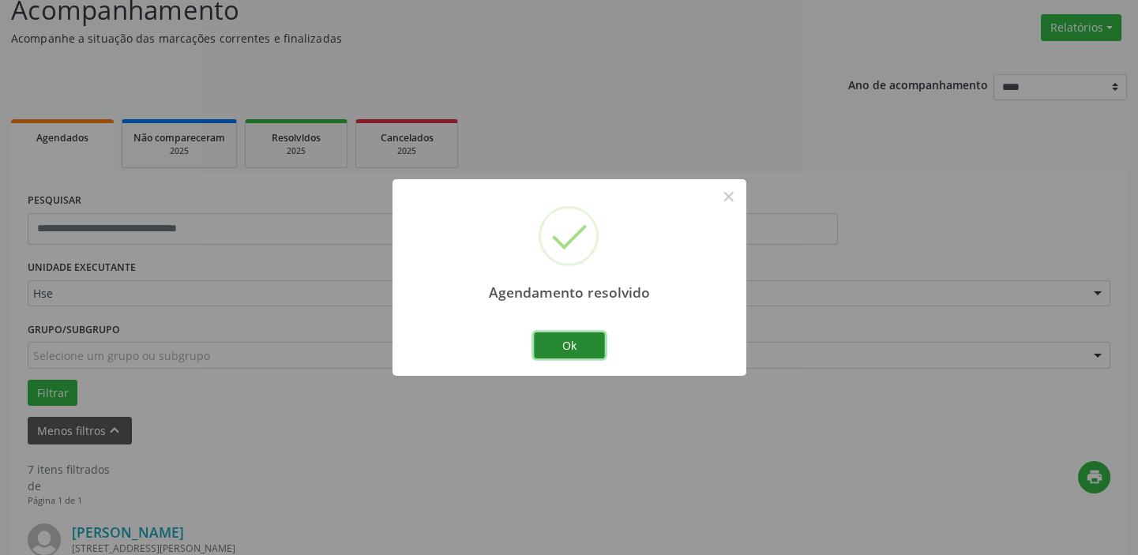
click at [538, 341] on button "Ok" at bounding box center [569, 345] width 71 height 27
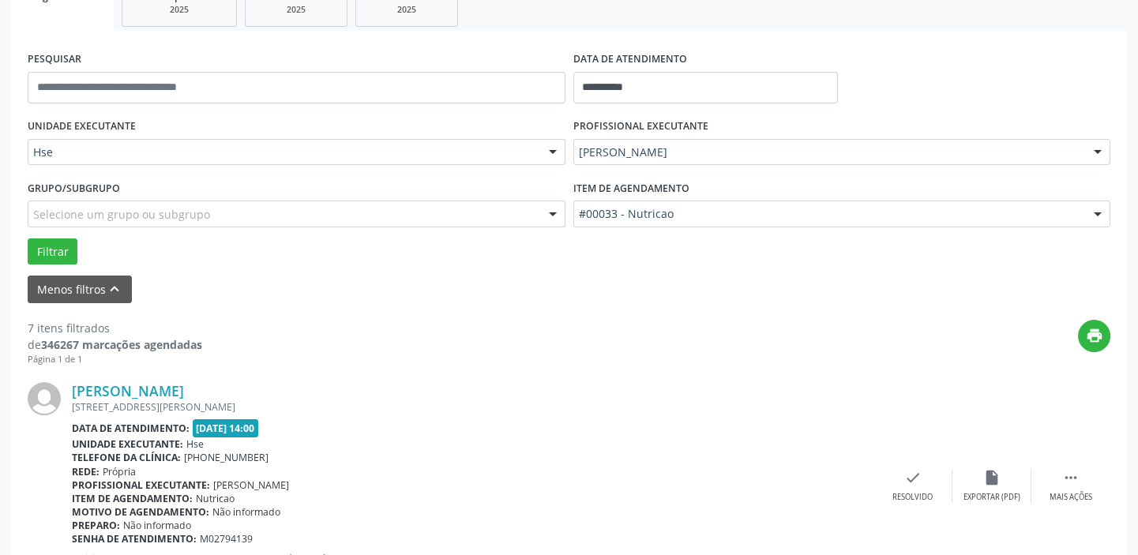
scroll to position [547, 0]
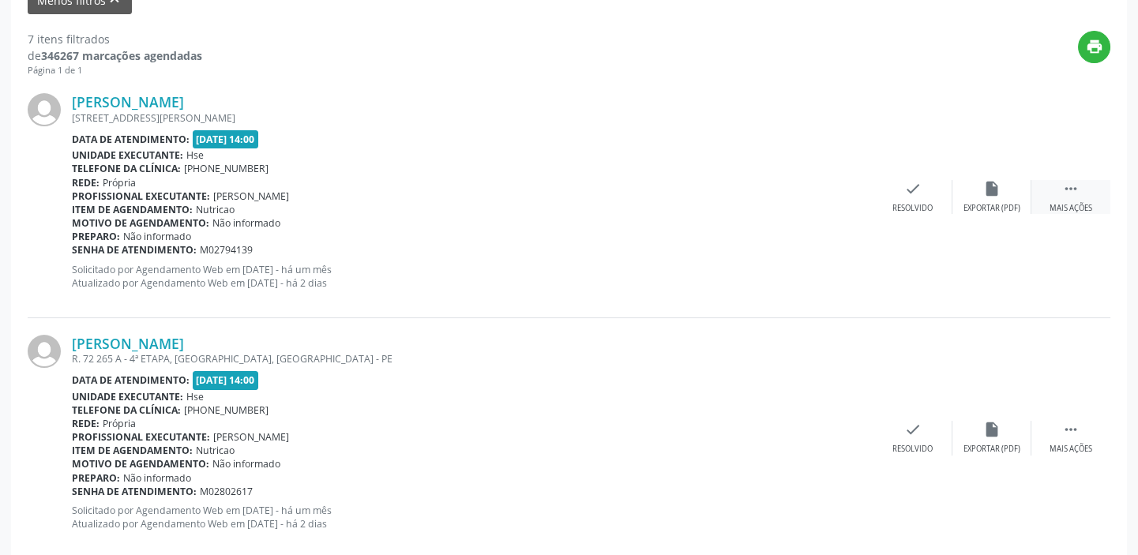
click at [1058, 189] on div " Mais ações" at bounding box center [1070, 197] width 79 height 34
click at [996, 203] on div "Não compareceu" at bounding box center [991, 208] width 67 height 11
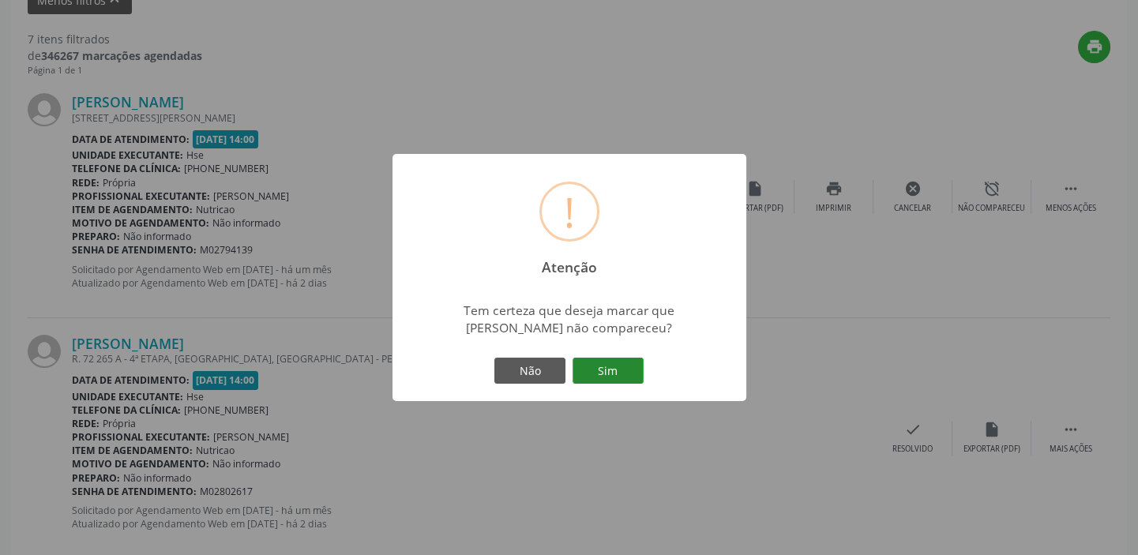
click at [617, 367] on button "Sim" at bounding box center [607, 371] width 71 height 27
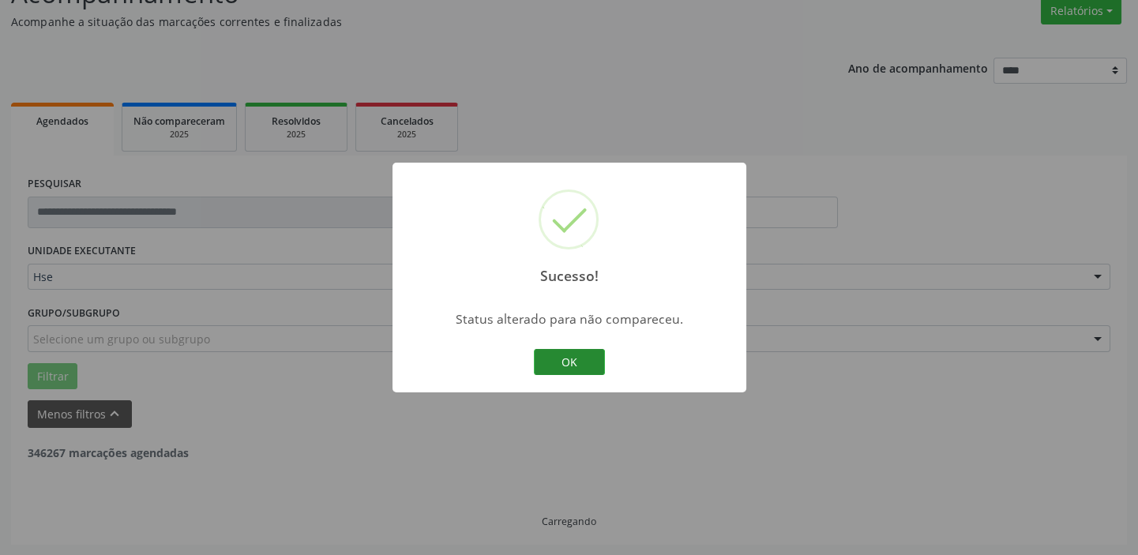
click at [549, 360] on button "OK" at bounding box center [569, 362] width 71 height 27
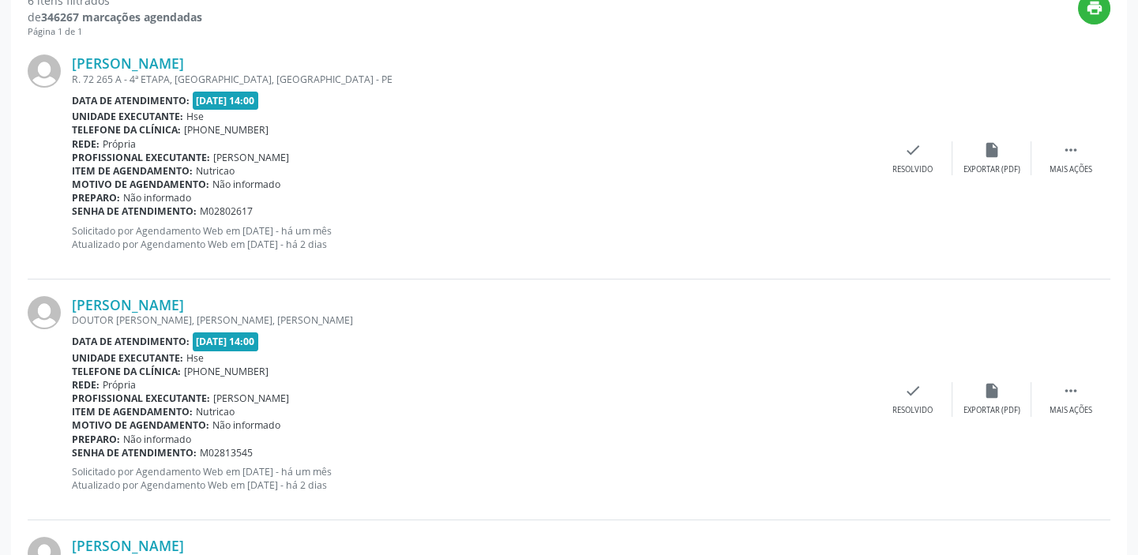
scroll to position [619, 0]
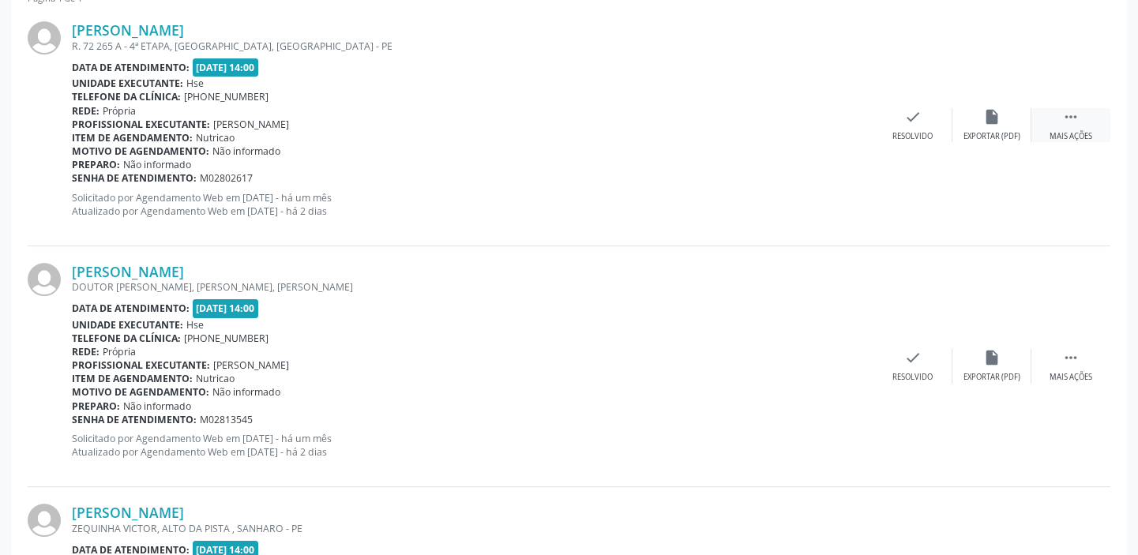
click at [1045, 128] on div " Mais ações" at bounding box center [1070, 125] width 79 height 34
click at [1005, 134] on div "Não compareceu" at bounding box center [991, 136] width 67 height 11
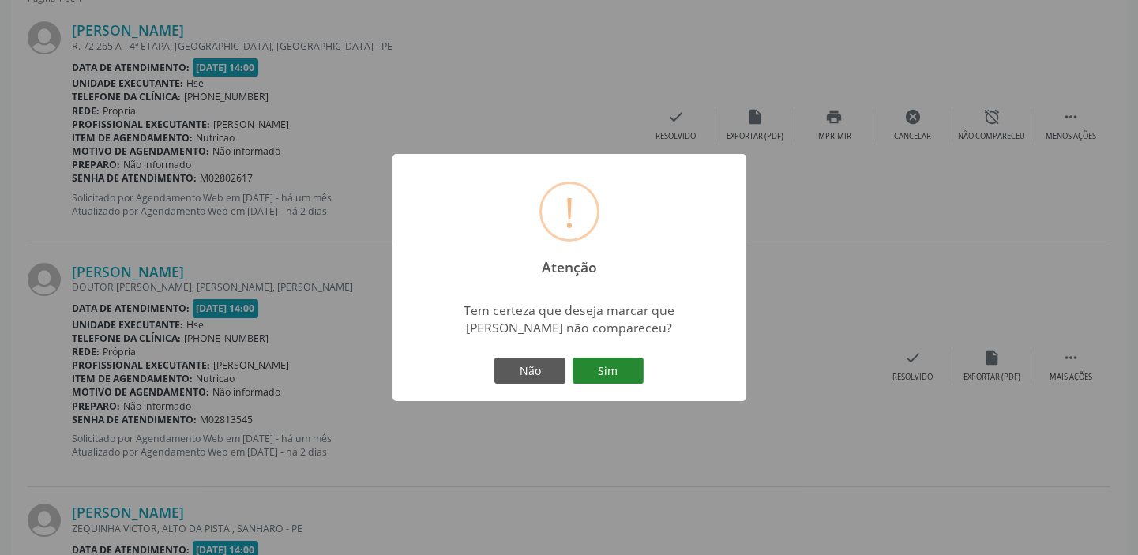
click at [630, 362] on button "Sim" at bounding box center [607, 371] width 71 height 27
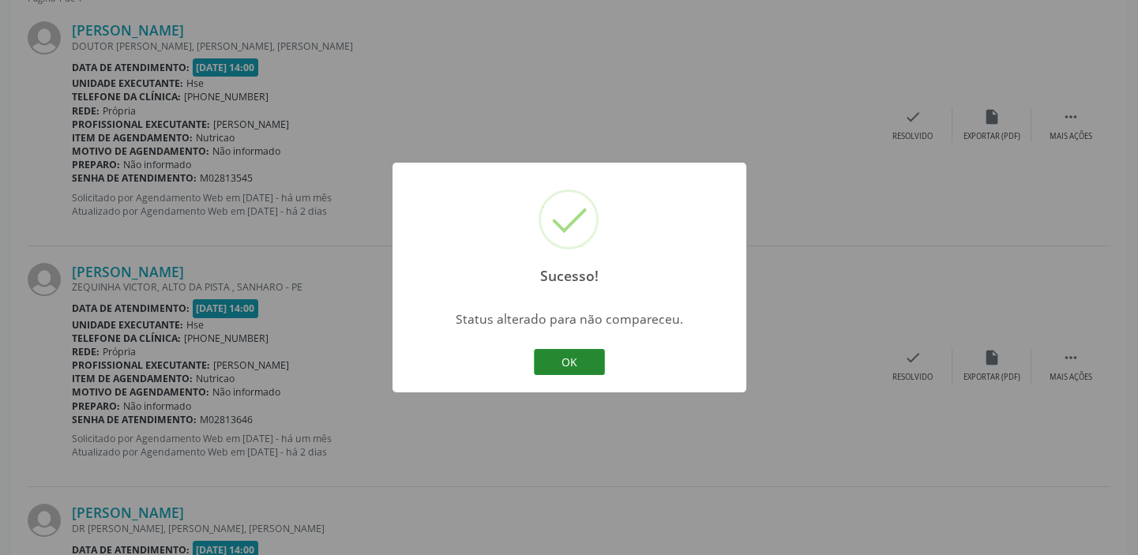
click at [557, 358] on button "OK" at bounding box center [569, 362] width 71 height 27
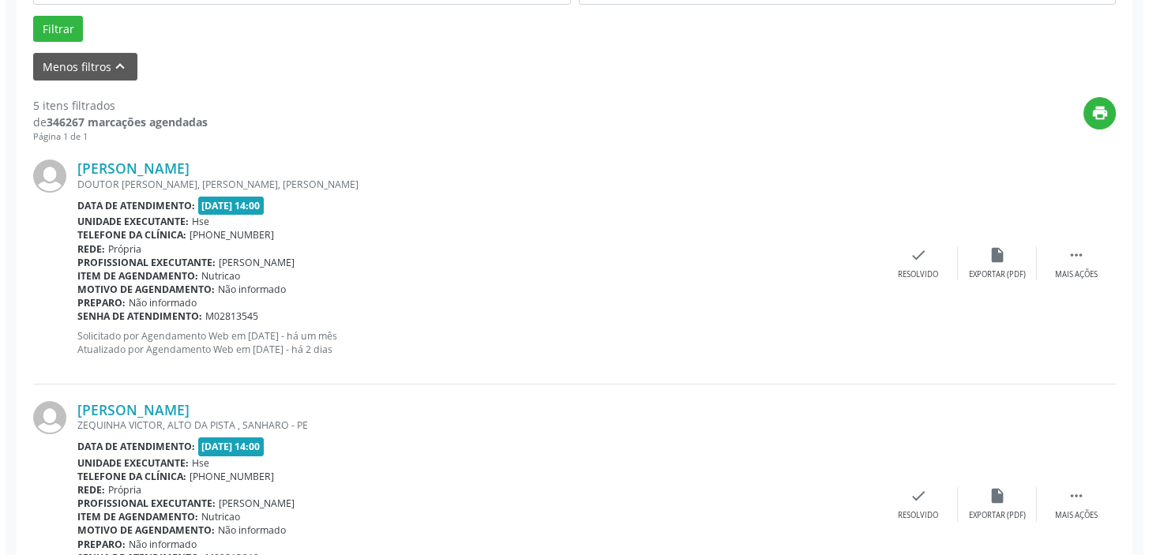
scroll to position [475, 0]
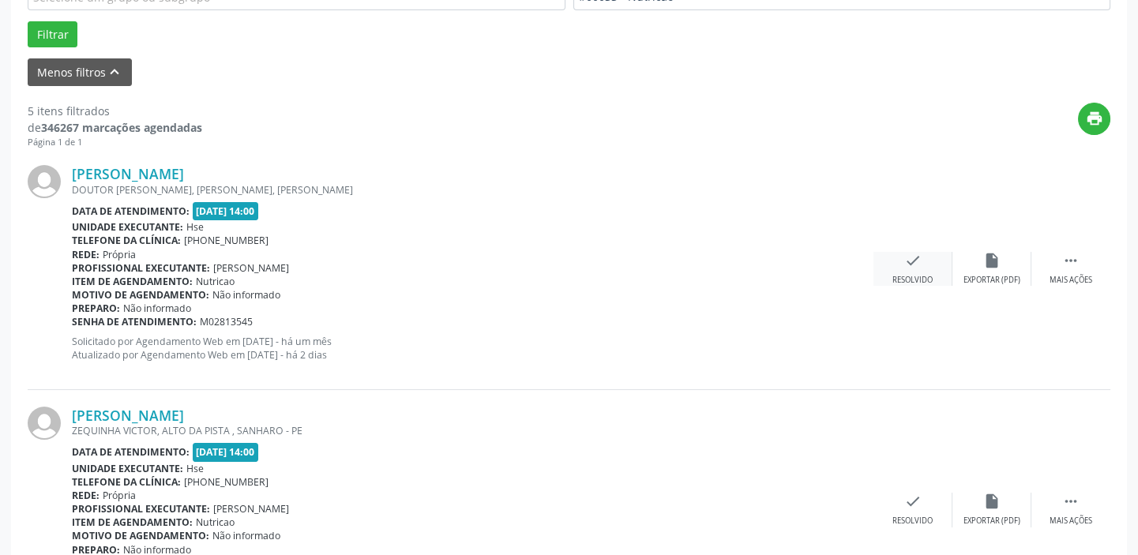
click at [913, 268] on icon "check" at bounding box center [912, 260] width 17 height 17
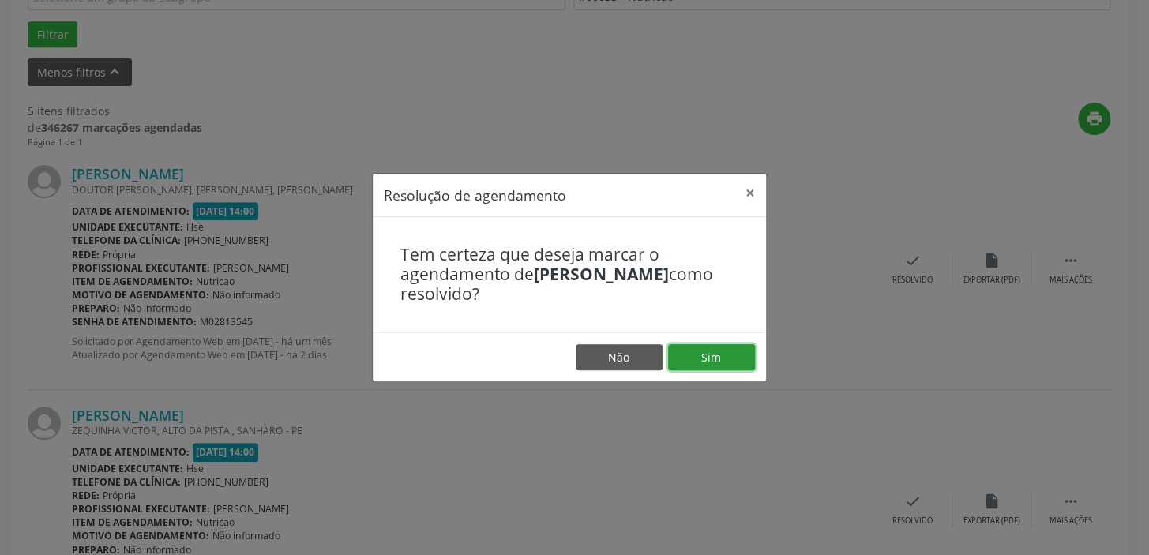
click at [700, 354] on button "Sim" at bounding box center [711, 357] width 87 height 27
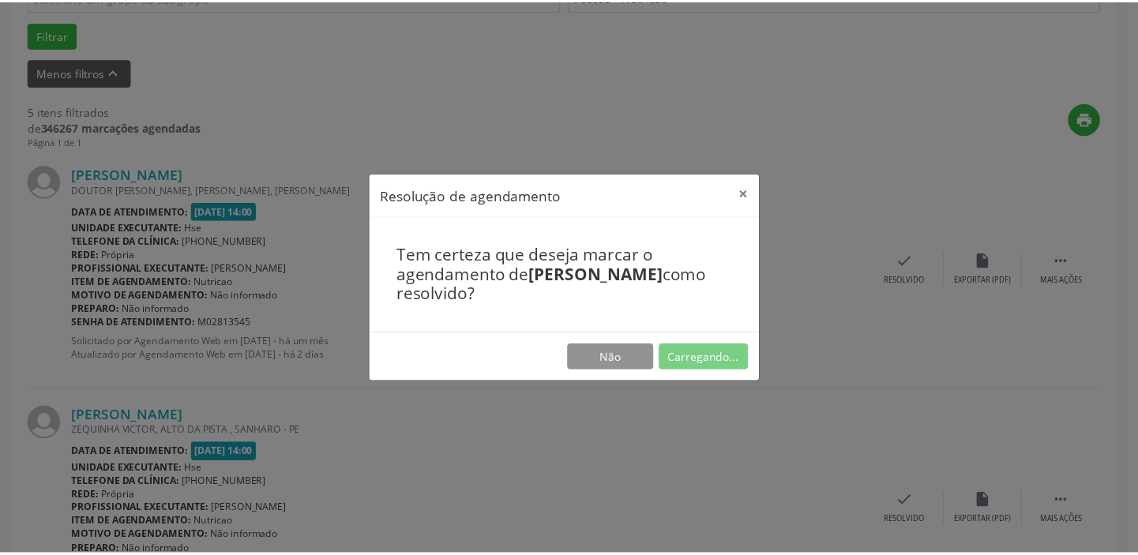
scroll to position [117, 0]
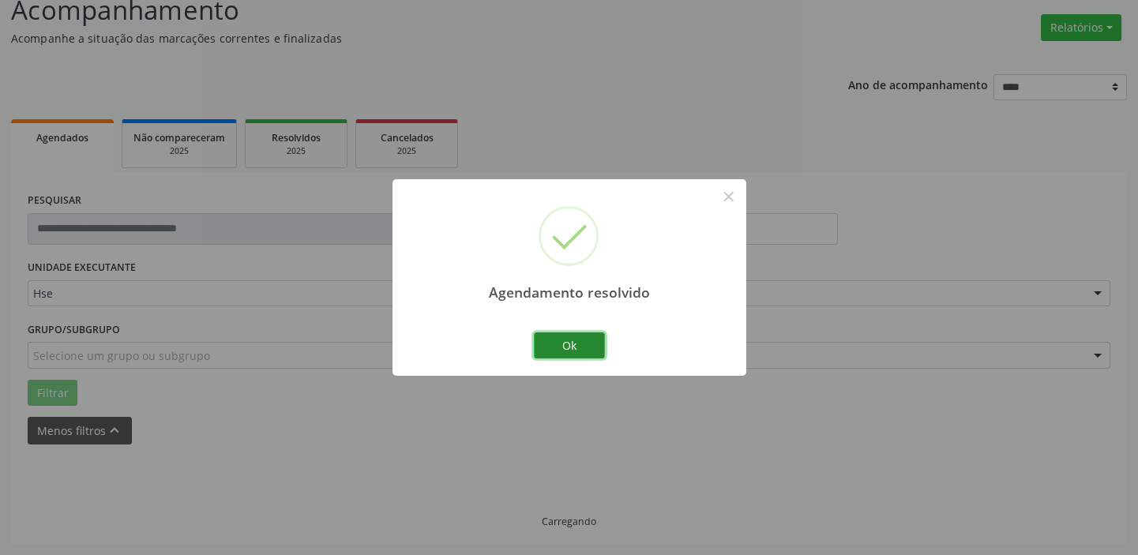
click at [572, 342] on button "Ok" at bounding box center [569, 345] width 71 height 27
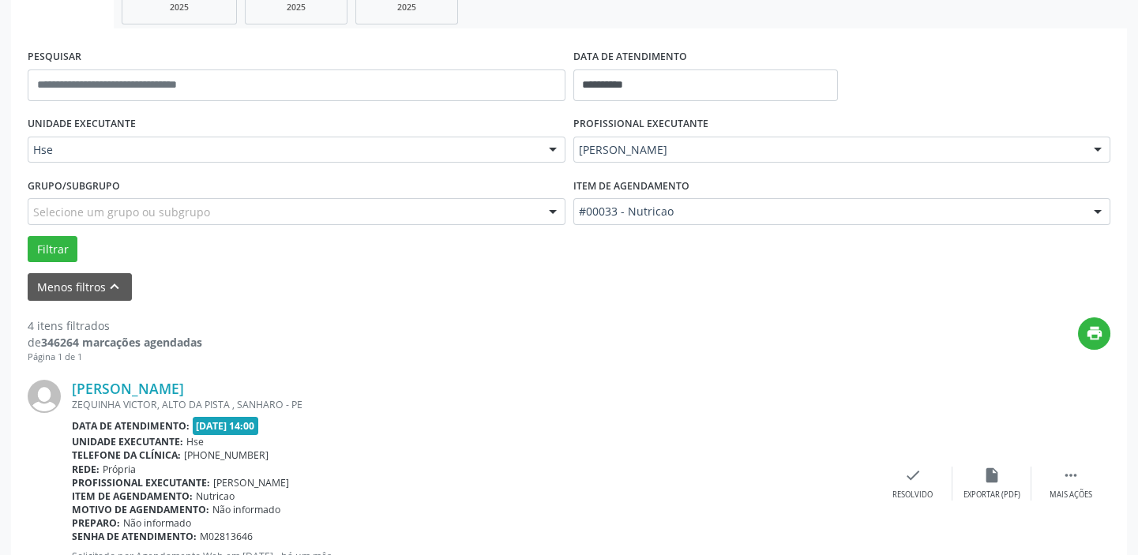
scroll to position [332, 0]
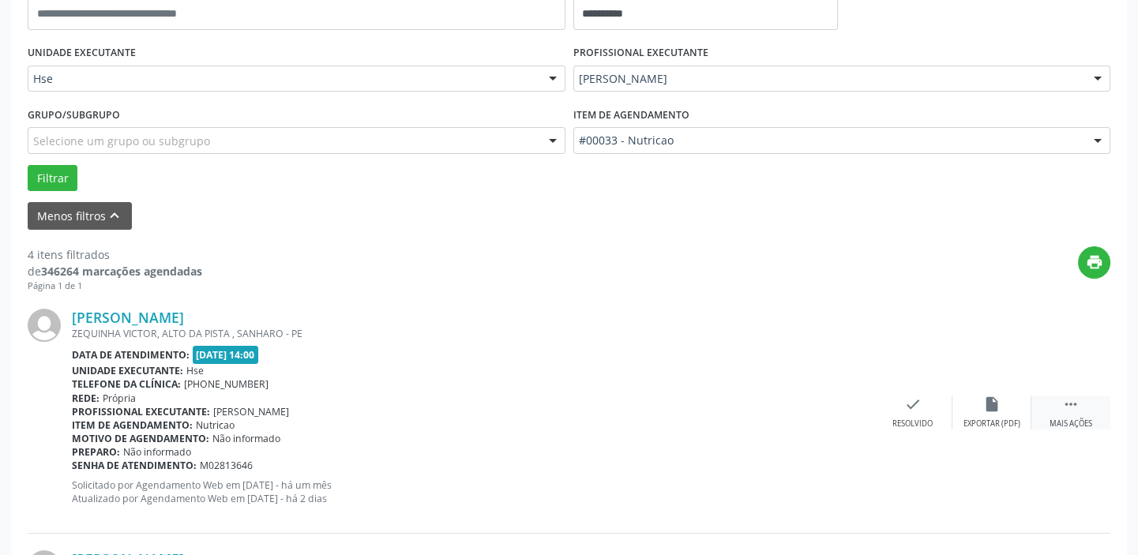
click at [1077, 418] on div "Mais ações" at bounding box center [1070, 423] width 43 height 11
click at [1003, 407] on div "alarm_off Não compareceu" at bounding box center [991, 413] width 79 height 34
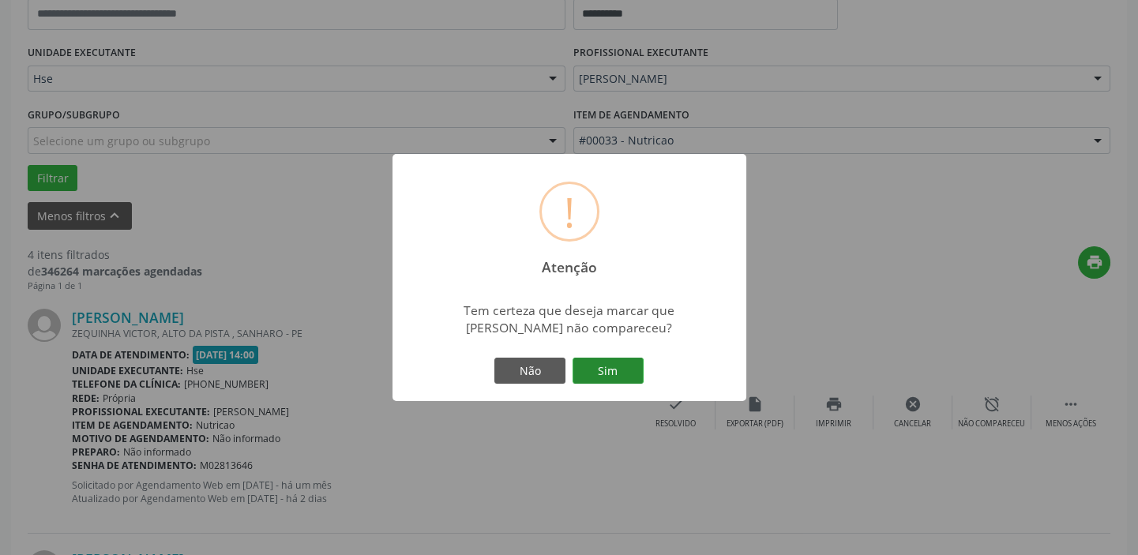
click at [611, 372] on button "Sim" at bounding box center [607, 371] width 71 height 27
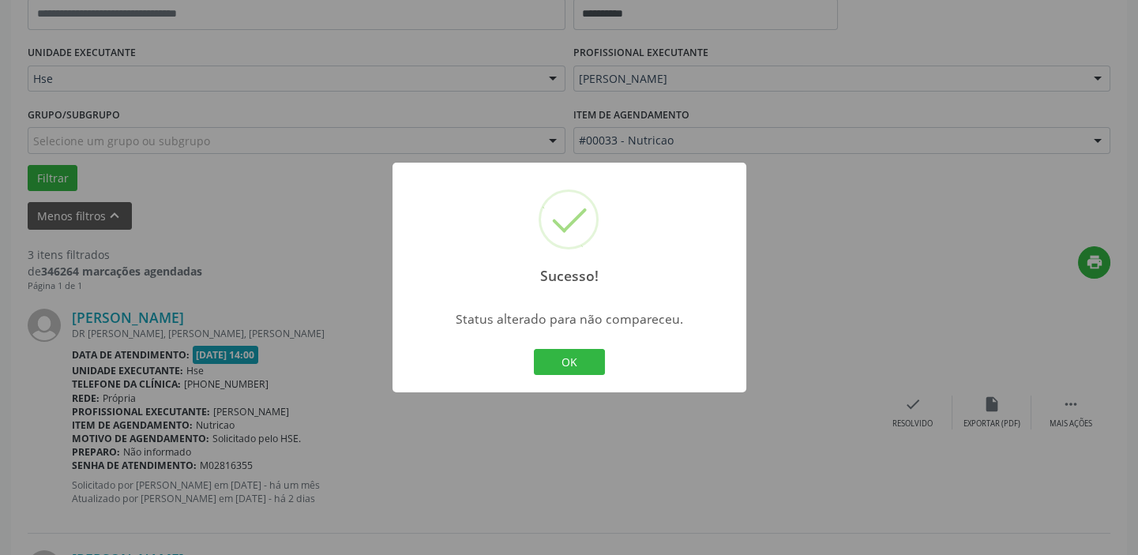
click at [542, 377] on div "OK Cancel" at bounding box center [569, 362] width 78 height 33
click at [562, 360] on button "OK" at bounding box center [569, 362] width 71 height 27
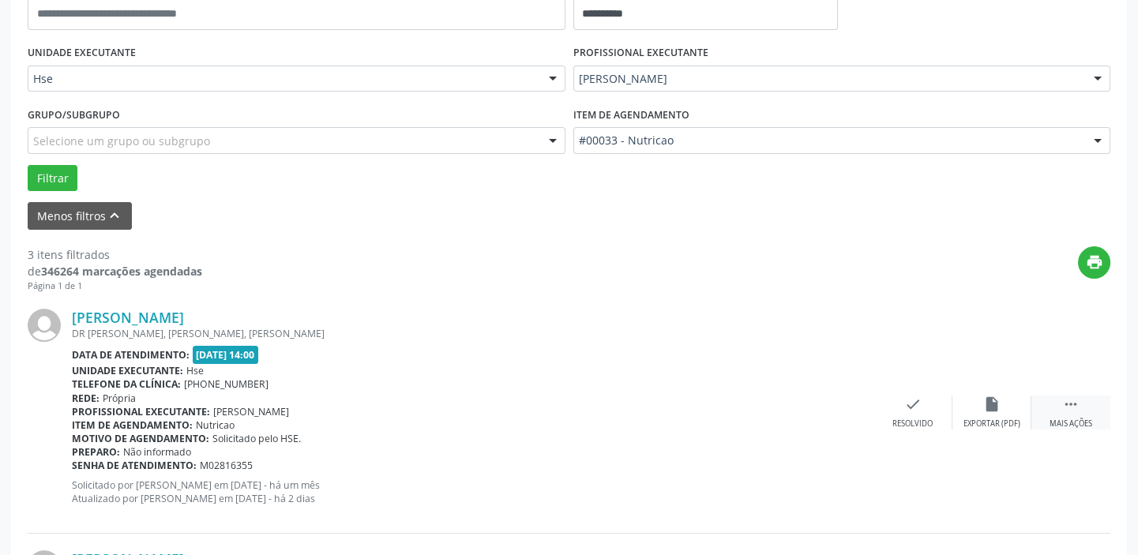
click at [1074, 406] on icon "" at bounding box center [1070, 404] width 17 height 17
click at [975, 412] on div "alarm_off Não compareceu" at bounding box center [991, 413] width 79 height 34
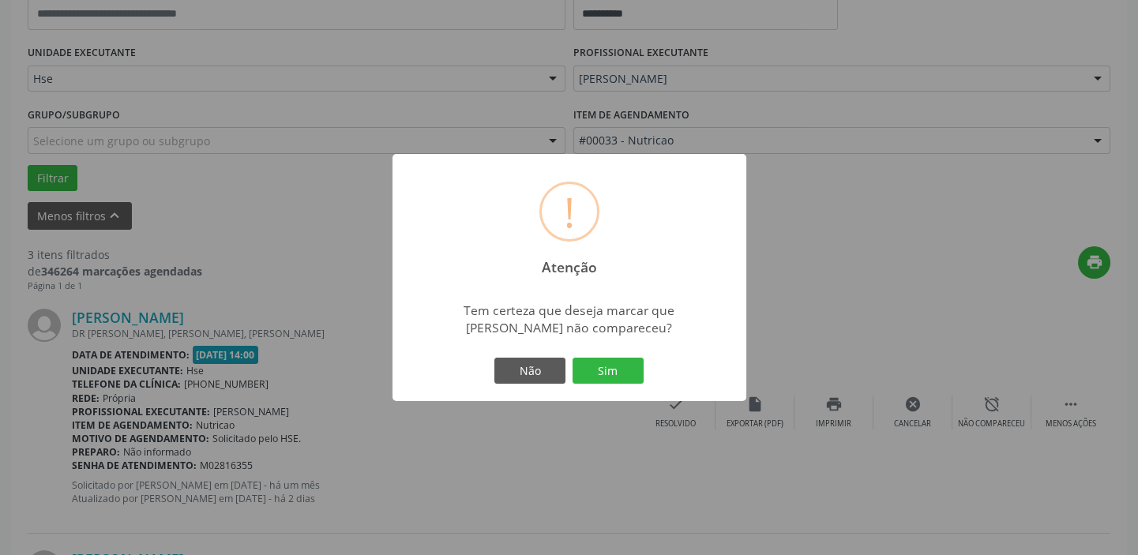
click at [618, 366] on button "Sim" at bounding box center [607, 371] width 71 height 27
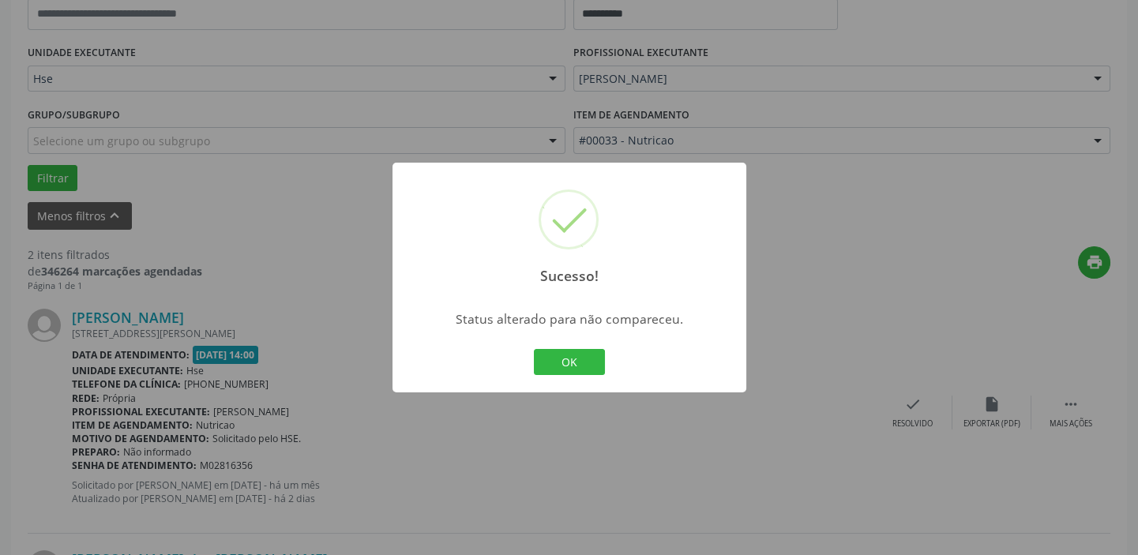
click at [557, 361] on button "OK" at bounding box center [569, 362] width 71 height 27
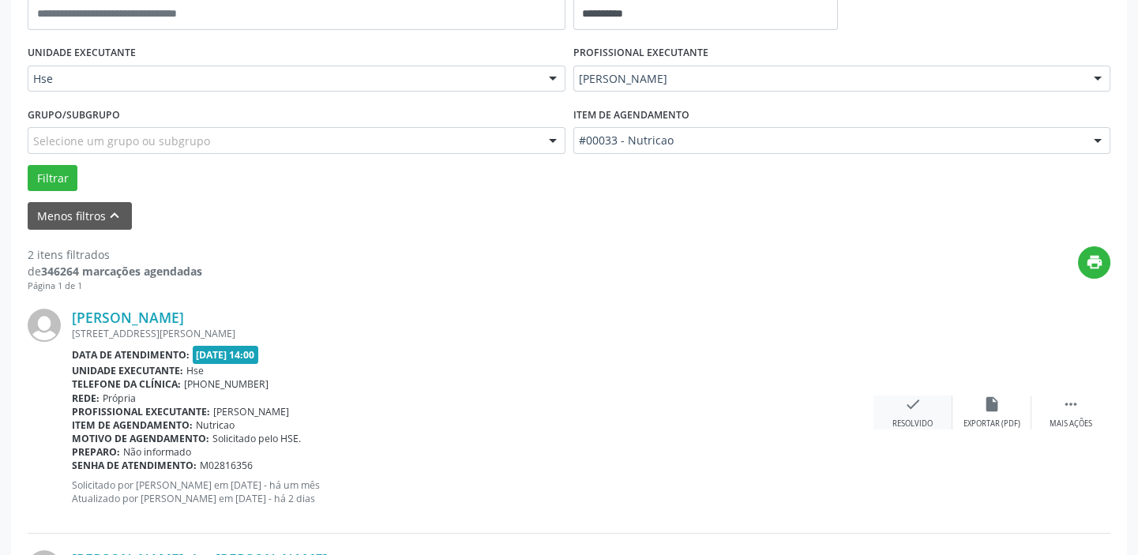
click at [927, 407] on div "check Resolvido" at bounding box center [912, 413] width 79 height 34
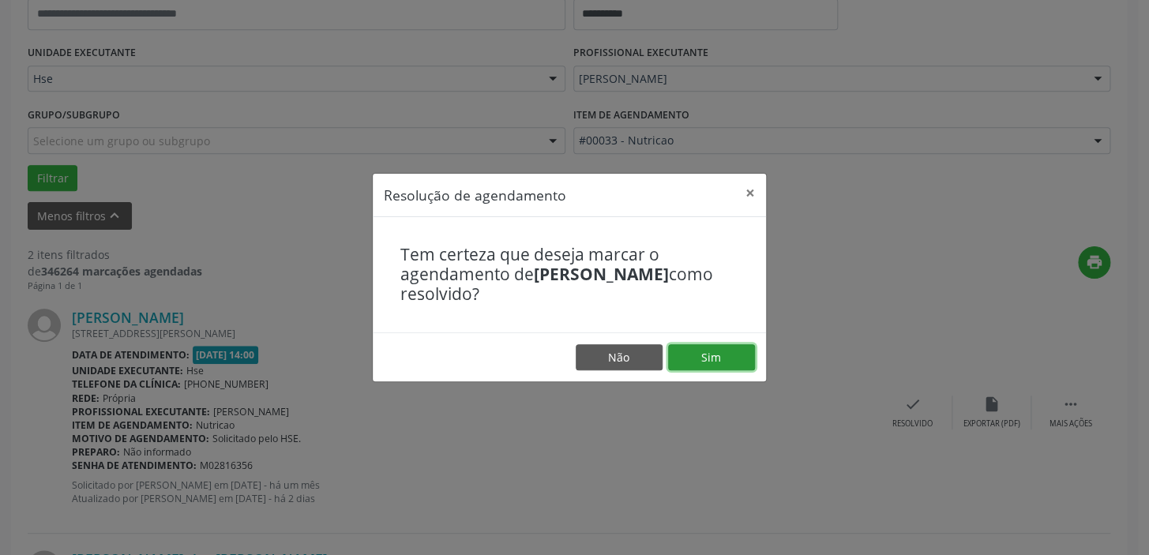
click at [739, 365] on button "Sim" at bounding box center [711, 357] width 87 height 27
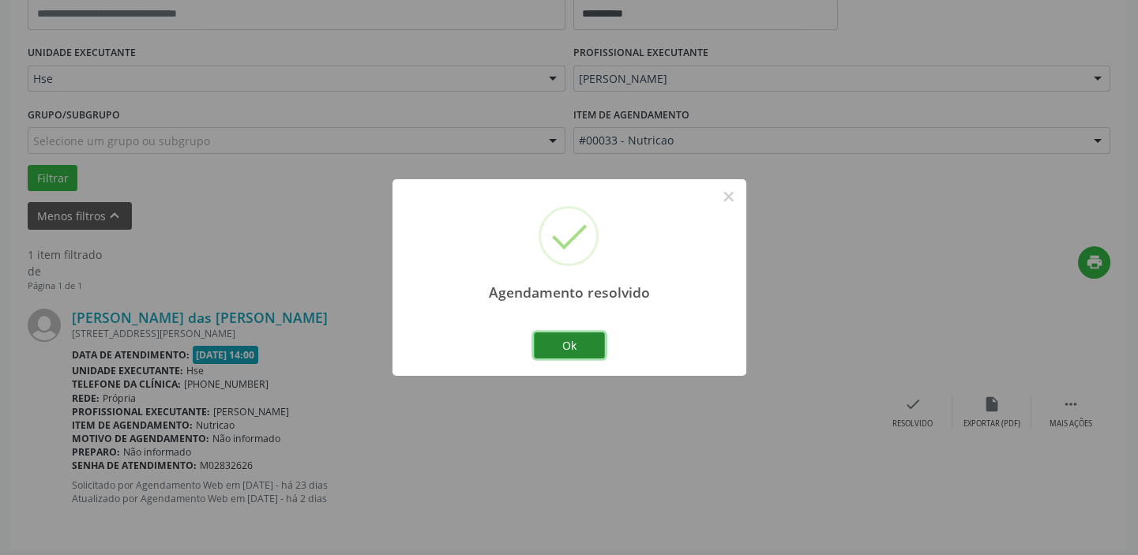
click at [559, 338] on button "Ok" at bounding box center [569, 345] width 71 height 27
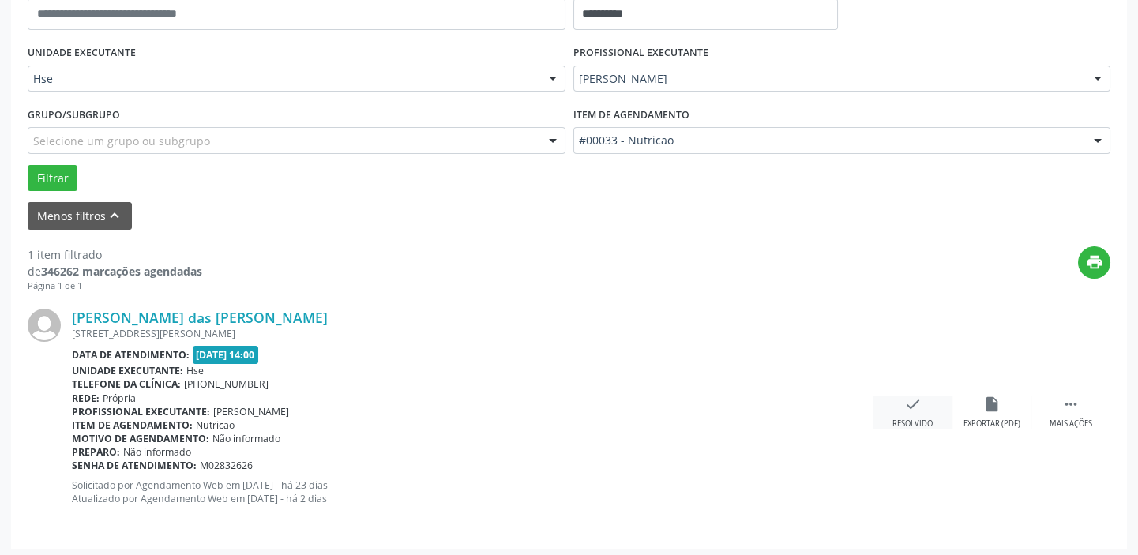
drag, startPoint x: 934, startPoint y: 393, endPoint x: 923, endPoint y: 399, distance: 12.7
click at [932, 397] on div "[PERSON_NAME] das [PERSON_NAME] [STREET_ADDRESS] Data de atendimento: [DATE] 14…" at bounding box center [569, 412] width 1082 height 240
click at [899, 400] on div "check Resolvido" at bounding box center [912, 413] width 79 height 34
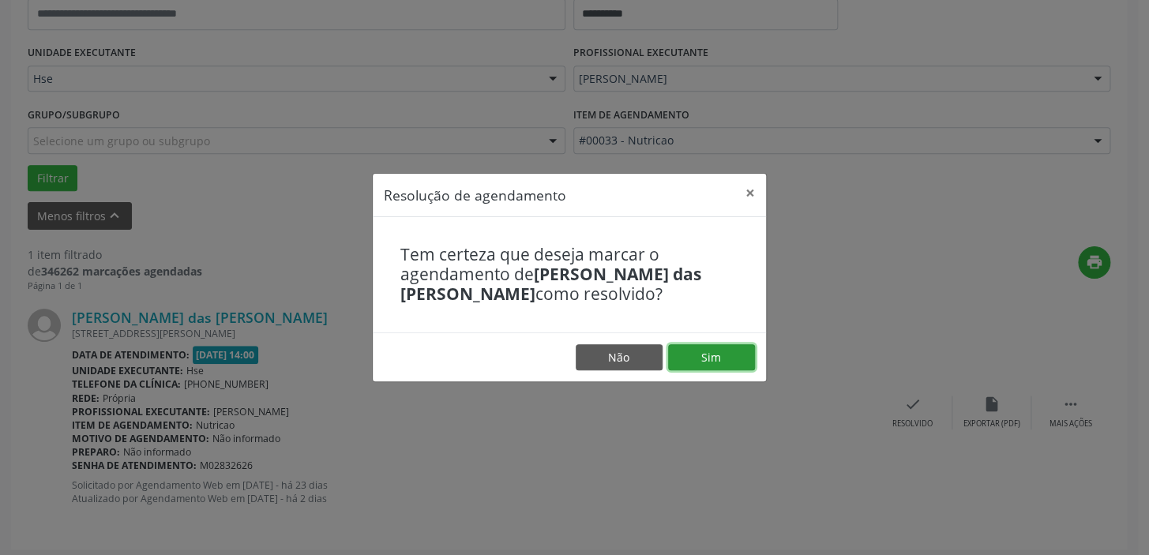
click at [719, 364] on button "Sim" at bounding box center [711, 357] width 87 height 27
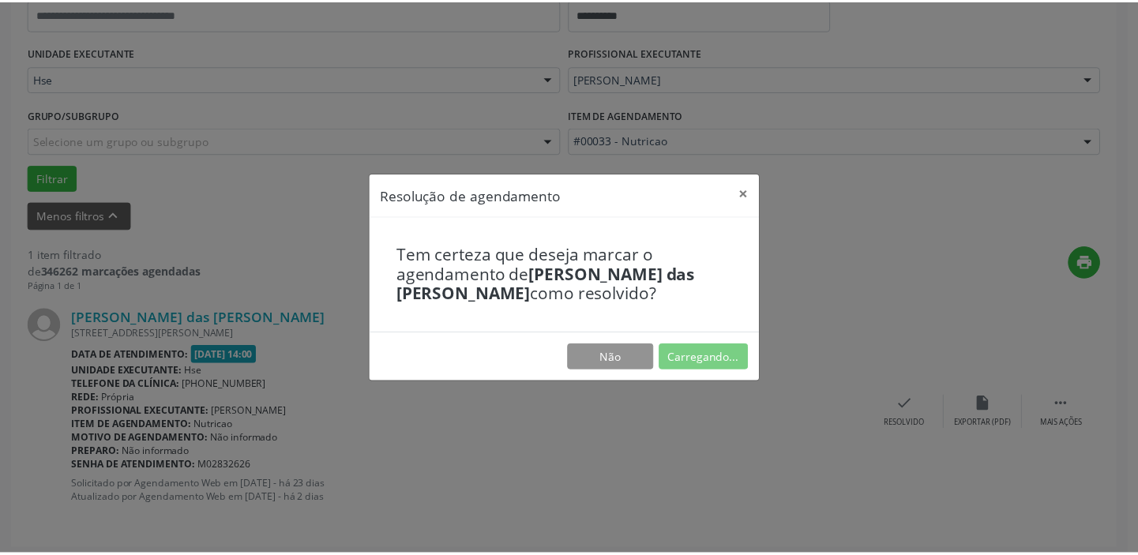
scroll to position [117, 0]
